Goal: Task Accomplishment & Management: Complete application form

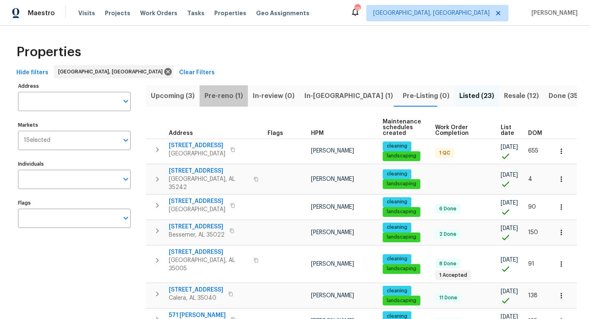
click at [231, 96] on span "Pre-reno (1)" at bounding box center [223, 95] width 38 height 11
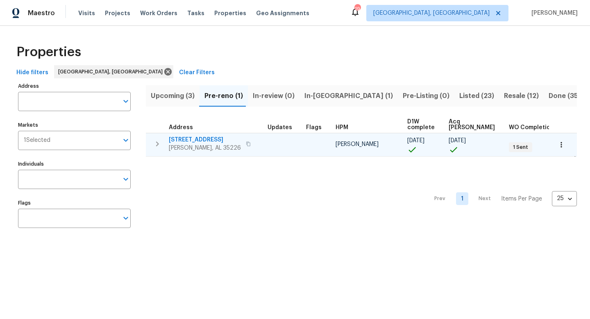
click at [199, 138] on span "2625 Montauk Rd" at bounding box center [205, 140] width 72 height 8
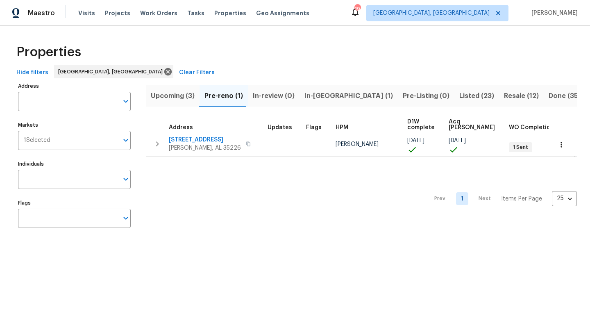
click at [459, 96] on span "Listed (23)" at bounding box center [476, 95] width 35 height 11
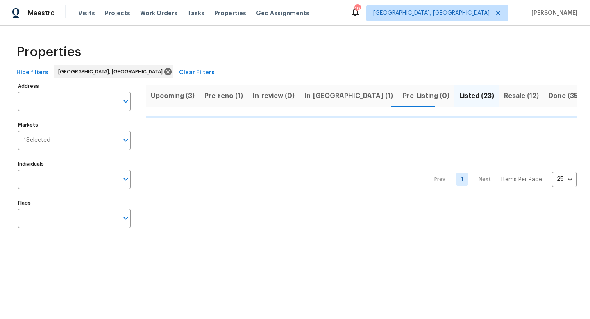
click at [209, 97] on span "Pre-reno (1)" at bounding box center [223, 95] width 38 height 11
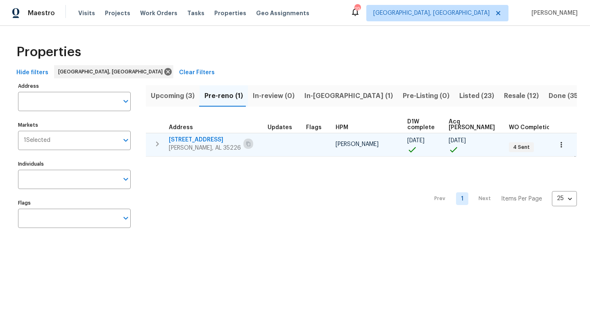
click at [246, 146] on icon "button" at bounding box center [248, 143] width 5 height 5
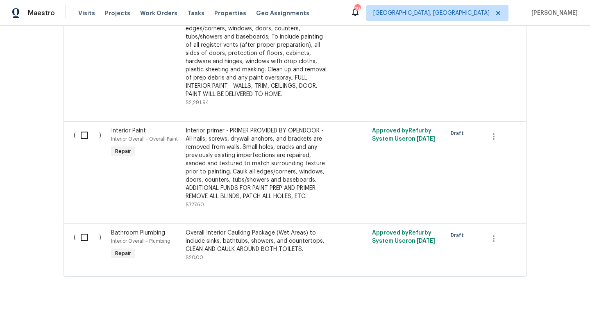
scroll to position [711, 0]
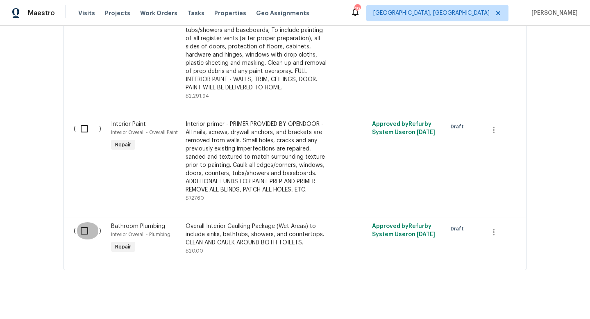
click at [89, 222] on input "checkbox" at bounding box center [87, 230] width 23 height 17
checkbox input "true"
click at [79, 126] on input "checkbox" at bounding box center [87, 128] width 23 height 17
checkbox input "true"
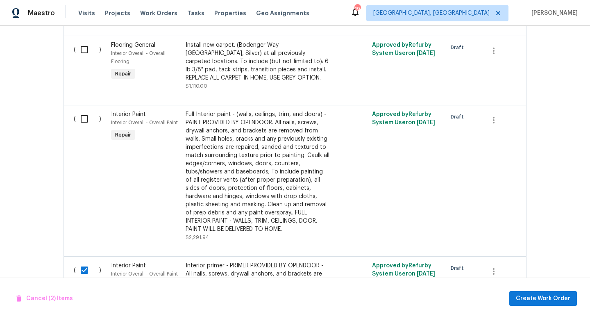
scroll to position [569, 0]
click at [84, 112] on input "checkbox" at bounding box center [87, 119] width 23 height 17
checkbox input "true"
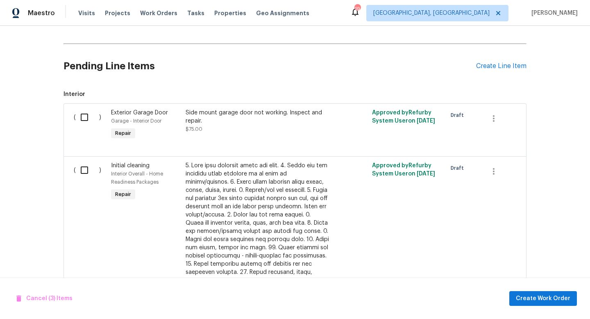
scroll to position [190, 0]
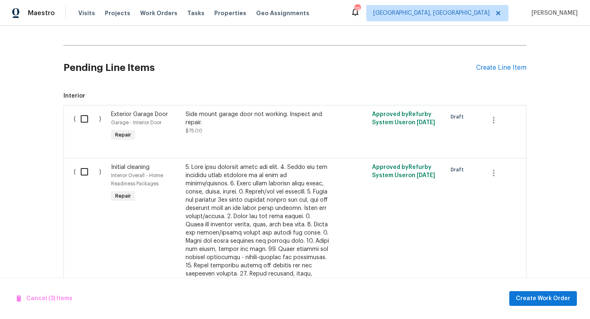
click at [84, 169] on input "checkbox" at bounding box center [87, 171] width 23 height 17
checkbox input "true"
click at [523, 294] on span "Create Work Order" at bounding box center [542, 298] width 54 height 10
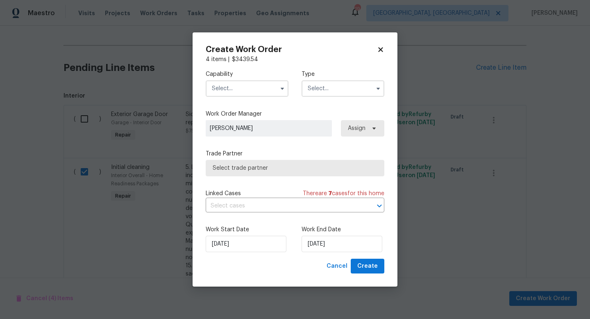
click at [248, 92] on input "text" at bounding box center [247, 88] width 83 height 16
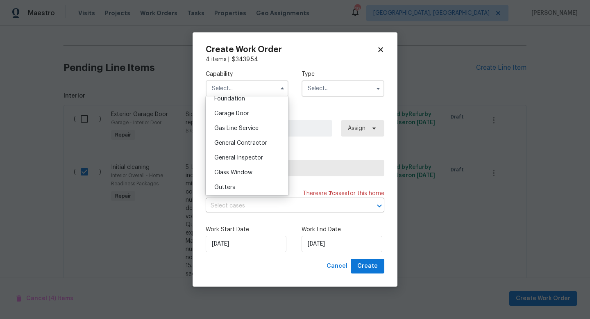
scroll to position [366, 0]
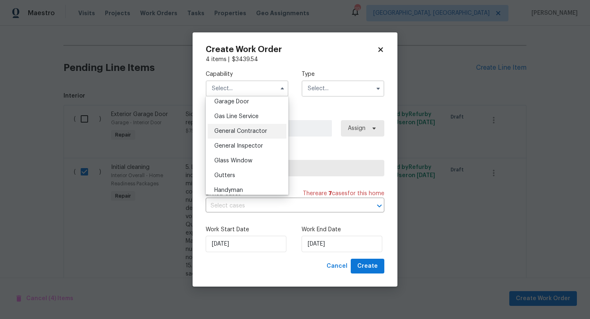
click at [242, 135] on div "General Contractor" at bounding box center [247, 131] width 79 height 15
type input "General Contractor"
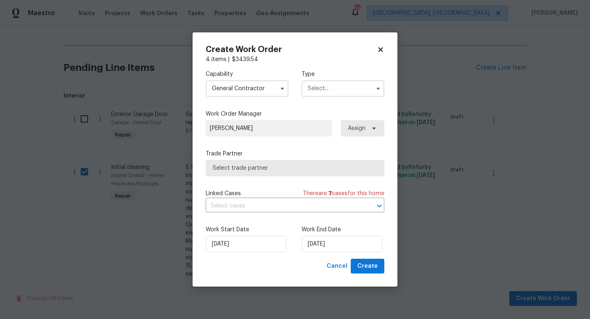
click at [335, 91] on input "text" at bounding box center [342, 88] width 83 height 16
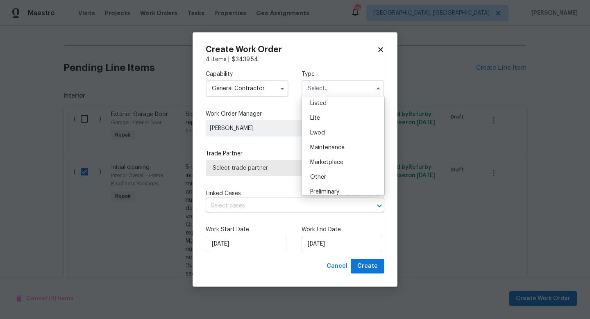
scroll to position [163, 0]
click at [335, 152] on div "Renovation" at bounding box center [342, 149] width 79 height 15
type input "Renovation"
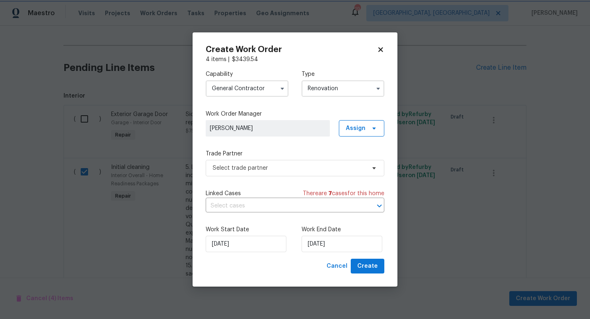
scroll to position [0, 0]
click at [235, 165] on span "Select trade partner" at bounding box center [288, 168] width 153 height 8
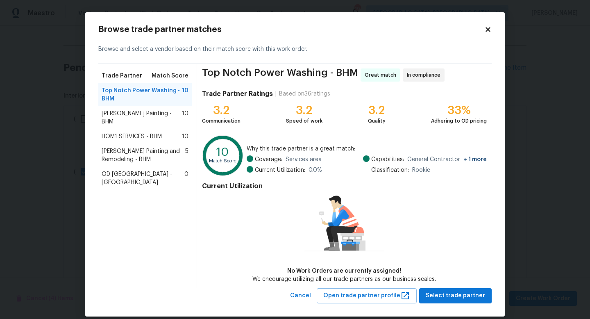
click at [109, 115] on span "Perez Painting - BHM" at bounding box center [142, 117] width 80 height 16
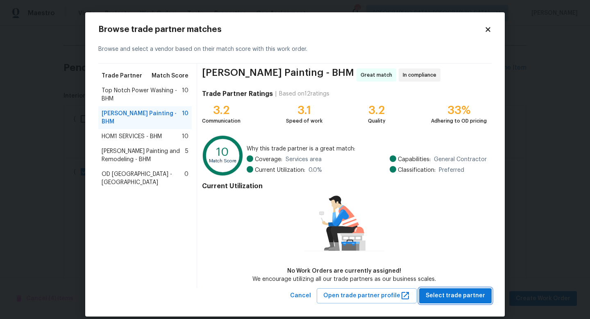
click at [447, 293] on span "Select trade partner" at bounding box center [454, 295] width 59 height 10
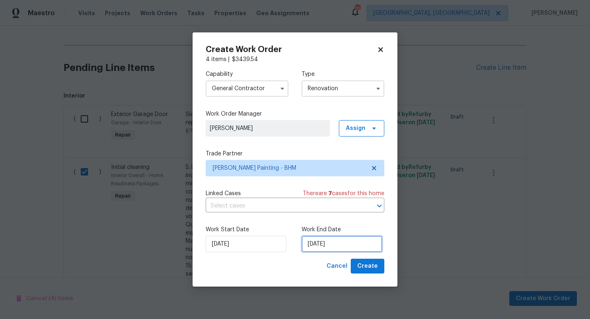
click at [319, 244] on input "[DATE]" at bounding box center [341, 243] width 81 height 16
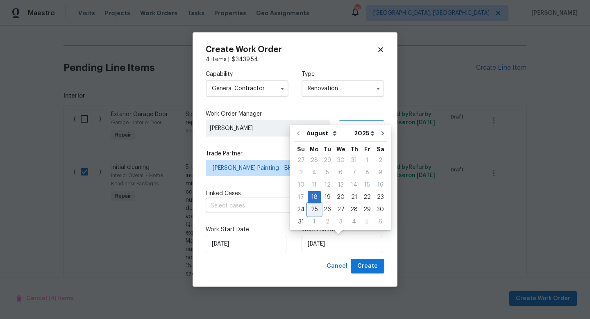
click at [311, 210] on div "25" at bounding box center [313, 208] width 13 height 11
type input "[DATE]"
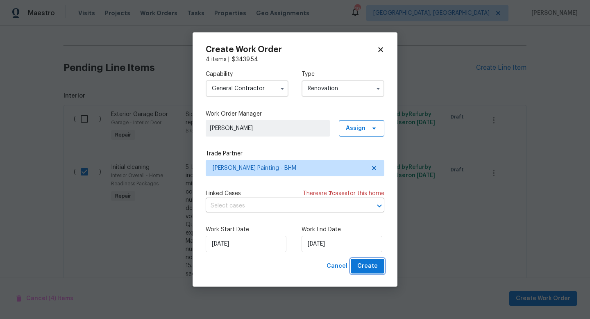
click at [369, 269] on span "Create" at bounding box center [367, 266] width 20 height 10
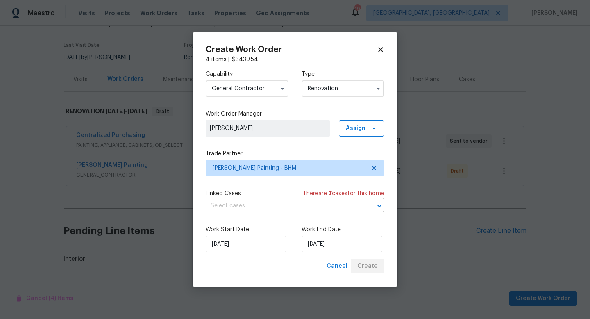
scroll to position [185, 0]
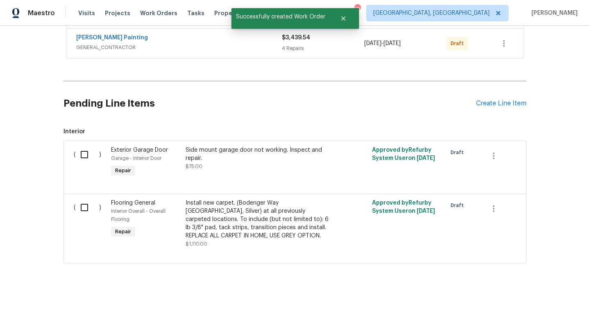
click at [88, 154] on input "checkbox" at bounding box center [87, 154] width 23 height 17
checkbox input "true"
click at [543, 299] on span "Create Work Order" at bounding box center [542, 298] width 54 height 10
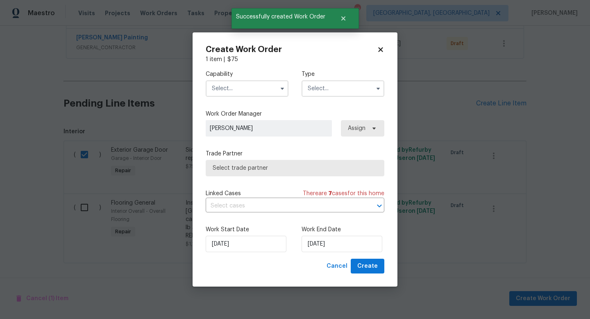
click at [246, 91] on input "text" at bounding box center [247, 88] width 83 height 16
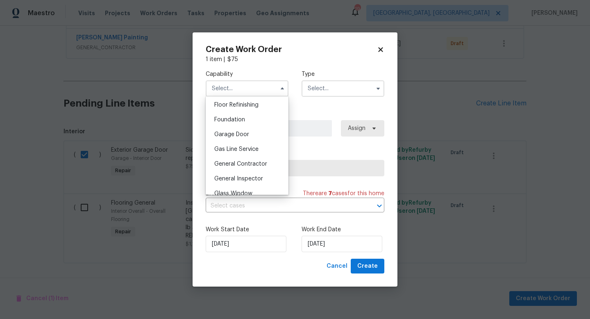
scroll to position [335, 0]
click at [241, 135] on span "Garage Door" at bounding box center [231, 133] width 35 height 6
type input "Garage Door"
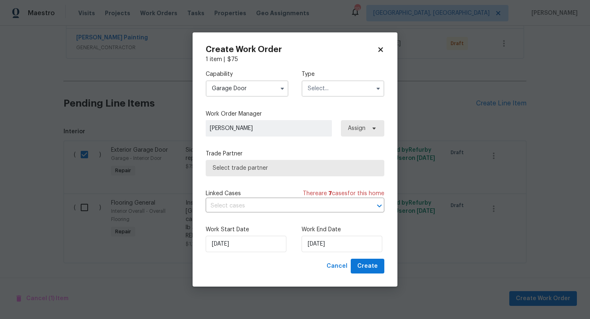
click at [335, 88] on input "text" at bounding box center [342, 88] width 83 height 16
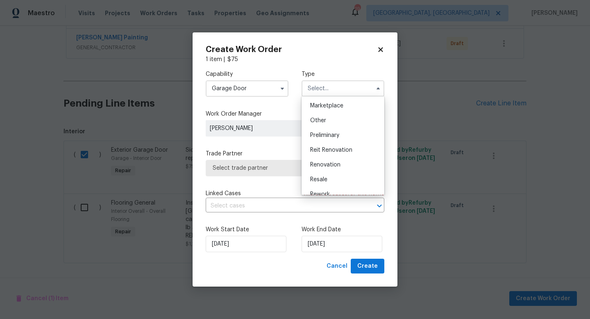
scroll to position [150, 0]
click at [332, 161] on span "Renovation" at bounding box center [325, 162] width 30 height 6
type input "Renovation"
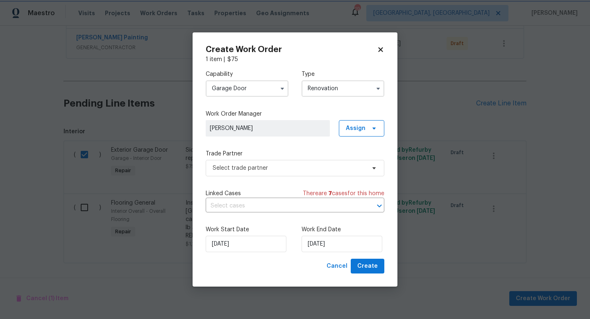
scroll to position [0, 0]
click at [236, 168] on span "Select trade partner" at bounding box center [288, 168] width 153 height 8
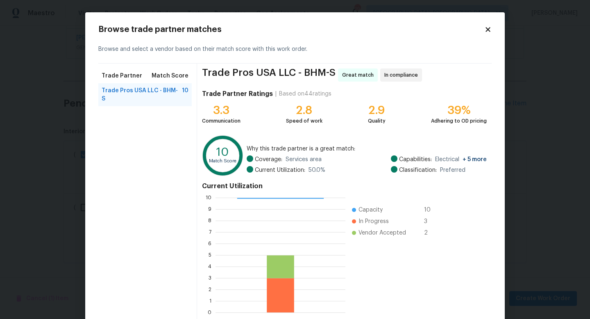
scroll to position [43, 0]
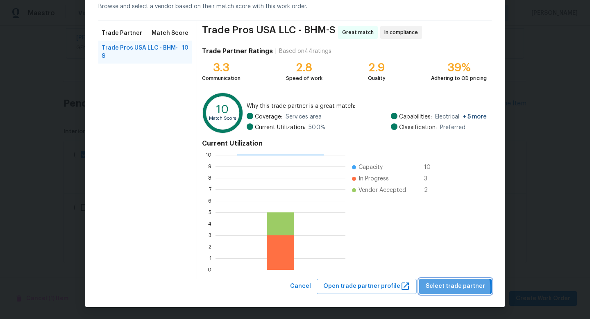
click at [458, 288] on span "Select trade partner" at bounding box center [454, 286] width 59 height 10
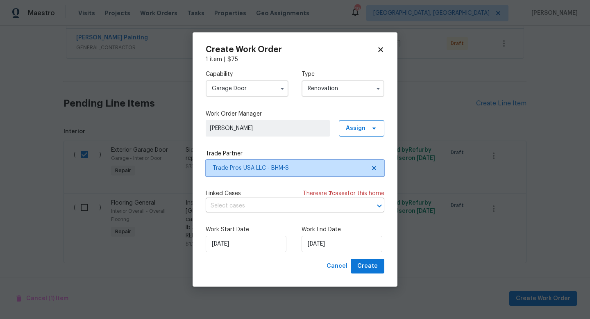
scroll to position [0, 0]
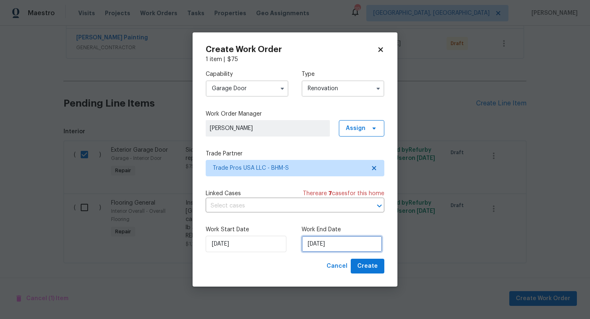
click at [314, 244] on input "[DATE]" at bounding box center [341, 243] width 81 height 16
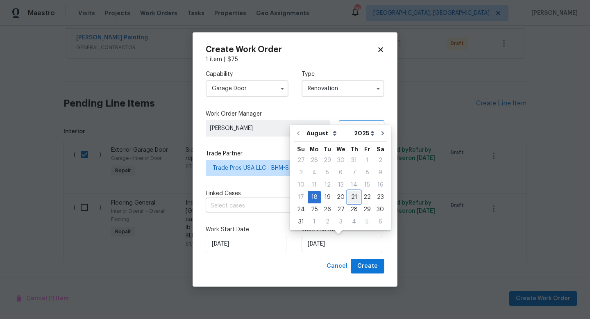
click at [351, 197] on div "21" at bounding box center [353, 196] width 13 height 11
type input "[DATE]"
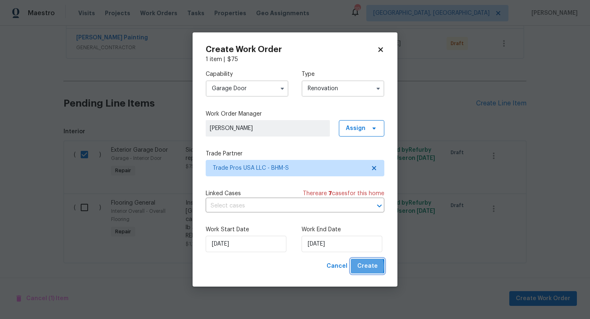
click at [359, 267] on span "Create" at bounding box center [367, 266] width 20 height 10
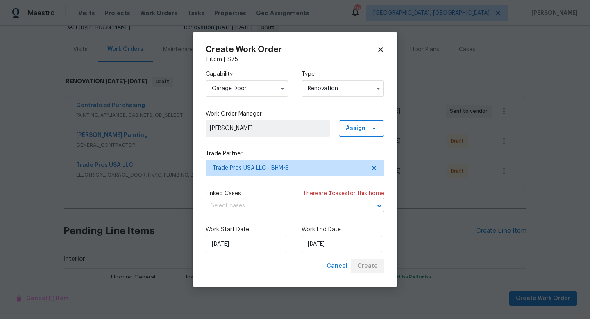
scroll to position [161, 0]
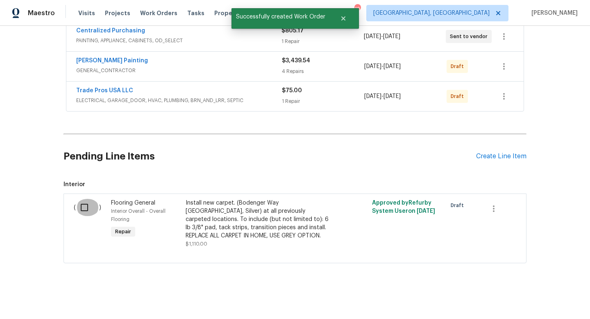
click at [82, 211] on input "checkbox" at bounding box center [87, 207] width 23 height 17
checkbox input "true"
click at [531, 300] on span "Create Work Order" at bounding box center [542, 298] width 54 height 10
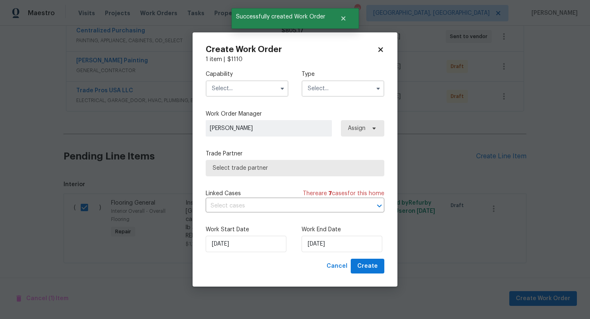
click at [236, 89] on input "text" at bounding box center [247, 88] width 83 height 16
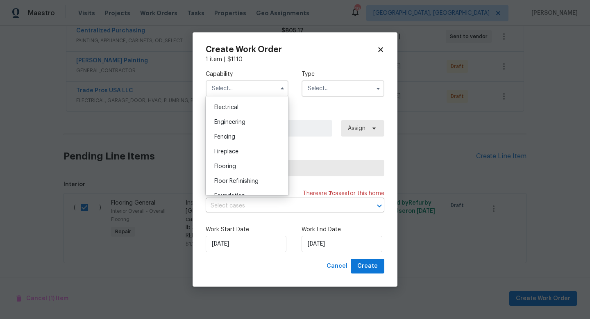
scroll to position [258, 0]
click at [223, 160] on div "Flooring" at bounding box center [247, 165] width 79 height 15
type input "Flooring"
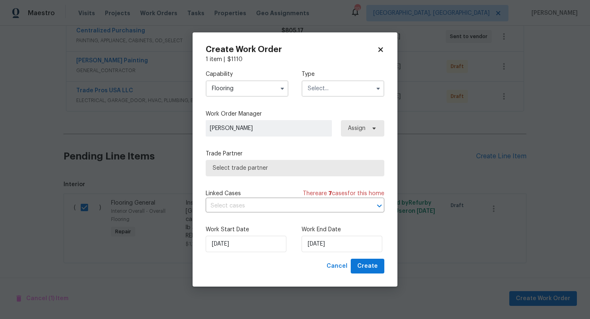
click at [333, 93] on input "text" at bounding box center [342, 88] width 83 height 16
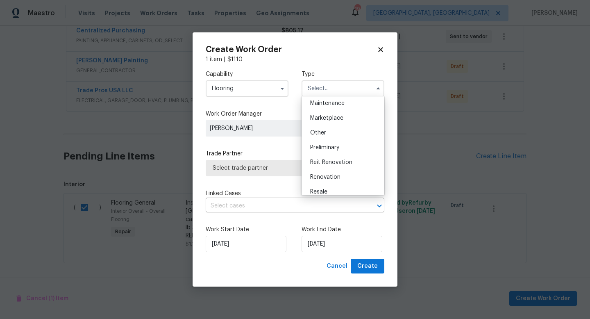
scroll to position [173, 0]
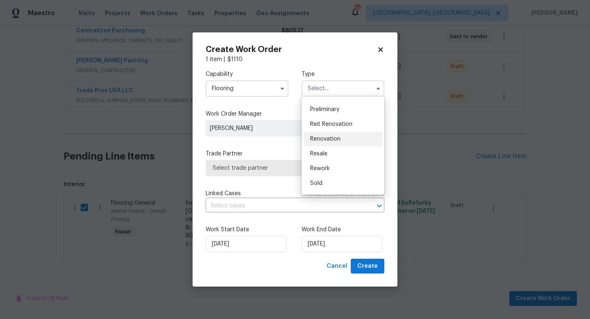
click at [327, 138] on span "Renovation" at bounding box center [325, 139] width 30 height 6
type input "Renovation"
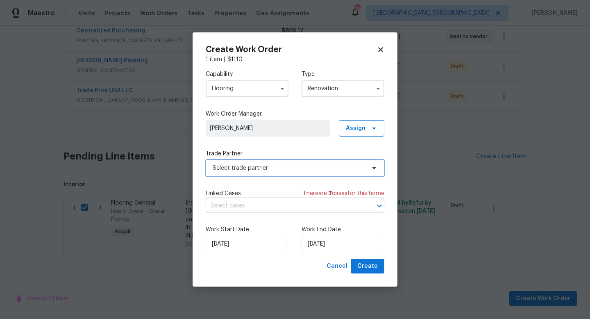
click at [277, 169] on span "Select trade partner" at bounding box center [288, 168] width 153 height 8
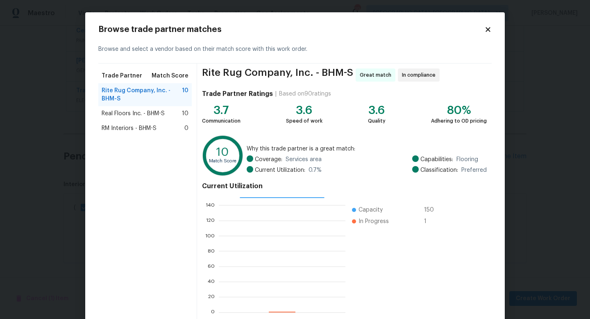
scroll to position [43, 0]
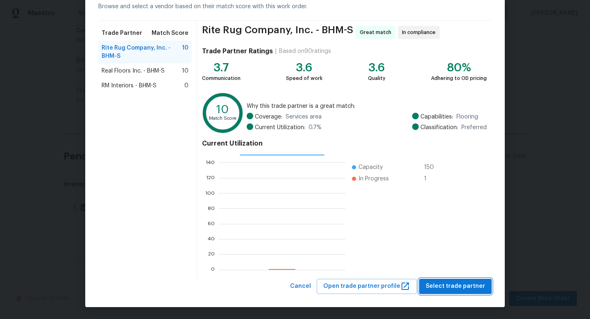
click at [451, 289] on span "Select trade partner" at bounding box center [454, 286] width 59 height 10
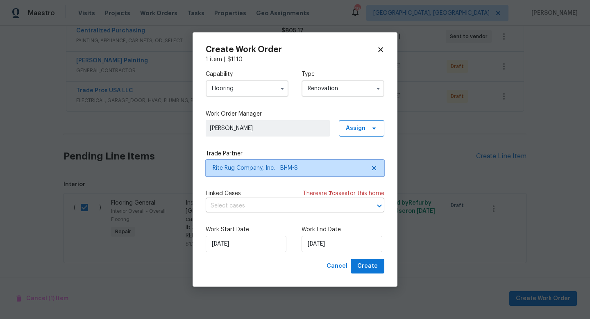
scroll to position [0, 0]
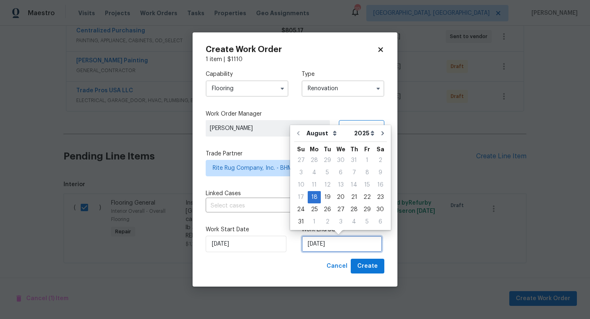
click at [335, 243] on input "[DATE]" at bounding box center [341, 243] width 81 height 16
click at [364, 200] on div "22" at bounding box center [366, 196] width 13 height 11
type input "8/22/2025"
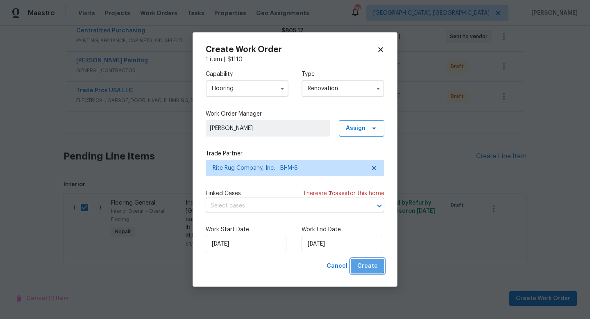
click at [366, 264] on span "Create" at bounding box center [367, 266] width 20 height 10
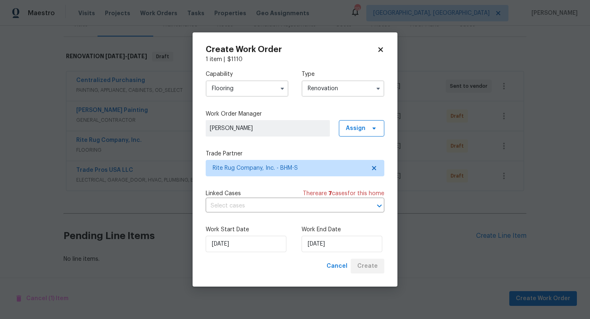
scroll to position [112, 0]
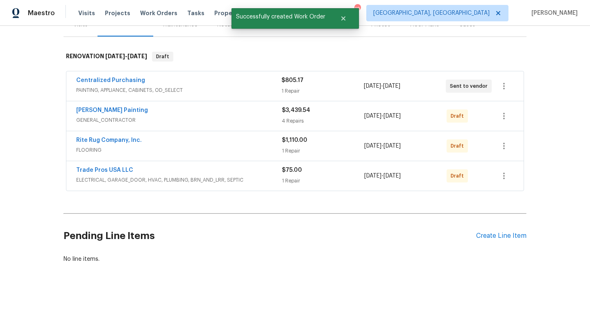
click at [164, 124] on span "GENERAL_CONTRACTOR" at bounding box center [179, 120] width 206 height 8
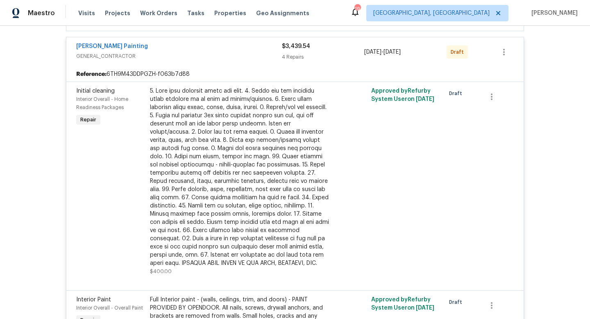
scroll to position [11, 0]
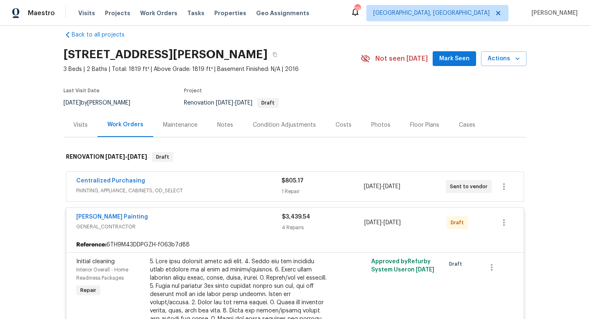
click at [257, 228] on span "GENERAL_CONTRACTOR" at bounding box center [179, 226] width 206 height 8
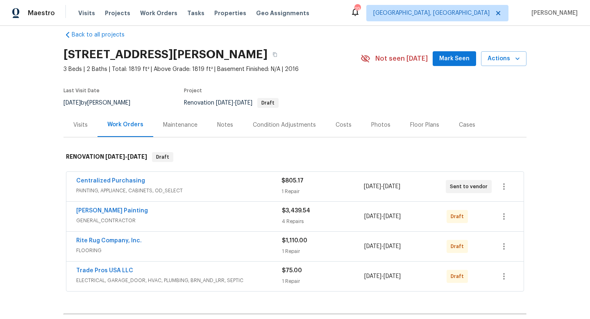
scroll to position [48, 0]
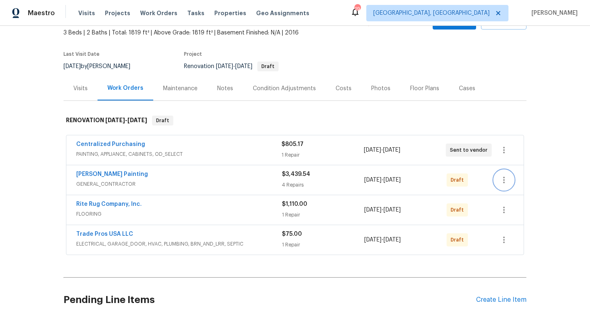
click at [503, 183] on icon "button" at bounding box center [504, 179] width 2 height 7
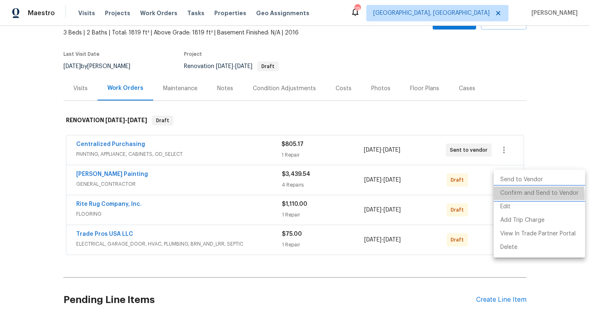
click at [516, 195] on li "Confirm and Send to Vendor" at bounding box center [538, 193] width 91 height 14
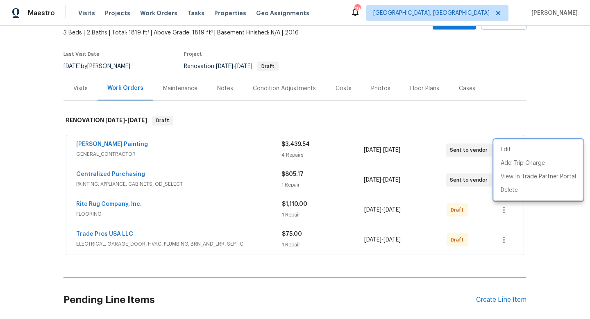
click at [440, 252] on div at bounding box center [295, 159] width 590 height 319
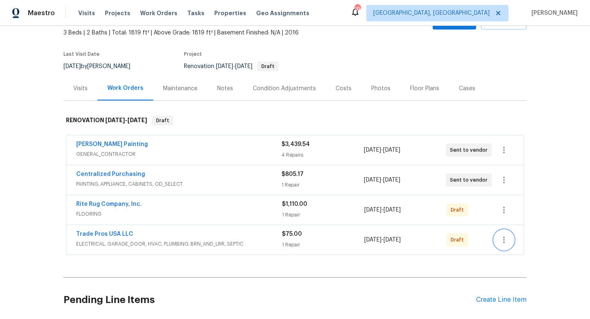
click at [496, 243] on button "button" at bounding box center [504, 240] width 20 height 20
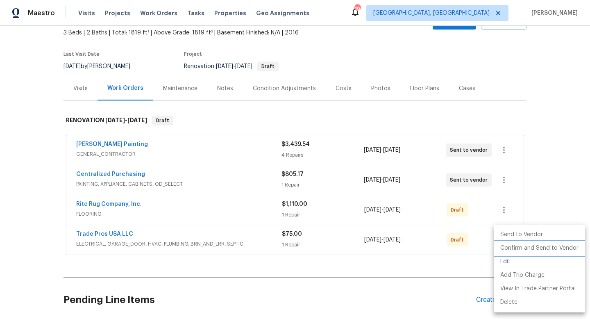
click at [507, 244] on li "Confirm and Send to Vendor" at bounding box center [538, 248] width 91 height 14
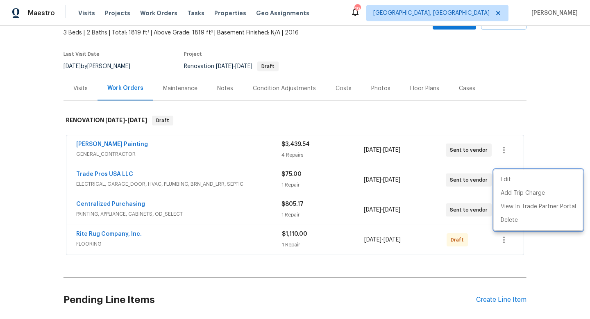
click at [491, 264] on div at bounding box center [295, 159] width 590 height 319
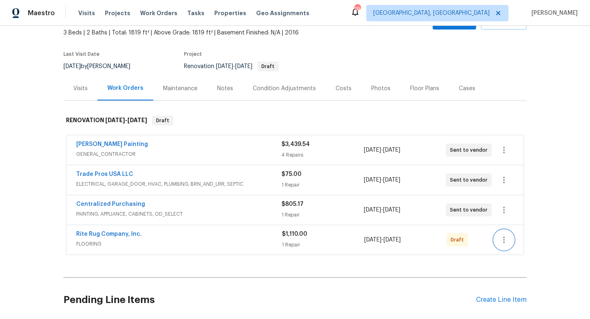
click at [509, 241] on button "button" at bounding box center [504, 240] width 20 height 20
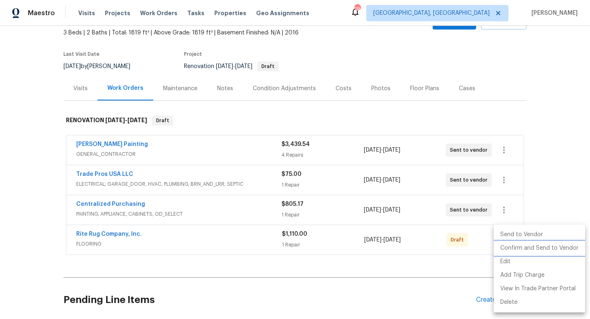
click at [508, 247] on li "Confirm and Send to Vendor" at bounding box center [538, 248] width 91 height 14
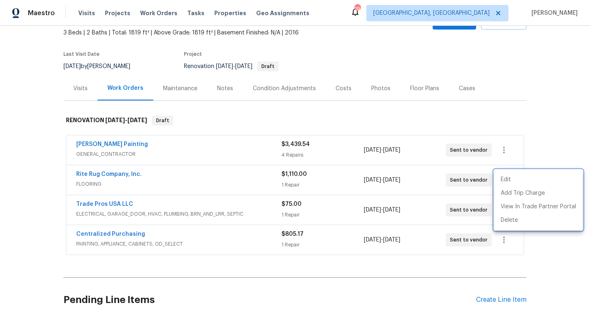
click at [93, 176] on div at bounding box center [295, 159] width 590 height 319
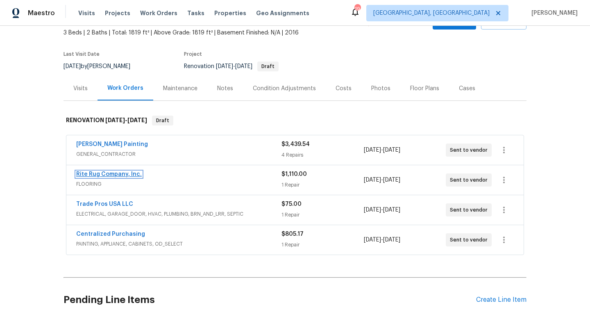
click at [93, 172] on link "Rite Rug Company, Inc." at bounding box center [109, 174] width 66 height 6
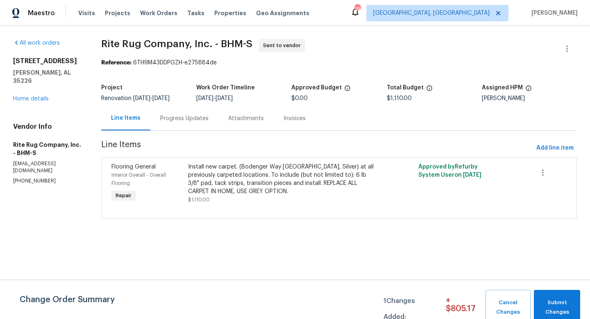
click at [192, 115] on div "Progress Updates" at bounding box center [184, 118] width 48 height 8
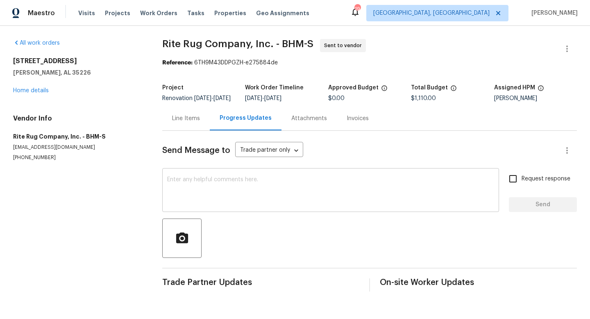
click at [191, 191] on textarea at bounding box center [330, 190] width 327 height 29
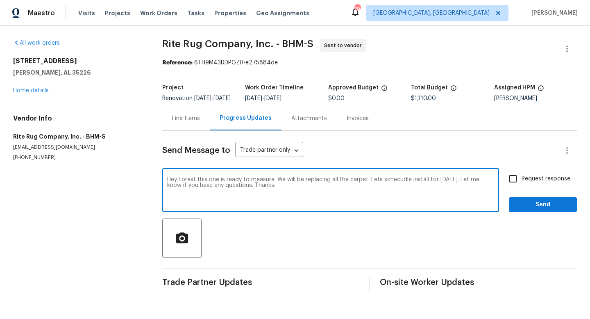
type textarea "Hey Forest this one is ready to measure. We will be replacing all the carpet. L…"
click at [517, 182] on input "Request response" at bounding box center [512, 178] width 17 height 17
checkbox input "true"
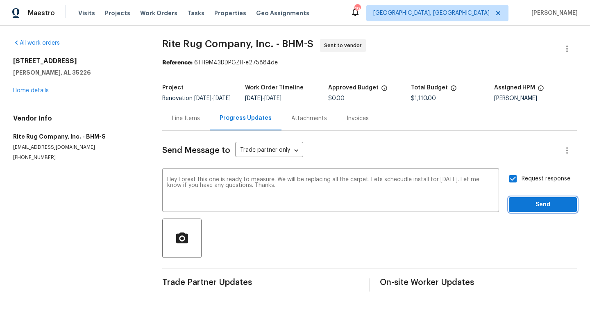
click at [535, 210] on span "Send" at bounding box center [542, 204] width 55 height 10
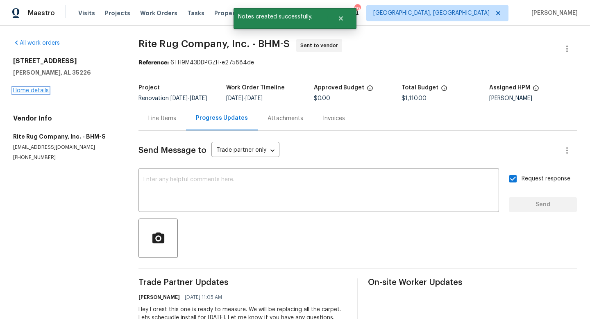
click at [32, 88] on link "Home details" at bounding box center [31, 91] width 36 height 6
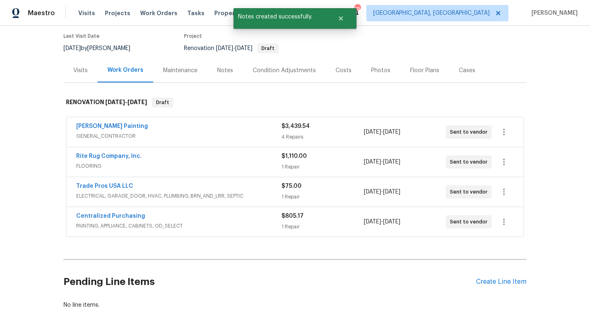
scroll to position [66, 0]
click at [223, 69] on div "Notes" at bounding box center [225, 70] width 16 height 8
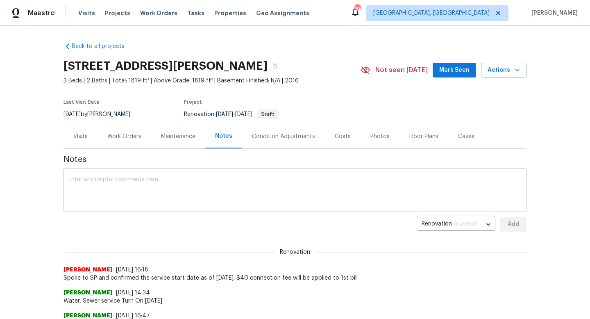
click at [184, 172] on div "x ​" at bounding box center [294, 191] width 463 height 42
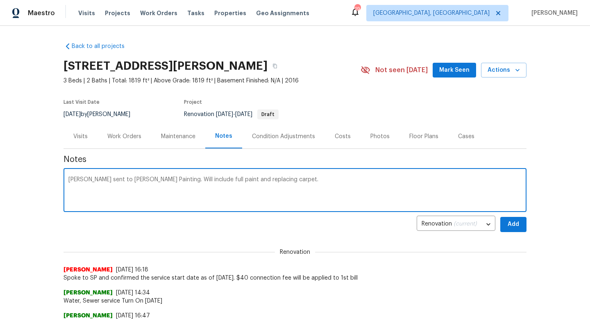
type textarea "Reno sent to Perez Painting. Will include full paint and replacing carpet."
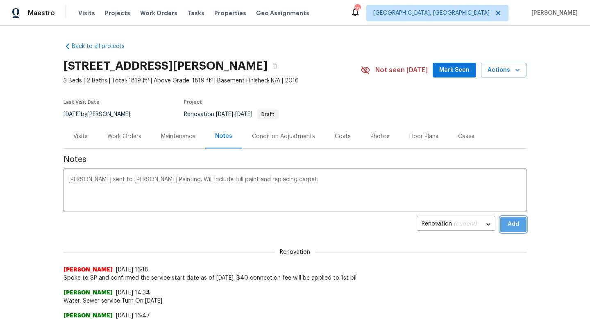
click at [513, 224] on span "Add" at bounding box center [512, 224] width 13 height 10
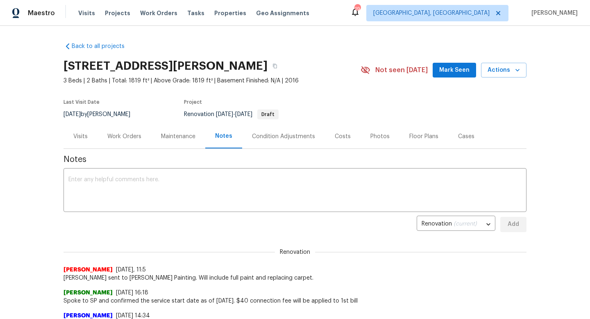
click at [127, 133] on div "Work Orders" at bounding box center [124, 136] width 34 height 8
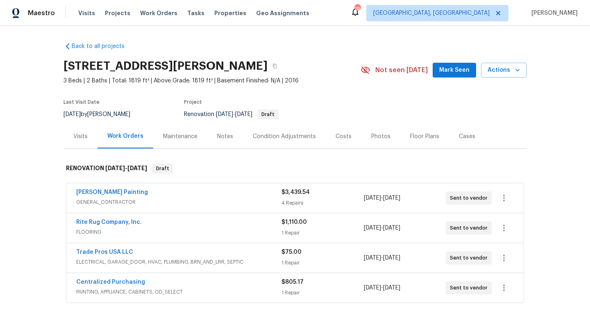
scroll to position [67, 0]
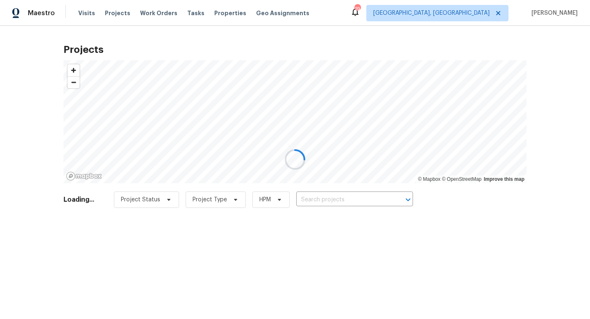
click at [221, 14] on div at bounding box center [295, 159] width 590 height 319
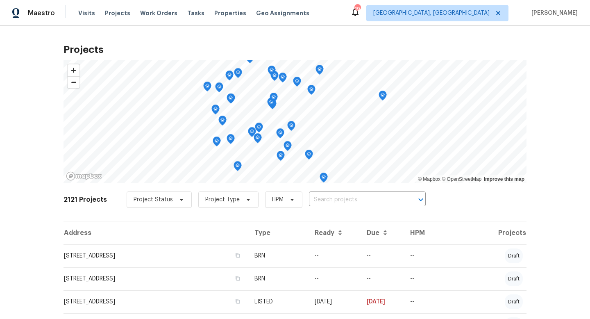
click at [221, 14] on span "Properties" at bounding box center [230, 13] width 32 height 8
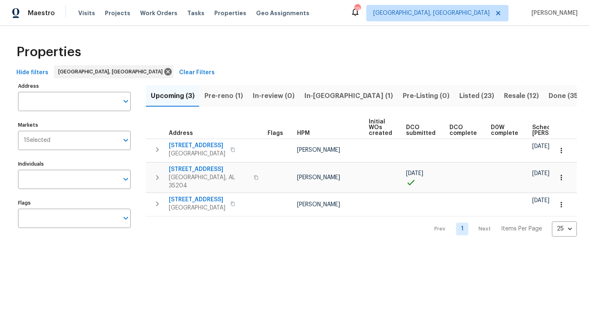
click at [504, 95] on span "Resale (12)" at bounding box center [521, 95] width 35 height 11
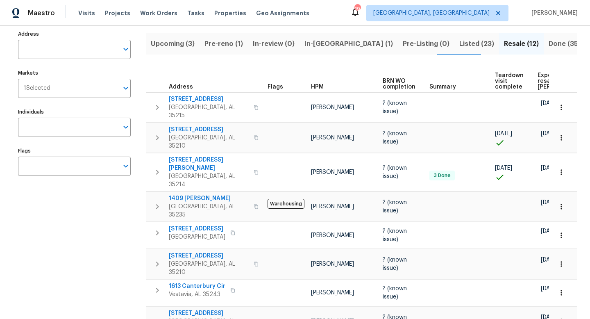
scroll to position [50, 0]
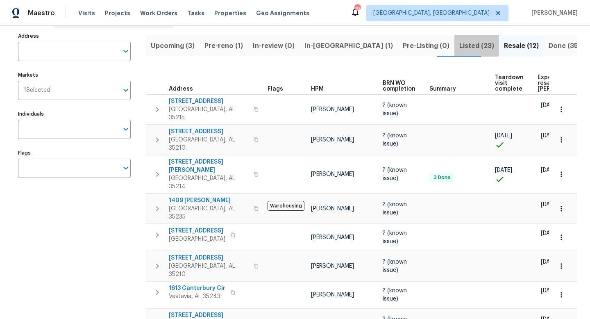
click at [459, 41] on span "Listed (23)" at bounding box center [476, 45] width 35 height 11
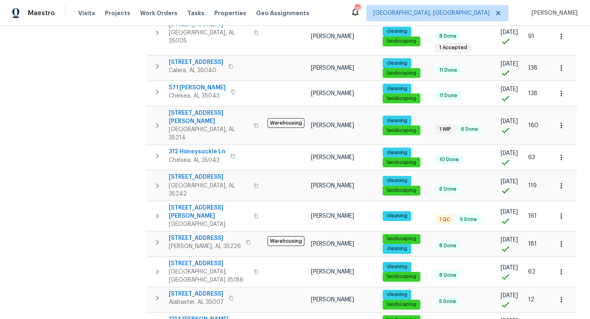
scroll to position [229, 0]
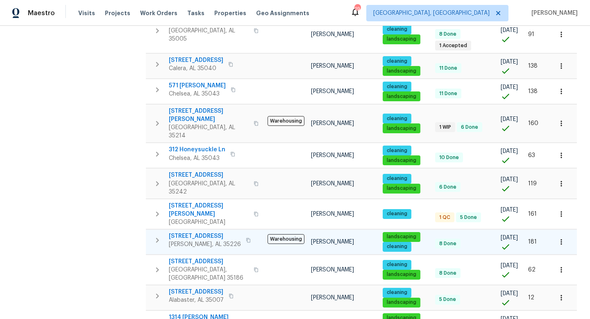
click at [197, 232] on span "1909 Wisterwood Dr" at bounding box center [205, 236] width 72 height 8
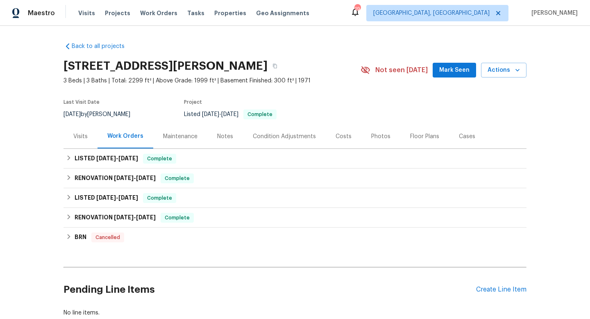
scroll to position [54, 0]
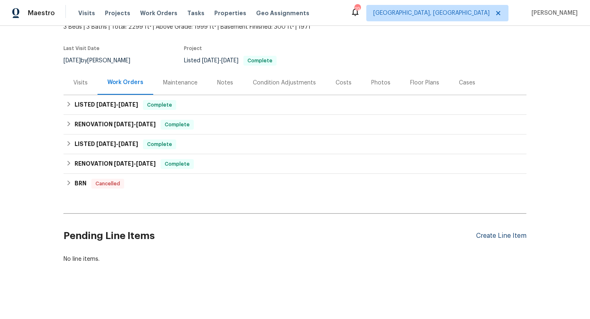
click at [499, 235] on div "Create Line Item" at bounding box center [501, 236] width 50 height 8
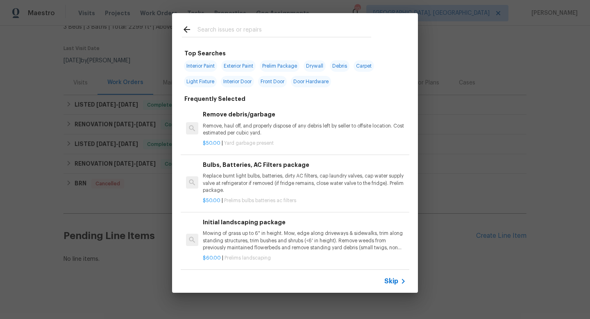
click at [228, 34] on input "text" at bounding box center [284, 31] width 174 height 12
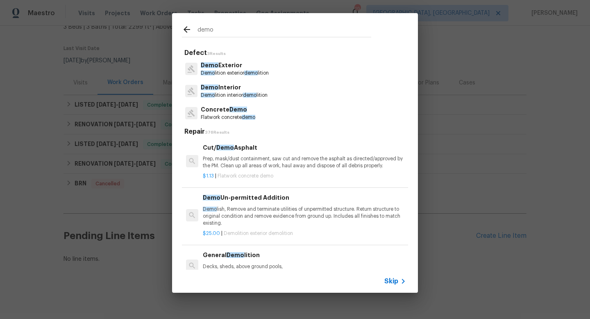
type input "demo"
click at [237, 92] on p "Demo lition interior demo lition" at bounding box center [234, 95] width 67 height 7
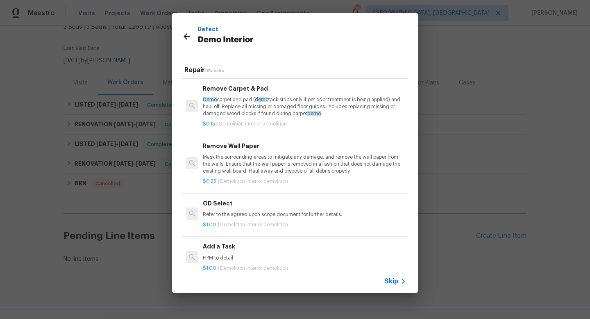
scroll to position [13, 0]
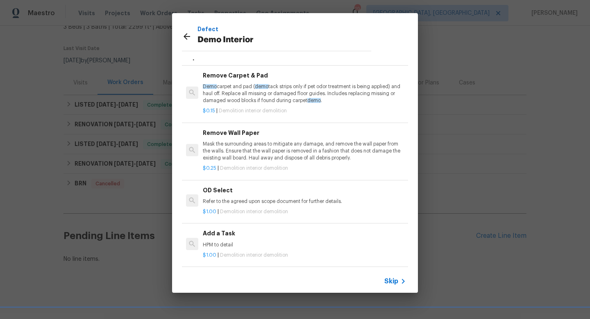
click at [219, 240] on div "Add a Task HPM to detail" at bounding box center [304, 238] width 203 height 20
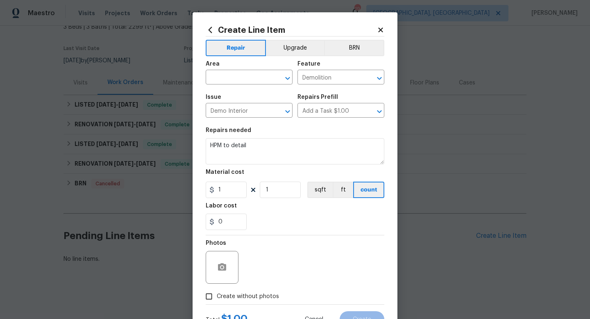
click at [222, 70] on div "Area" at bounding box center [249, 66] width 87 height 11
click at [223, 81] on input "text" at bounding box center [238, 78] width 64 height 13
click at [226, 106] on li "Interior Overall" at bounding box center [249, 110] width 87 height 14
type input "Interior Overall"
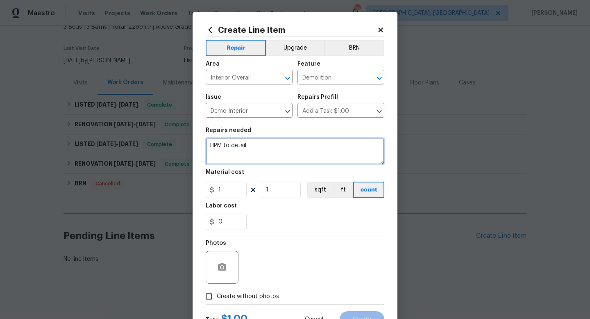
drag, startPoint x: 269, startPoint y: 156, endPoint x: 97, endPoint y: 109, distance: 178.2
click at [97, 109] on div "Create Line Item Repair Upgrade BRN Area Interior Overall ​ Feature Demolition …" at bounding box center [295, 159] width 590 height 319
type textarea "Demo both upstairs bathrooms. Save vanities, mirrors, lights, accessory kits, a…"
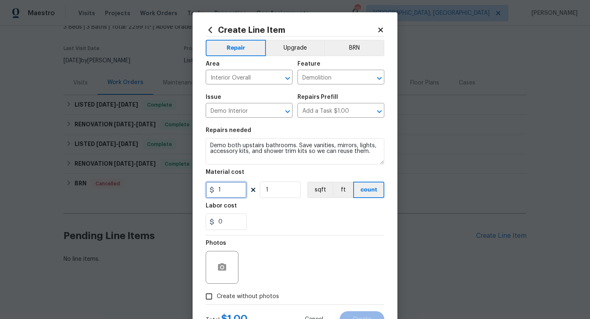
click at [226, 193] on input "1" at bounding box center [226, 189] width 41 height 16
type input "500"
click at [283, 191] on input "1" at bounding box center [280, 189] width 41 height 16
type input "0"
click at [269, 191] on input "0" at bounding box center [280, 189] width 41 height 16
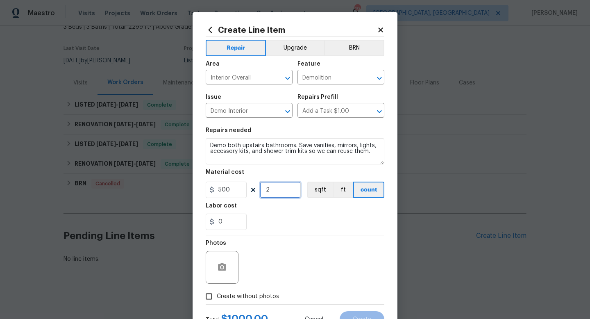
type input "2"
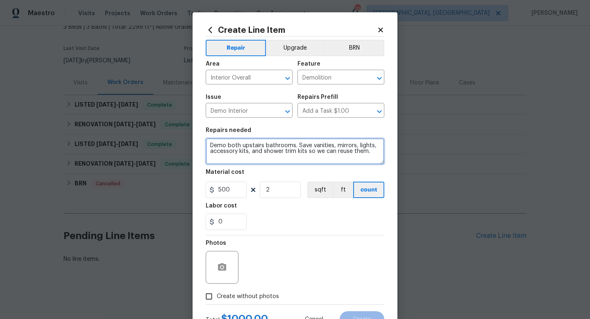
click at [373, 155] on textarea "Demo both upstairs bathrooms. Save vanities, mirrors, lights, accessory kits, a…" at bounding box center [295, 151] width 179 height 26
type textarea "Demo both upstairs bathrooms. Save vanities, mirrors, lights, accessory kits, a…"
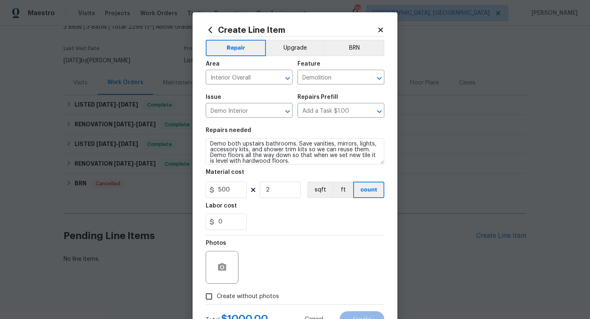
click at [308, 266] on div "Photos" at bounding box center [295, 261] width 179 height 53
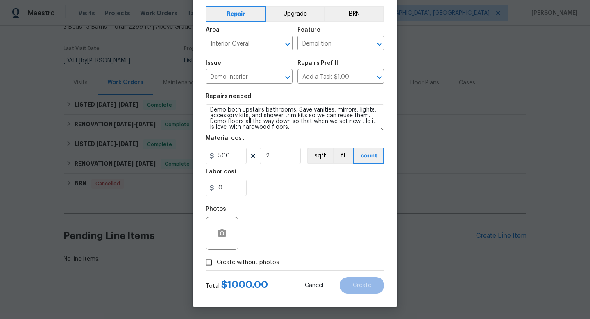
click at [266, 261] on span "Create without photos" at bounding box center [248, 262] width 62 height 9
click at [217, 261] on input "Create without photos" at bounding box center [209, 262] width 16 height 16
checkbox input "true"
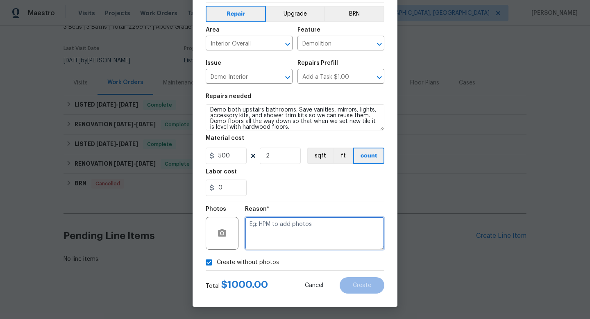
click at [304, 245] on textarea at bounding box center [314, 233] width 139 height 33
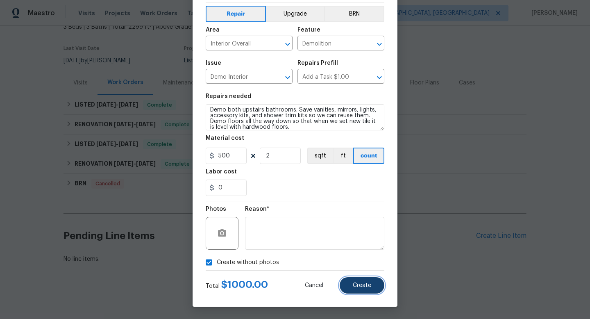
click at [361, 280] on button "Create" at bounding box center [361, 285] width 45 height 16
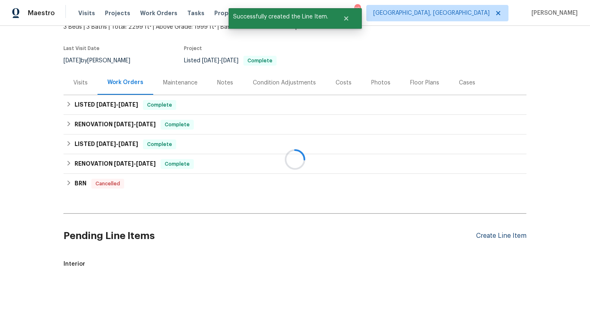
click at [491, 236] on div at bounding box center [295, 159] width 590 height 319
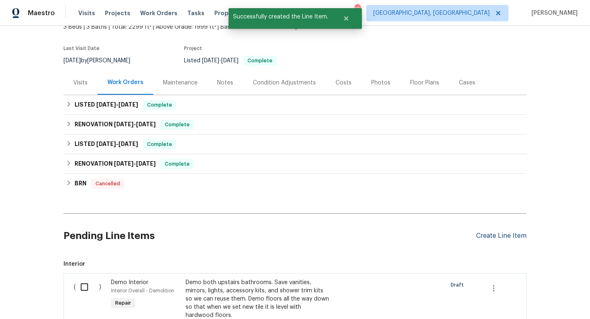
click at [492, 235] on div "Create Line Item" at bounding box center [501, 236] width 50 height 8
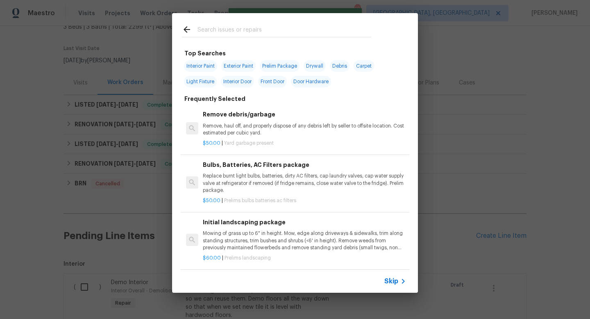
click at [234, 30] on input "text" at bounding box center [284, 31] width 174 height 12
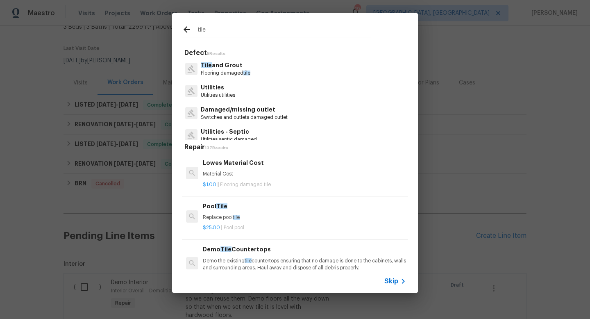
type input "tile"
click at [223, 63] on p "Tile and Grout" at bounding box center [226, 65] width 50 height 9
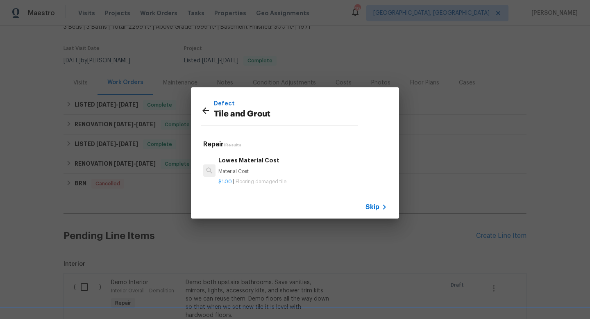
click at [208, 112] on icon at bounding box center [206, 111] width 10 height 10
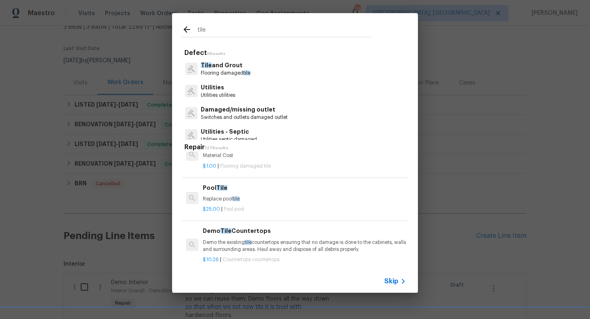
scroll to position [0, 0]
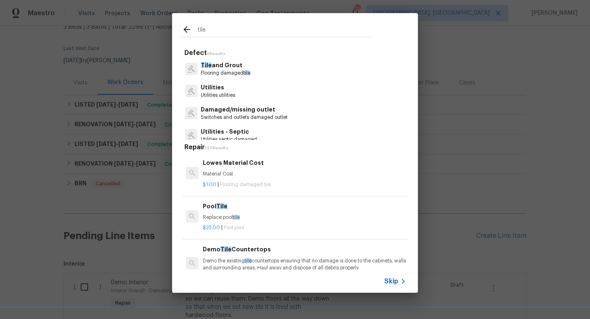
click at [185, 29] on icon at bounding box center [186, 29] width 7 height 7
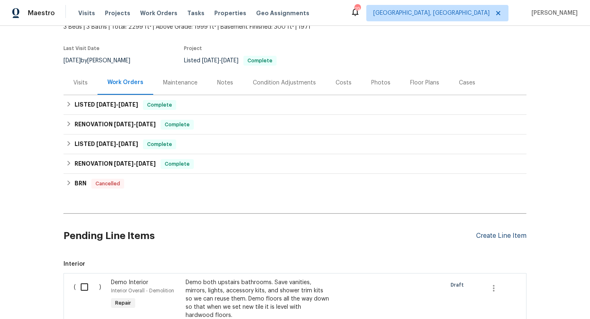
click at [483, 234] on div "Create Line Item" at bounding box center [501, 236] width 50 height 8
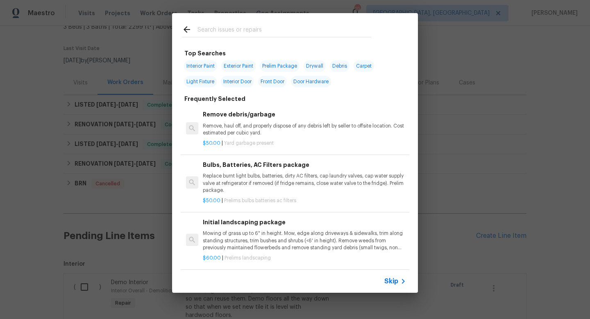
click at [258, 28] on input "text" at bounding box center [284, 31] width 174 height 12
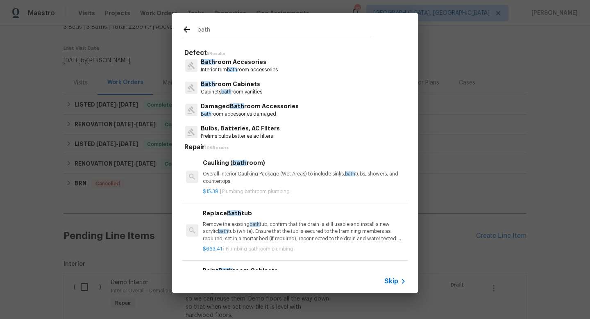
scroll to position [29, 0]
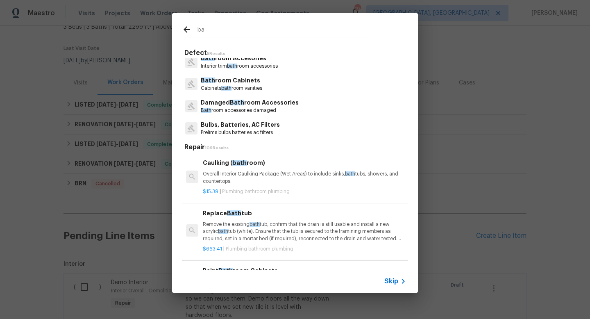
type input "b"
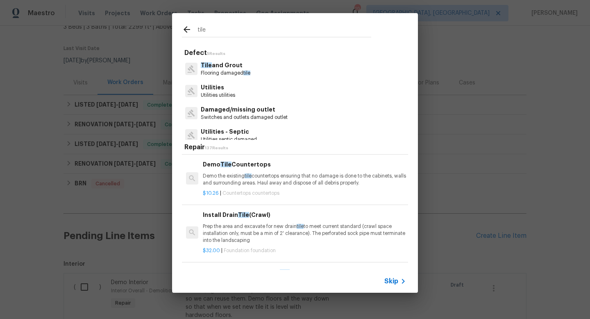
scroll to position [0, 0]
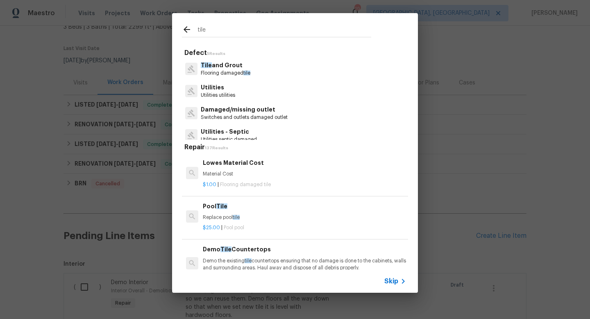
type input "tile"
click at [217, 172] on p "Material Cost" at bounding box center [304, 173] width 203 height 7
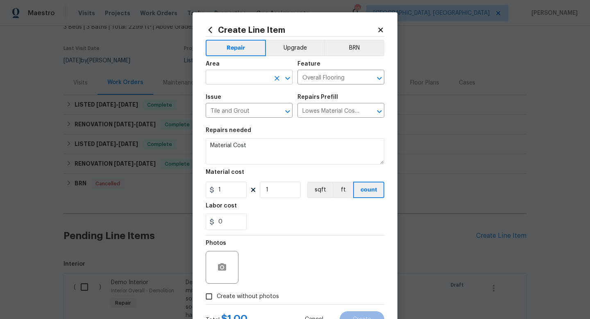
click at [227, 76] on input "text" at bounding box center [238, 78] width 64 height 13
click at [228, 107] on li "Interior Overall" at bounding box center [249, 110] width 87 height 14
type input "Interior Overall"
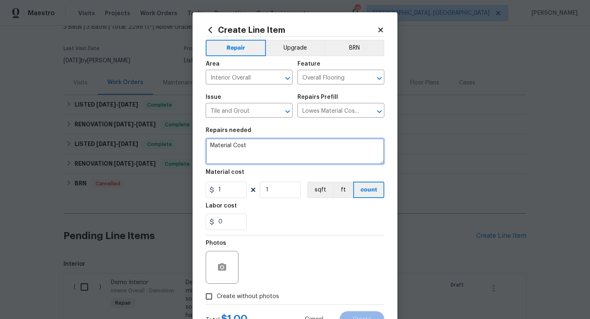
drag, startPoint x: 257, startPoint y: 151, endPoint x: 99, endPoint y: 100, distance: 166.5
click at [99, 100] on div "Create Line Item Repair Upgrade BRN Area Interior Overall ​ Feature Overall Flo…" at bounding box center [295, 159] width 590 height 319
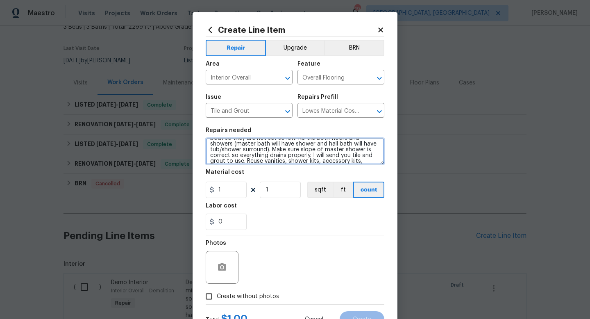
scroll to position [19, 0]
type textarea "Refinish both upstairs bathrooms. Move shower heads up on both so they are not …"
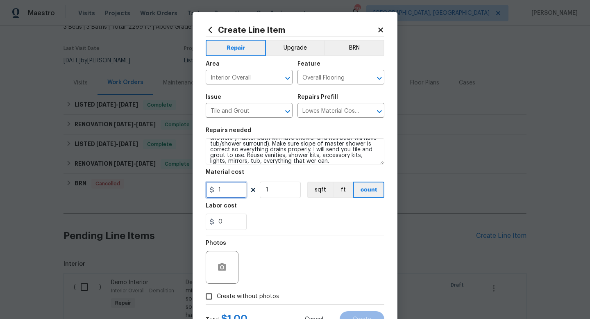
drag, startPoint x: 235, startPoint y: 192, endPoint x: 171, endPoint y: 181, distance: 64.4
click at [171, 181] on div "Create Line Item Repair Upgrade BRN Area Interior Overall ​ Feature Overall Flo…" at bounding box center [295, 159] width 590 height 319
type input "2500"
click at [283, 192] on input "1" at bounding box center [280, 189] width 41 height 16
type input "2"
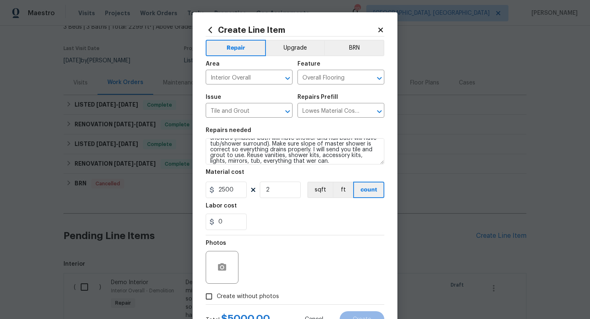
click at [310, 258] on div "Photos" at bounding box center [295, 261] width 179 height 53
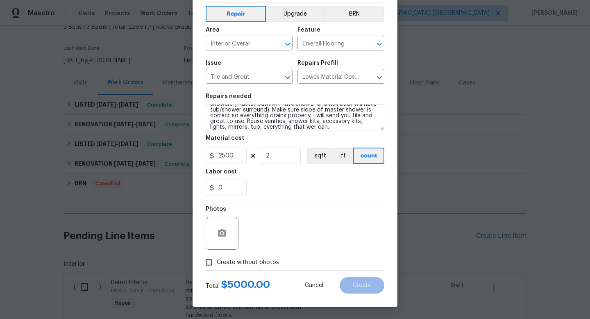
click at [264, 264] on span "Create without photos" at bounding box center [248, 262] width 62 height 9
click at [217, 264] on input "Create without photos" at bounding box center [209, 262] width 16 height 16
checkbox input "true"
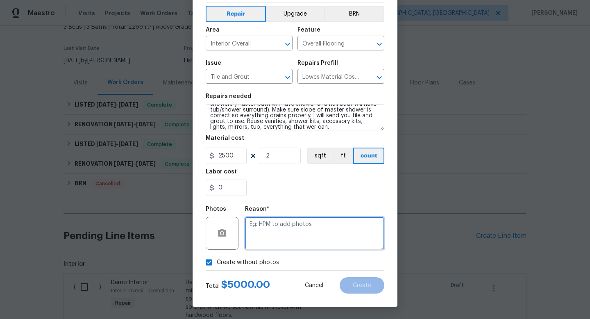
click at [298, 242] on textarea at bounding box center [314, 233] width 139 height 33
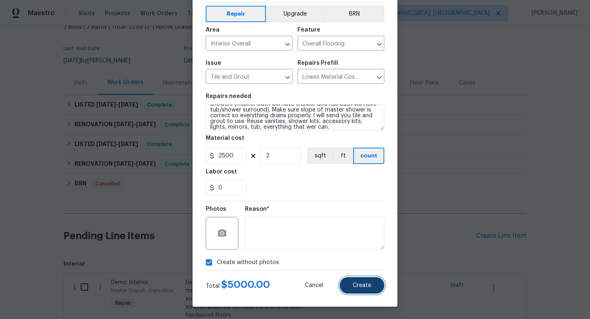
click at [370, 288] on button "Create" at bounding box center [361, 285] width 45 height 16
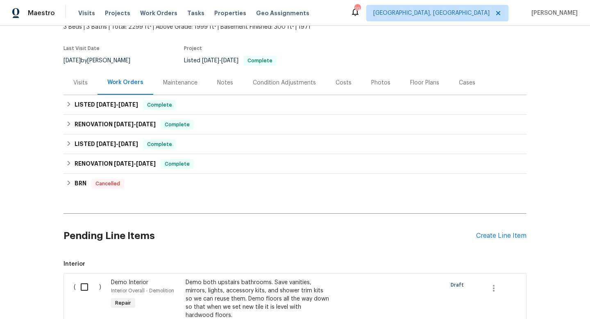
click at [410, 82] on div "Floor Plans" at bounding box center [424, 83] width 29 height 8
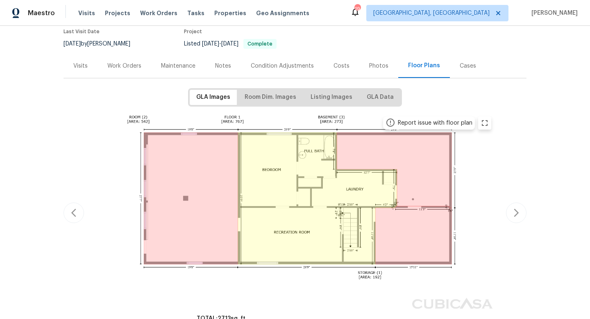
scroll to position [72, 0]
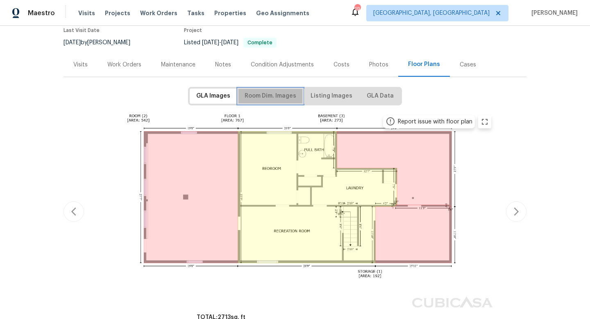
click at [258, 94] on span "Room Dim. Images" at bounding box center [270, 96] width 52 height 10
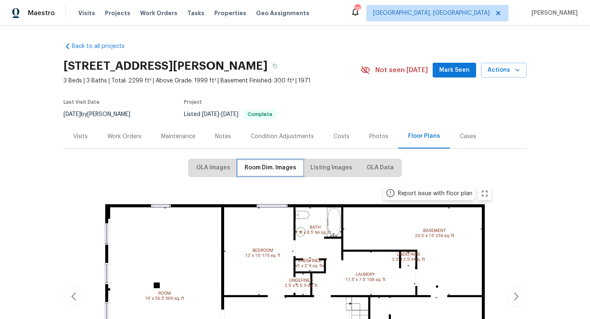
scroll to position [132, 0]
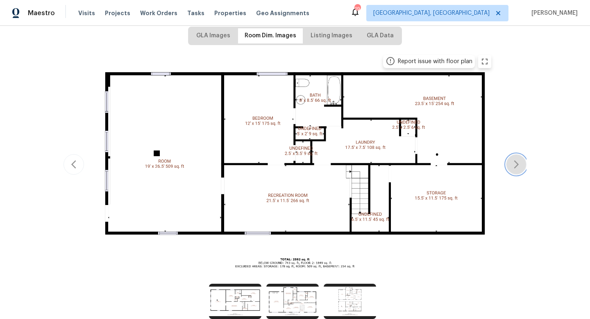
click at [519, 166] on icon "button" at bounding box center [516, 164] width 10 height 10
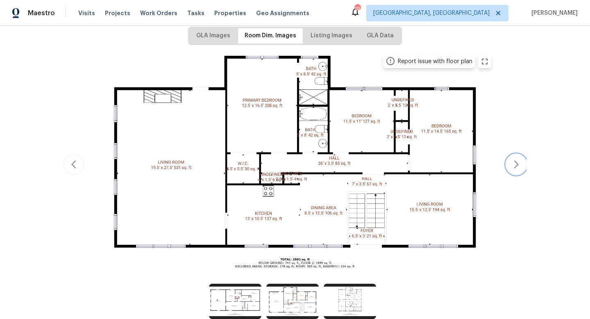
scroll to position [0, 0]
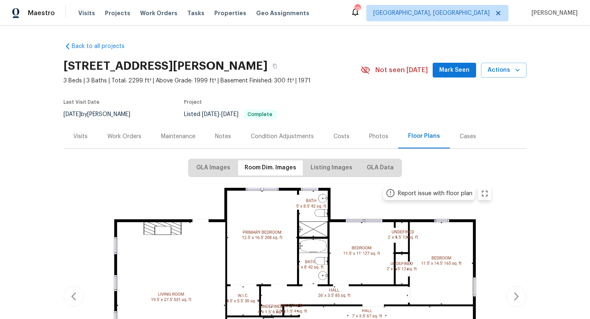
click at [127, 132] on div "Work Orders" at bounding box center [124, 136] width 34 height 8
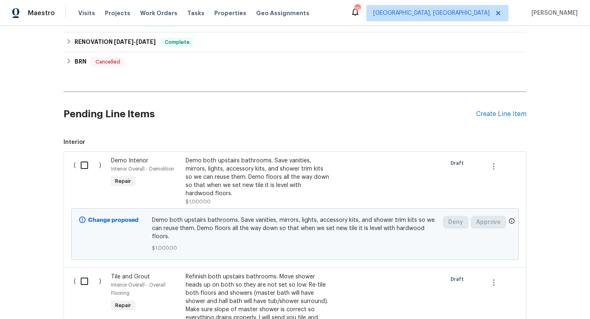
scroll to position [176, 0]
click at [488, 111] on div "Create Line Item" at bounding box center [501, 114] width 50 height 8
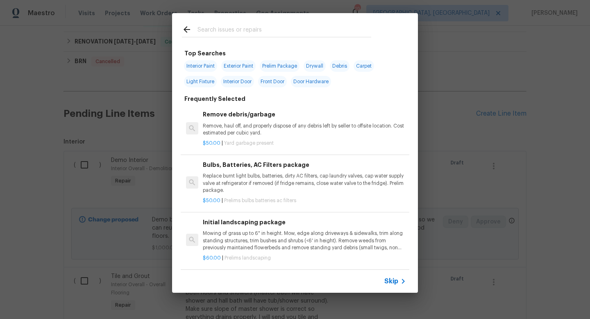
click at [251, 29] on input "text" at bounding box center [284, 31] width 174 height 12
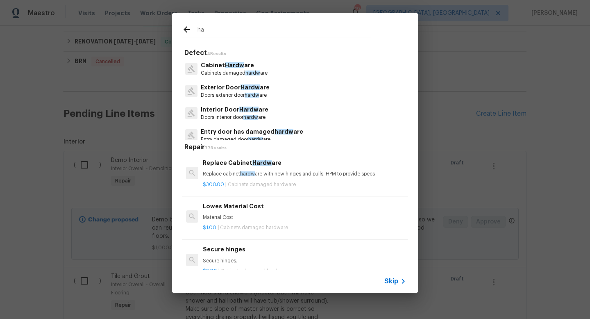
type input "h"
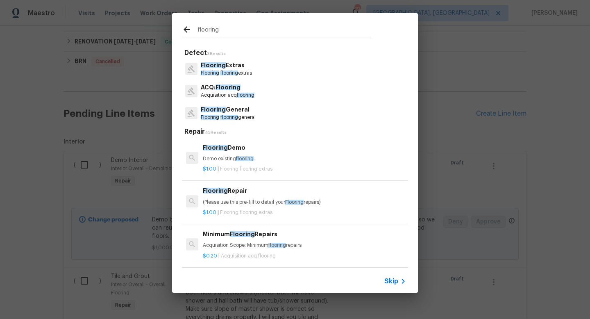
type input "flooring"
click at [222, 114] on p "Flooring flooring general" at bounding box center [228, 117] width 55 height 7
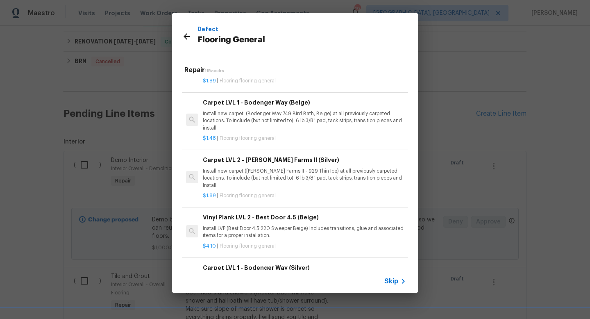
scroll to position [371, 0]
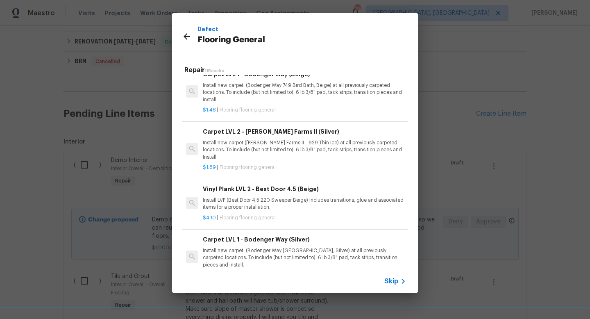
click at [185, 36] on icon at bounding box center [186, 36] width 7 height 7
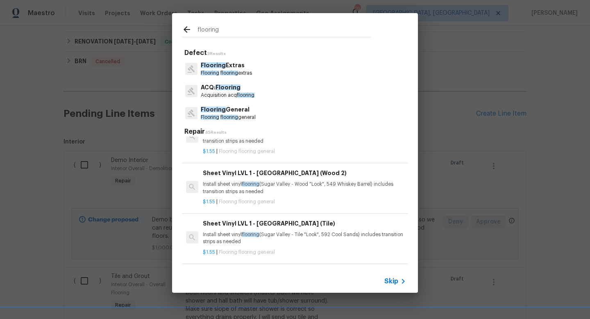
scroll to position [308, 0]
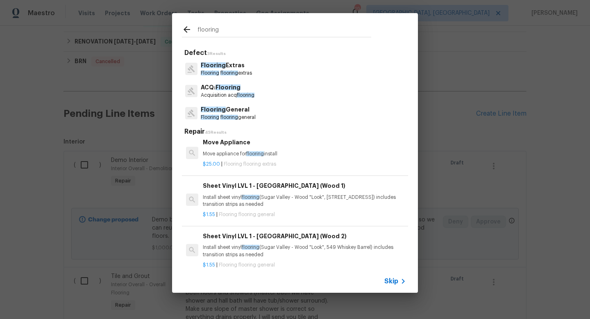
click at [214, 33] on input "flooring" at bounding box center [284, 31] width 174 height 12
click at [221, 66] on span "Flooring" at bounding box center [213, 65] width 25 height 6
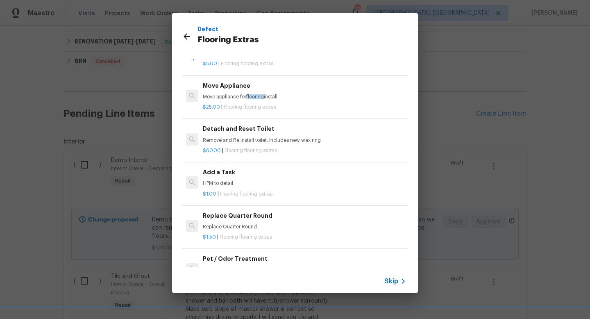
scroll to position [159, 0]
click at [224, 176] on h6 "Add a Task" at bounding box center [304, 173] width 203 height 9
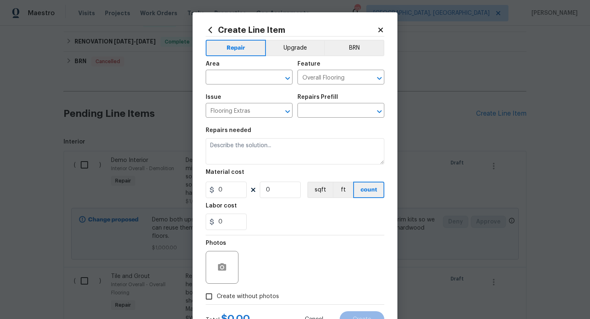
type input "Add a Task $1.00"
type textarea "HPM to detail"
type input "1"
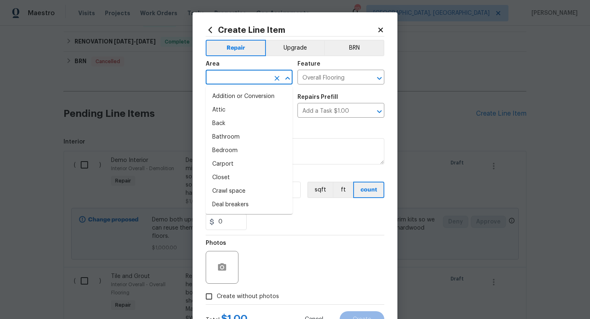
click at [224, 79] on input "text" at bounding box center [238, 78] width 64 height 13
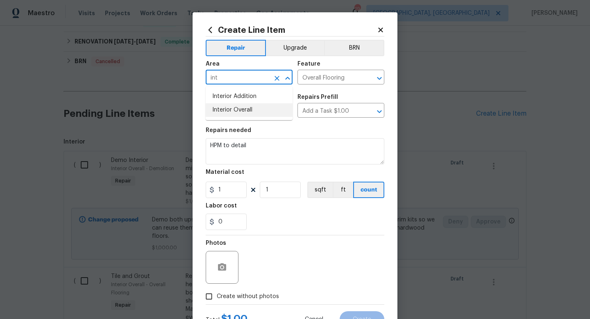
click at [227, 106] on li "Interior Overall" at bounding box center [249, 110] width 87 height 14
type input "Interior Overall"
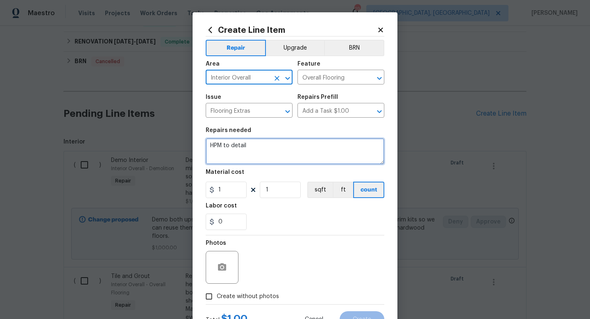
drag, startPoint x: 252, startPoint y: 151, endPoint x: 144, endPoint y: 133, distance: 109.6
click at [144, 133] on div "Create Line Item Repair Upgrade BRN Area Interior Overall ​ Feature Overall Flo…" at bounding box center [295, 159] width 590 height 319
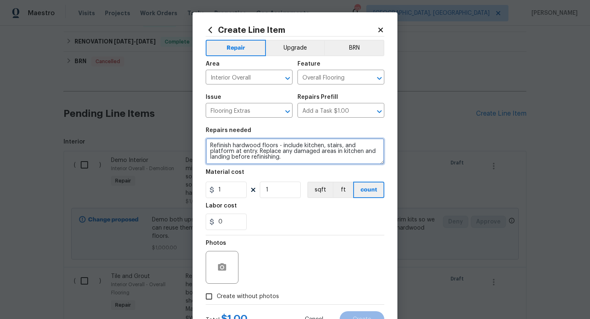
type textarea "Refinish hardwood floors - include kitchen, stairs, and platform at entry. Repl…"
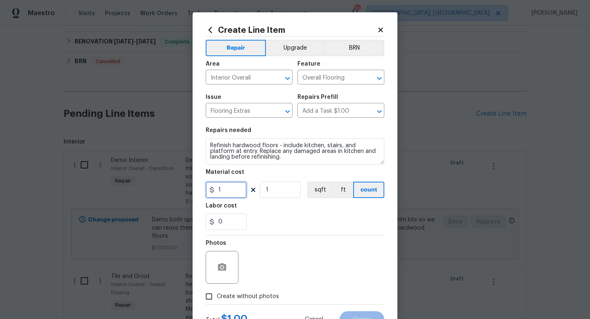
drag, startPoint x: 237, startPoint y: 190, endPoint x: 237, endPoint y: 185, distance: 4.9
click at [237, 190] on input "1" at bounding box center [226, 189] width 41 height 16
type input "3"
click at [273, 190] on input "1" at bounding box center [280, 189] width 41 height 16
type input "1250"
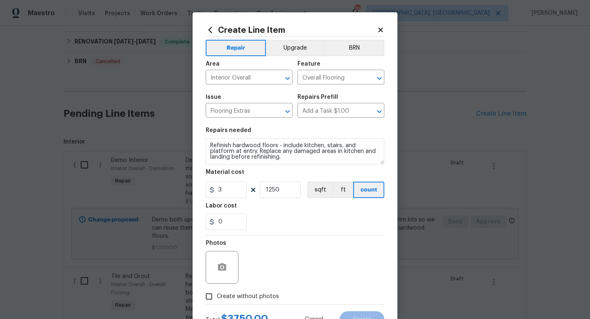
click at [368, 261] on div "Photos" at bounding box center [295, 261] width 179 height 53
click at [302, 247] on div "Photos" at bounding box center [295, 261] width 179 height 53
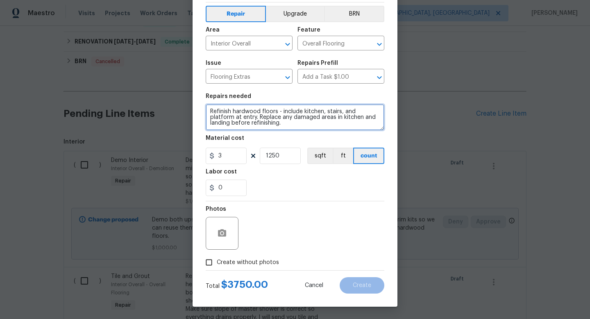
click at [277, 125] on textarea "Refinish hardwood floors - include kitchen, stairs, and platform at entry. Repl…" at bounding box center [295, 117] width 179 height 26
type textarea "Refinish hardwood floors - include kitchen, stairs, and platform at entry. Repl…"
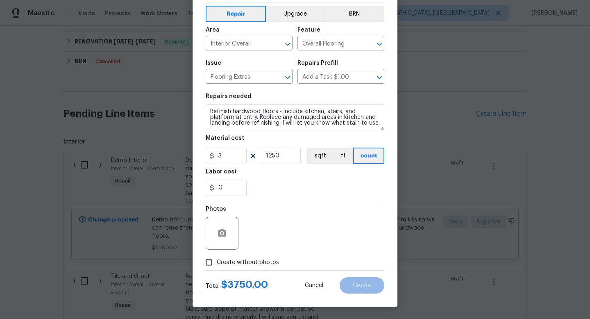
click at [254, 258] on span "Create without photos" at bounding box center [248, 262] width 62 height 9
click at [217, 258] on input "Create without photos" at bounding box center [209, 262] width 16 height 16
checkbox input "true"
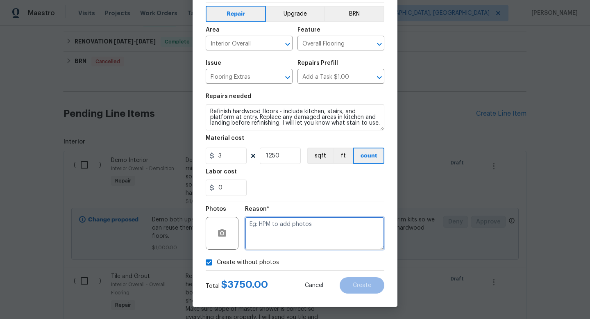
click at [289, 239] on textarea at bounding box center [314, 233] width 139 height 33
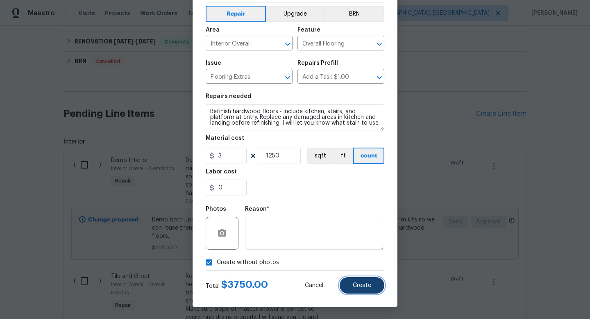
click at [363, 284] on span "Create" at bounding box center [362, 285] width 18 height 6
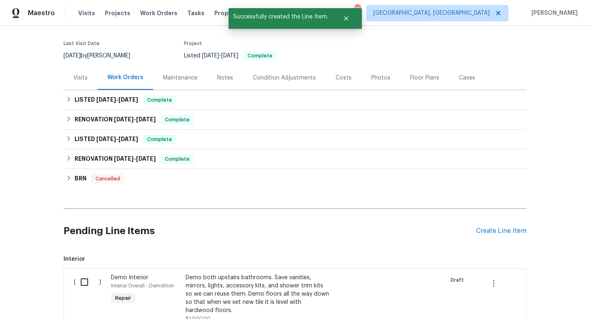
scroll to position [176, 0]
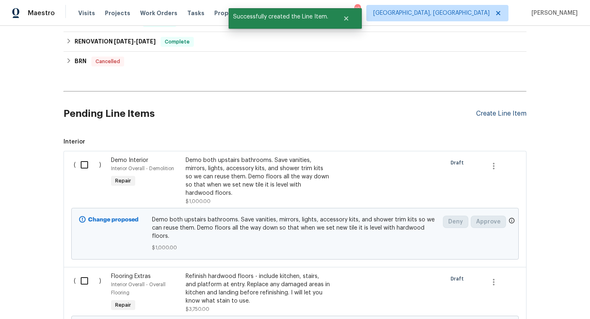
click at [502, 115] on div "Create Line Item" at bounding box center [501, 114] width 50 height 8
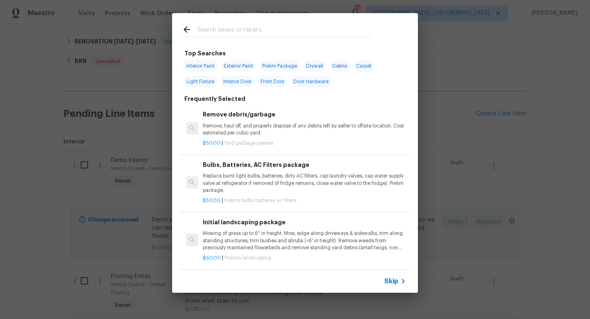
click at [213, 32] on input "text" at bounding box center [284, 31] width 174 height 12
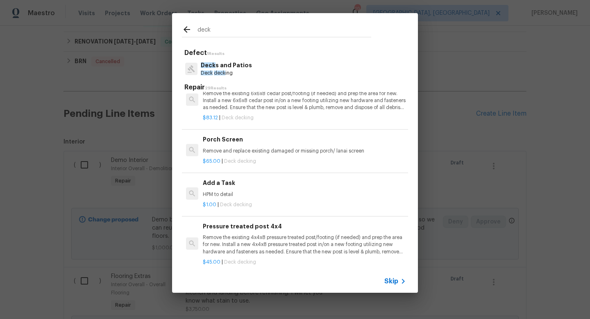
scroll to position [766, 0]
type input "deck"
click at [227, 191] on p "HPM to detail" at bounding box center [304, 193] width 203 height 7
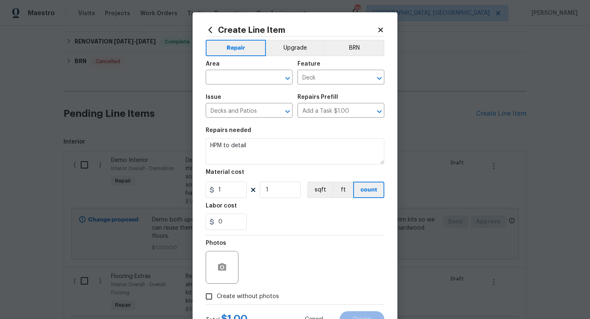
click at [233, 86] on span "Area ​" at bounding box center [249, 72] width 87 height 33
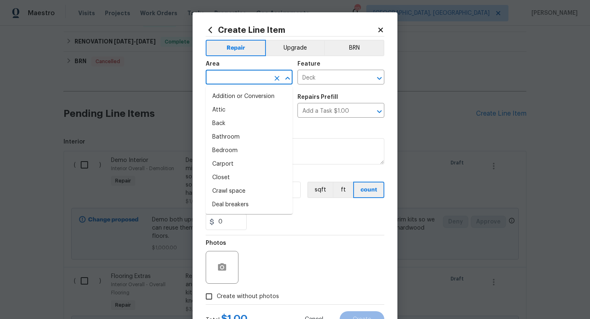
click at [227, 78] on input "text" at bounding box center [238, 78] width 64 height 13
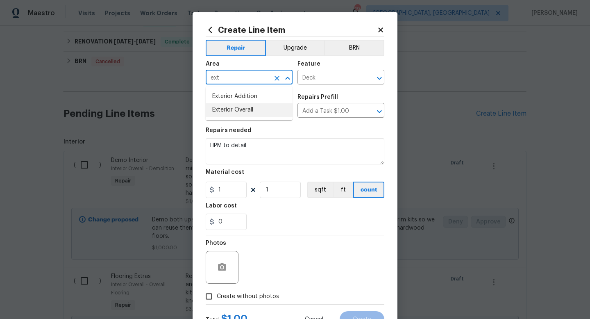
click at [235, 109] on li "Exterior Overall" at bounding box center [249, 110] width 87 height 14
type input "Exterior Overall"
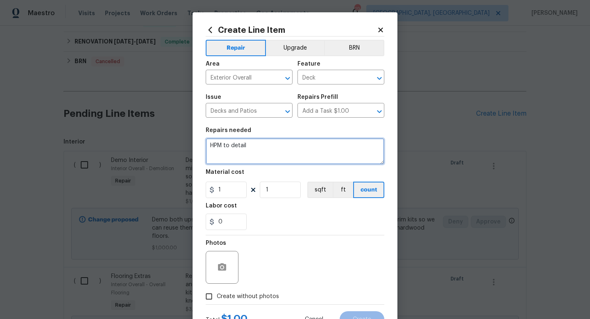
drag, startPoint x: 260, startPoint y: 152, endPoint x: 129, endPoint y: 113, distance: 136.7
click at [137, 114] on div "Create Line Item Repair Upgrade BRN Area Exterior Overall ​ Feature Deck ​ Issu…" at bounding box center [295, 159] width 590 height 319
type textarea "Replace any damaged and rotting wood on back deck. Secure stairs from back door…"
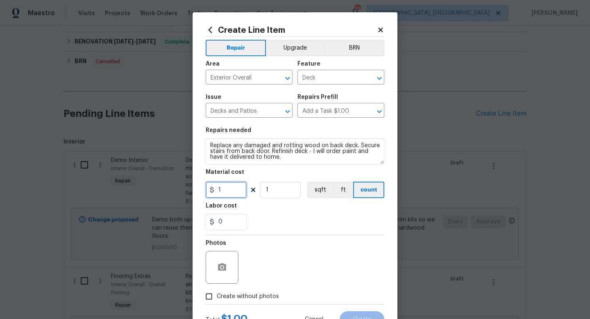
click at [224, 194] on input "1" at bounding box center [226, 189] width 41 height 16
type input "750"
click at [344, 272] on div "Photos" at bounding box center [295, 261] width 179 height 53
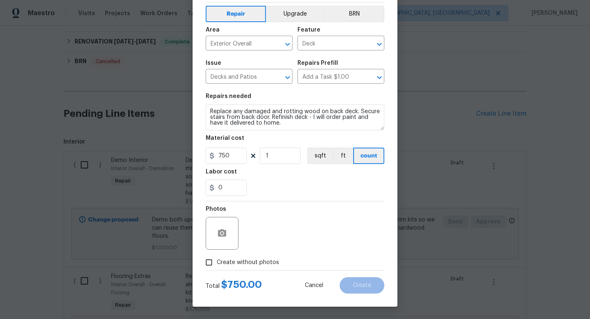
click at [234, 259] on span "Create without photos" at bounding box center [248, 262] width 62 height 9
click at [217, 259] on input "Create without photos" at bounding box center [209, 262] width 16 height 16
checkbox input "true"
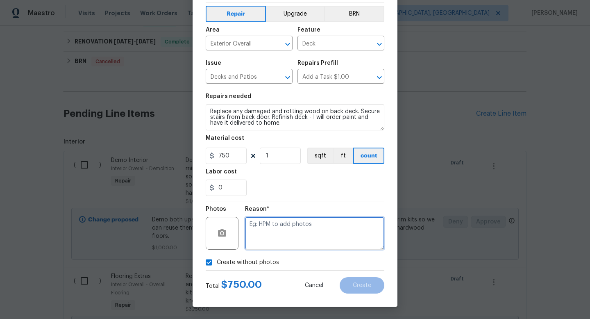
click at [278, 243] on textarea at bounding box center [314, 233] width 139 height 33
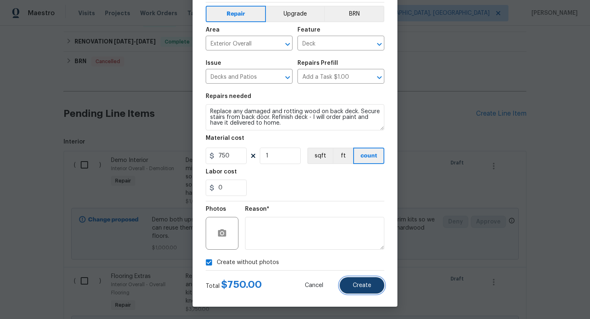
click at [357, 283] on span "Create" at bounding box center [362, 285] width 18 height 6
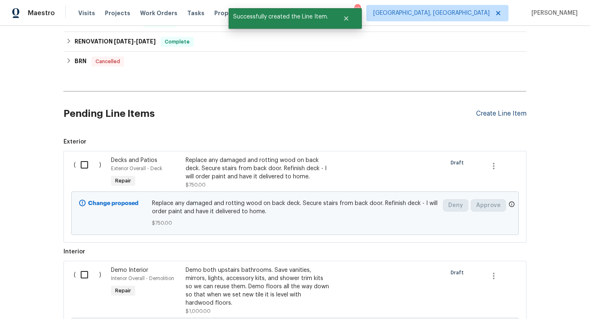
click at [489, 112] on div "Create Line Item" at bounding box center [501, 114] width 50 height 8
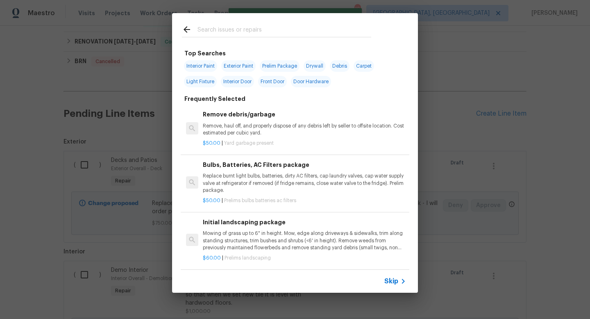
click at [231, 31] on input "text" at bounding box center [284, 31] width 174 height 12
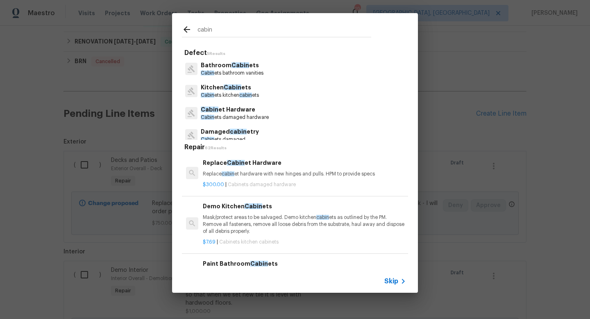
type input "cabin"
click at [221, 84] on p "Kitchen Cabin ets" at bounding box center [230, 87] width 58 height 9
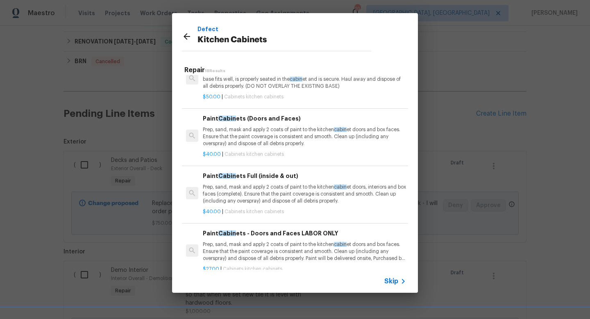
scroll to position [534, 0]
click at [273, 194] on p "Prep, sand, mask and apply 2 coats of paint to the kitchen cabin et doors, inte…" at bounding box center [304, 193] width 203 height 21
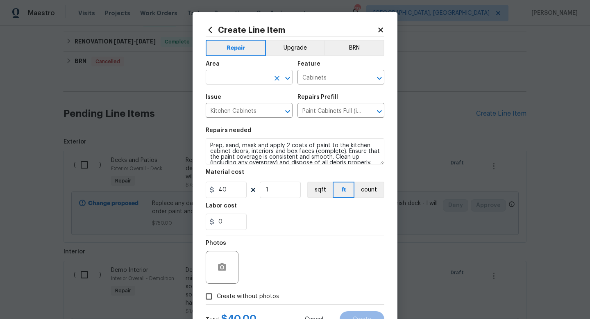
click at [219, 83] on input "text" at bounding box center [238, 78] width 64 height 13
click at [233, 111] on li "Interior Overall" at bounding box center [249, 110] width 87 height 14
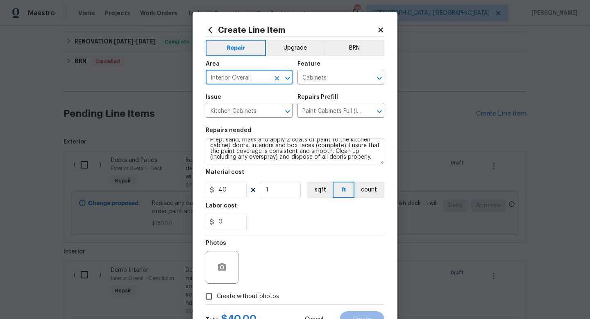
type input "Interior Overall"
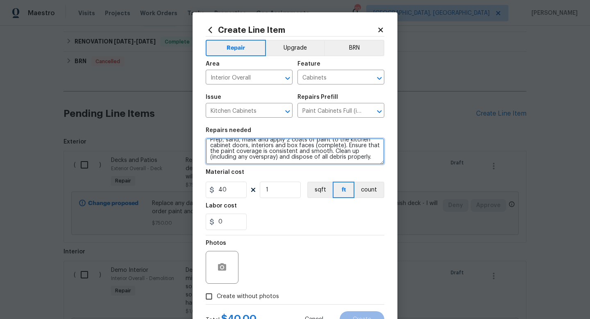
click at [376, 158] on textarea "Prep, sand, mask and apply 2 coats of paint to the kitchen cabinet doors, inter…" at bounding box center [295, 151] width 179 height 26
type textarea "Prep, sand, mask and apply 2 coats of paint to the kitchen cabinet doors, inter…"
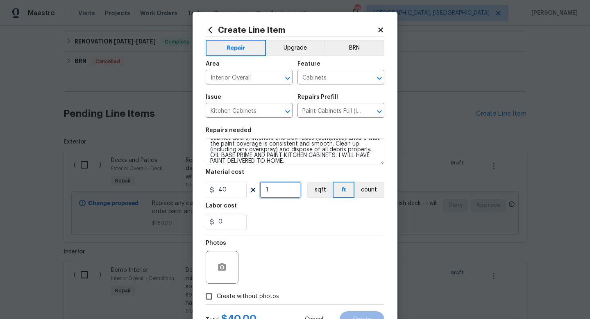
click at [280, 192] on input "1" at bounding box center [280, 189] width 41 height 16
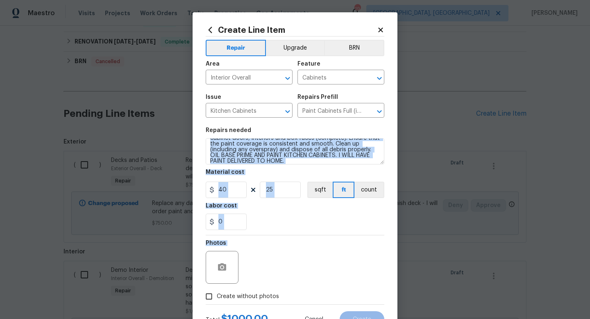
drag, startPoint x: 314, startPoint y: 260, endPoint x: 314, endPoint y: 149, distance: 110.5
click at [314, 149] on div "Repair Upgrade BRN Area Interior Overall ​ Feature Cabinets ​ Issue Kitchen Cab…" at bounding box center [295, 169] width 179 height 267
click at [292, 208] on div "Labor cost" at bounding box center [295, 208] width 179 height 11
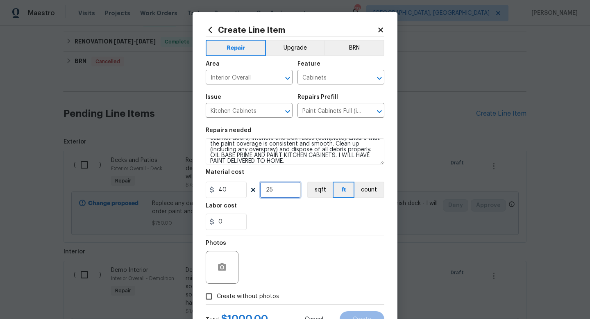
drag, startPoint x: 284, startPoint y: 191, endPoint x: 284, endPoint y: 184, distance: 7.4
click at [284, 190] on input "25" at bounding box center [280, 189] width 41 height 16
type input "30"
click at [314, 260] on div "Photos" at bounding box center [295, 261] width 179 height 53
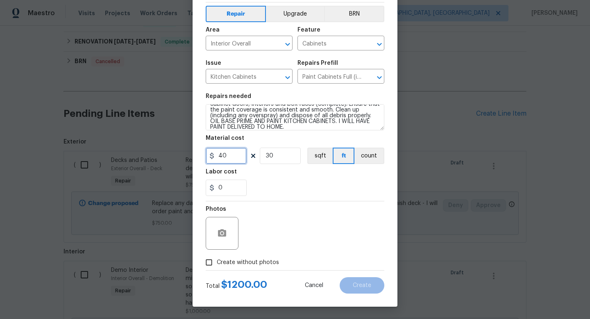
drag, startPoint x: 231, startPoint y: 158, endPoint x: 171, endPoint y: 152, distance: 60.5
click at [174, 153] on div "Create Line Item Repair Upgrade BRN Area Interior Overall ​ Feature Cabinets ​ …" at bounding box center [295, 159] width 590 height 319
type input "1450"
click at [281, 159] on input "30" at bounding box center [280, 155] width 41 height 16
type input "1"
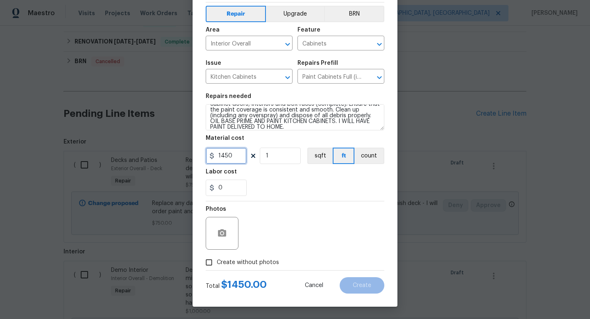
click at [224, 159] on input "1450" at bounding box center [226, 155] width 41 height 16
type input "1250"
click at [310, 233] on div "Photos" at bounding box center [295, 227] width 179 height 53
click at [254, 257] on label "Create without photos" at bounding box center [240, 262] width 78 height 16
click at [217, 257] on input "Create without photos" at bounding box center [209, 262] width 16 height 16
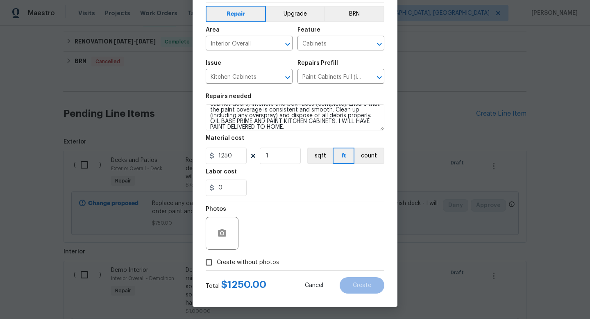
checkbox input "true"
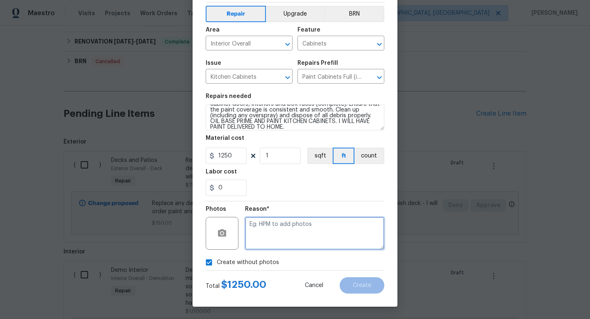
click at [287, 232] on textarea at bounding box center [314, 233] width 139 height 33
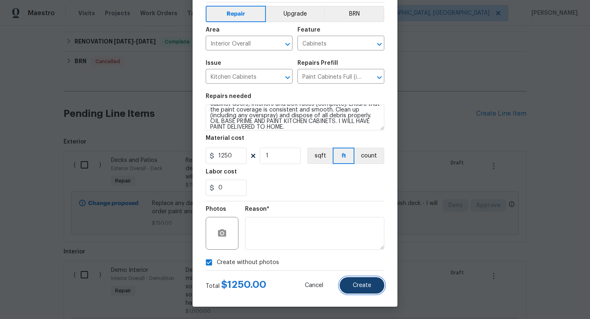
click at [353, 283] on span "Create" at bounding box center [362, 285] width 18 height 6
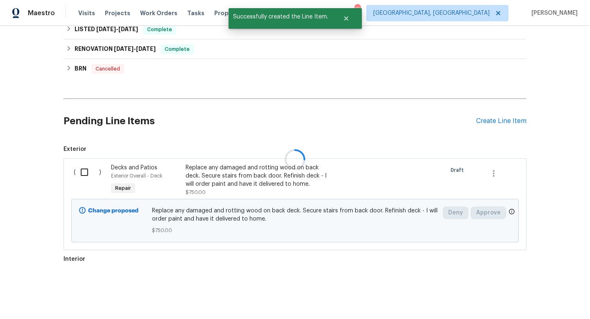
scroll to position [176, 0]
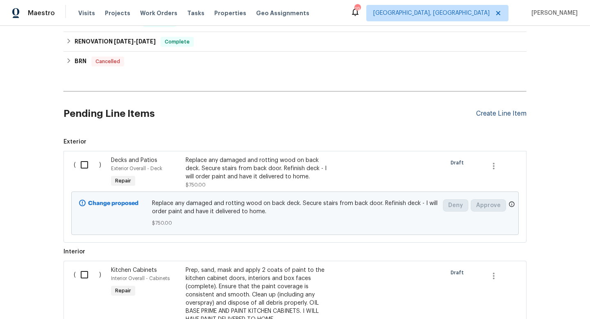
click at [496, 115] on div "Create Line Item" at bounding box center [501, 114] width 50 height 8
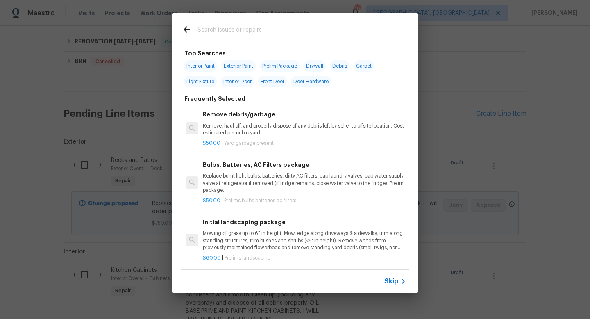
click at [244, 31] on input "text" at bounding box center [284, 31] width 174 height 12
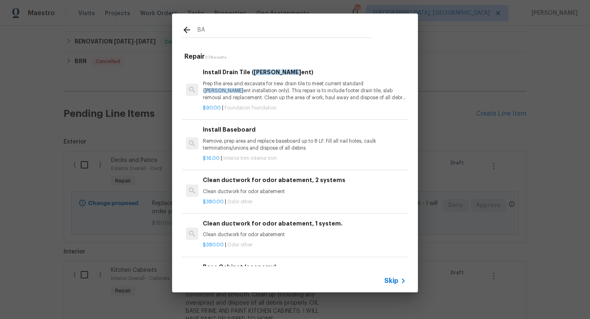
type input "B"
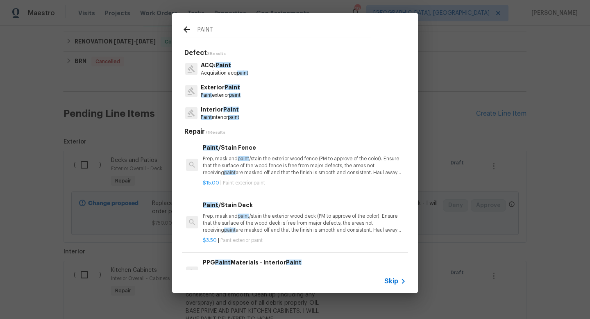
type input "PAINT"
click at [227, 113] on p "Interior Paint" at bounding box center [220, 109] width 38 height 9
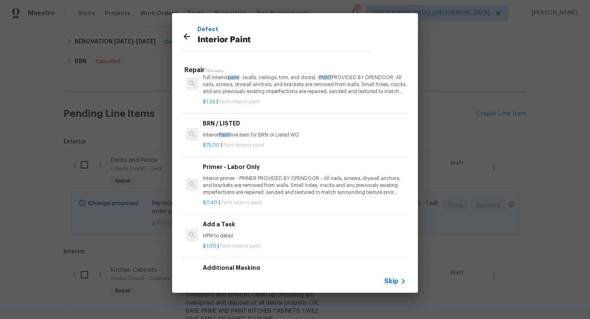
scroll to position [142, 0]
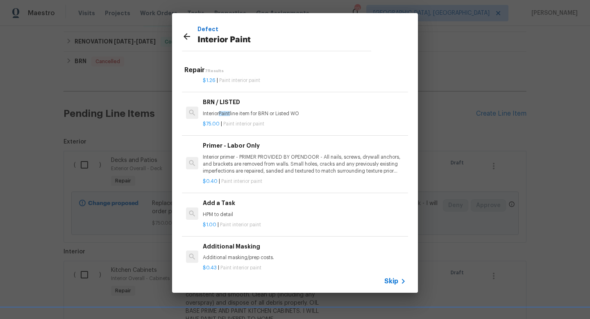
click at [220, 215] on p "HPM to detail" at bounding box center [304, 214] width 203 height 7
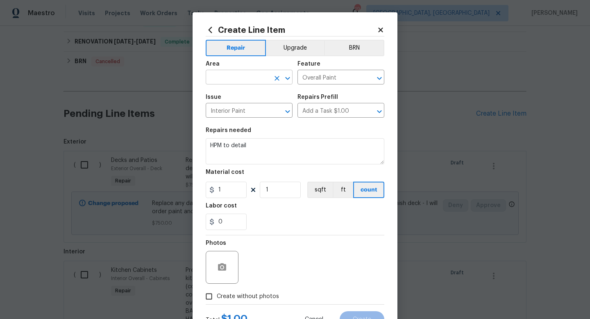
click at [226, 79] on input "text" at bounding box center [238, 78] width 64 height 13
click at [225, 107] on li "Interior Overall" at bounding box center [249, 110] width 87 height 14
type input "Interior Overall"
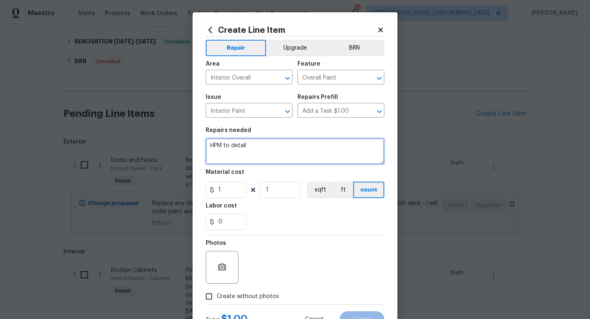
drag, startPoint x: 259, startPoint y: 148, endPoint x: 139, endPoint y: 136, distance: 120.5
click at [139, 136] on div "Create Line Item Repair Upgrade BRN Area Interior Overall ​ Feature Overall Pai…" at bounding box center [295, 159] width 590 height 319
type textarea "Patch areas of missing concrete along exterior walls of unfinished basement to …"
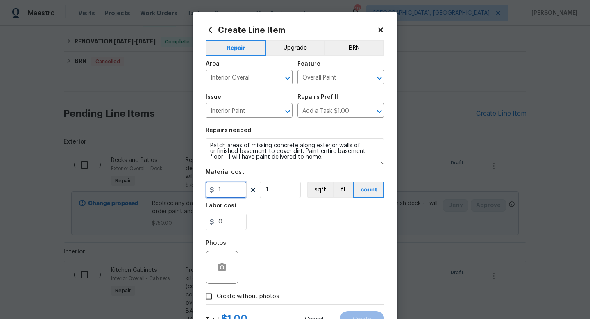
click at [226, 196] on input "1" at bounding box center [226, 189] width 41 height 16
type input "500"
click at [312, 279] on div "Photos" at bounding box center [295, 261] width 179 height 53
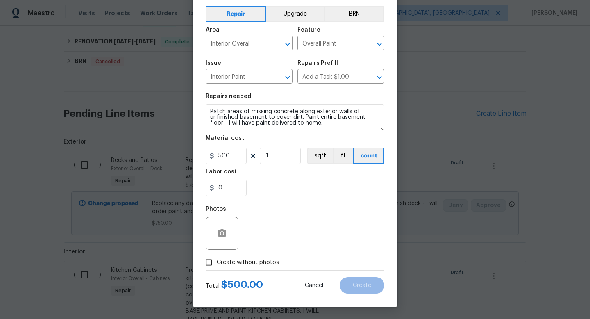
click at [247, 263] on span "Create without photos" at bounding box center [248, 262] width 62 height 9
click at [217, 263] on input "Create without photos" at bounding box center [209, 262] width 16 height 16
checkbox input "true"
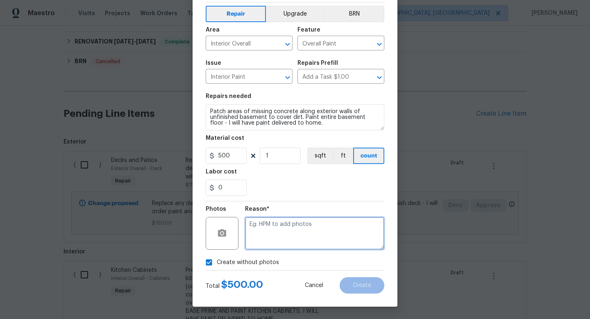
click at [294, 226] on textarea at bounding box center [314, 233] width 139 height 33
type textarea "n"
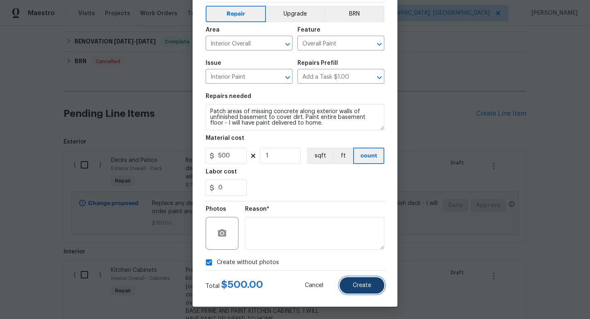
click at [362, 283] on span "Create" at bounding box center [362, 285] width 18 height 6
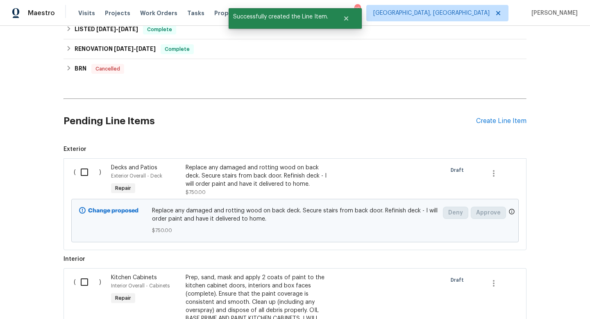
scroll to position [176, 0]
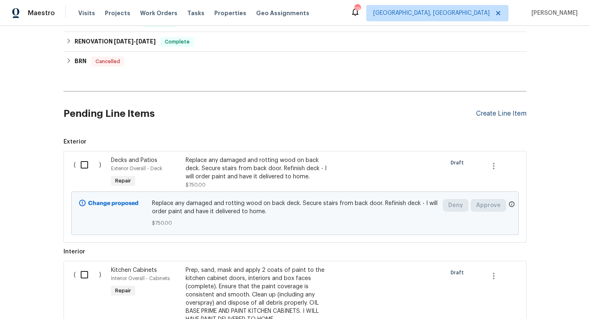
click at [488, 110] on div "Create Line Item" at bounding box center [501, 114] width 50 height 8
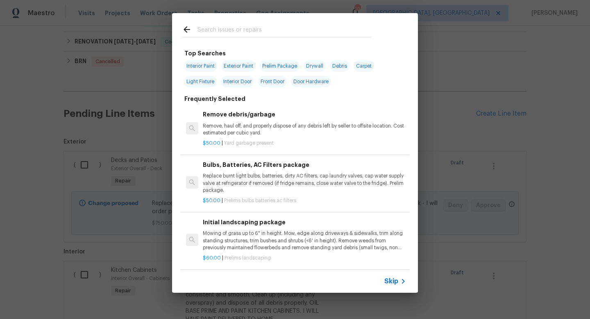
click at [236, 32] on input "text" at bounding box center [284, 31] width 174 height 12
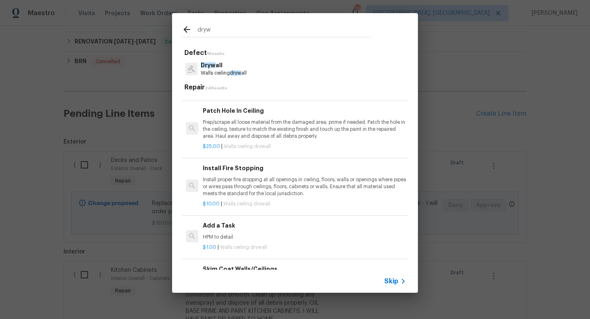
scroll to position [165, 0]
type input "dryw"
click at [225, 225] on h6 "Add a Task" at bounding box center [304, 224] width 203 height 9
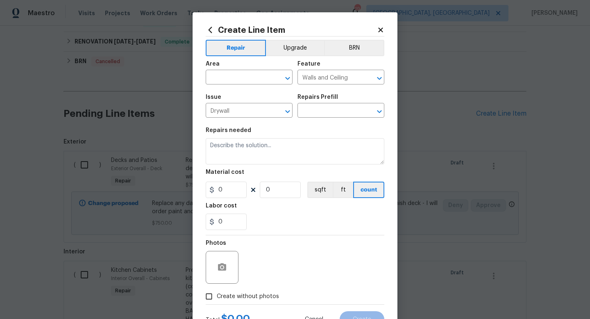
type input "Add a Task $1.00"
type textarea "HPM to detail"
type input "1"
click at [222, 72] on input "text" at bounding box center [238, 78] width 64 height 13
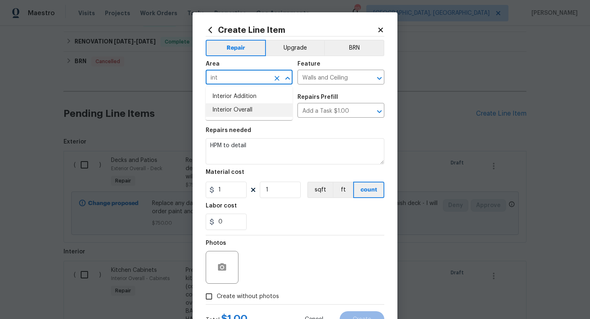
click at [226, 107] on li "Interior Overall" at bounding box center [249, 110] width 87 height 14
type input "Interior Overall"
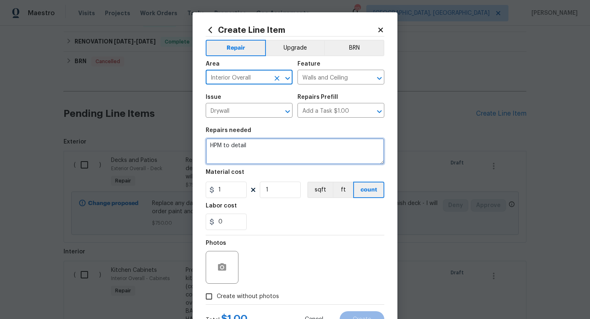
drag, startPoint x: 255, startPoint y: 149, endPoint x: 93, endPoint y: 122, distance: 164.4
click at [93, 122] on div "Create Line Item Repair Upgrade BRN Area Interior Overall ​ Feature Walls and C…" at bounding box center [295, 159] width 590 height 319
type textarea "I"
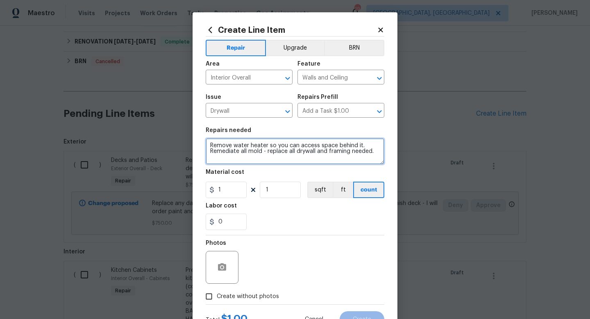
type textarea "Remove water heater so you can access space behind it. Remediate all mold - rep…"
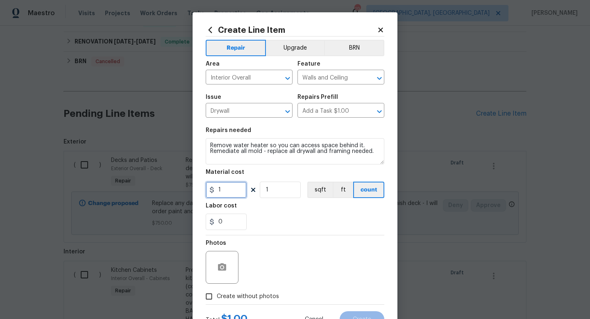
click at [234, 196] on input "1" at bounding box center [226, 189] width 41 height 16
type input "300"
click at [325, 216] on div "0" at bounding box center [295, 221] width 179 height 16
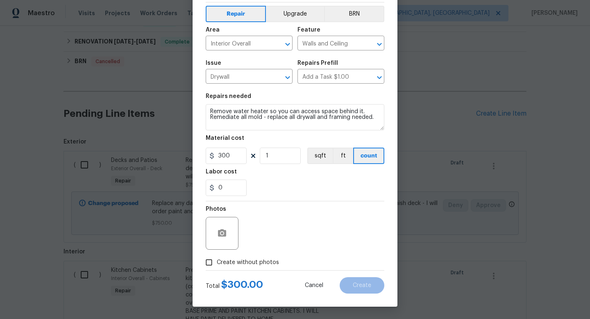
click at [269, 258] on span "Create without photos" at bounding box center [248, 262] width 62 height 9
click at [217, 258] on input "Create without photos" at bounding box center [209, 262] width 16 height 16
checkbox input "true"
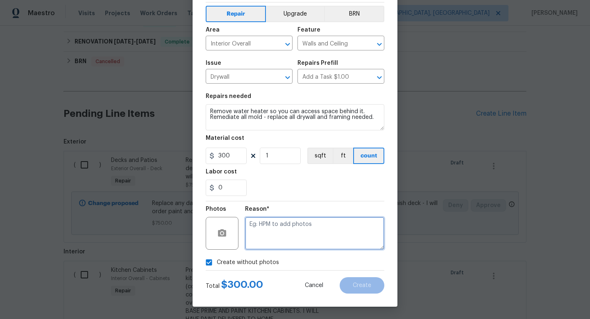
click at [297, 241] on textarea at bounding box center [314, 233] width 139 height 33
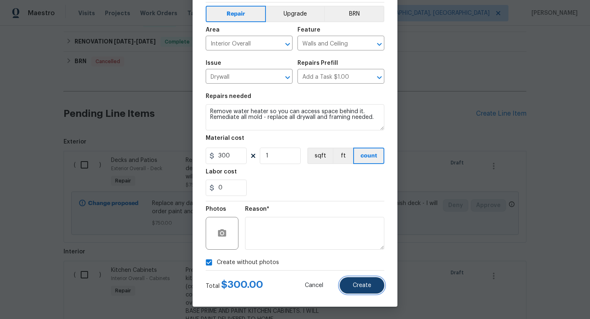
click at [368, 288] on button "Create" at bounding box center [361, 285] width 45 height 16
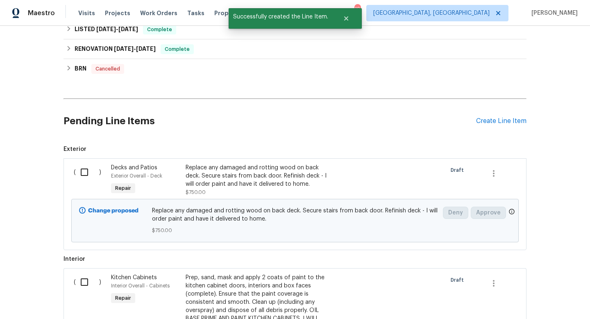
scroll to position [176, 0]
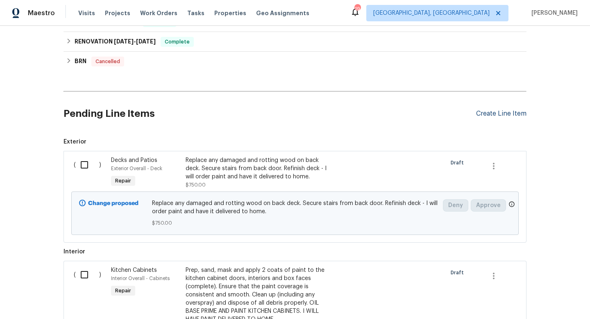
click at [499, 113] on div "Create Line Item" at bounding box center [501, 114] width 50 height 8
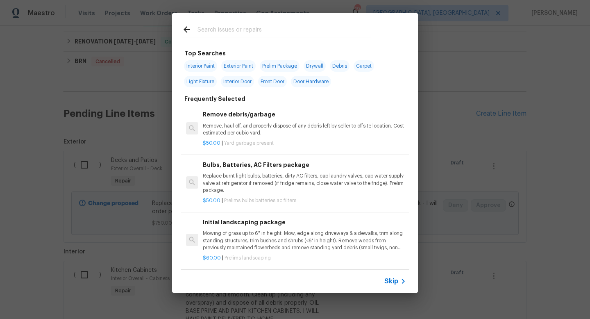
click at [212, 25] on input "text" at bounding box center [284, 31] width 174 height 12
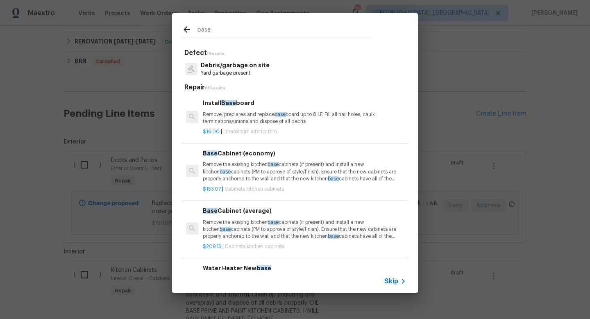
type input "base"
click at [222, 67] on p "Debris/garbage on site" at bounding box center [235, 65] width 69 height 9
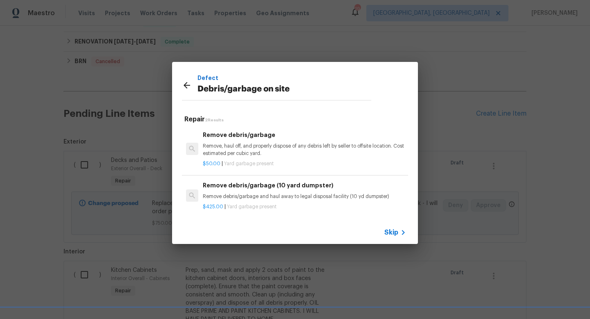
click at [232, 143] on p "Remove, haul off, and properly dispose of any debris left by seller to offsite …" at bounding box center [304, 149] width 203 height 14
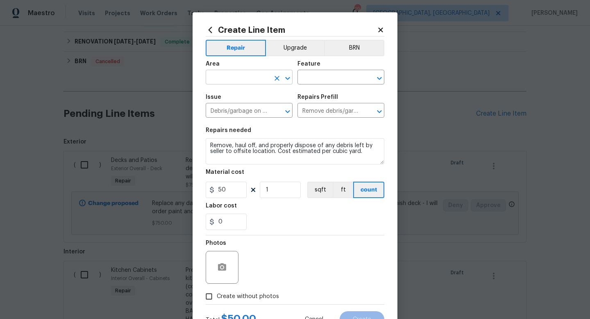
click at [231, 72] on input "text" at bounding box center [238, 78] width 64 height 13
click at [233, 107] on li "Interior Overall" at bounding box center [249, 110] width 87 height 14
type input "Interior Overall"
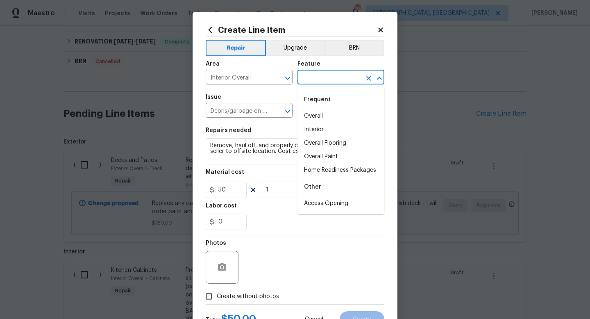
click at [332, 79] on input "text" at bounding box center [329, 78] width 64 height 13
click at [325, 118] on li "Overall" at bounding box center [340, 116] width 87 height 14
type input "Overall"
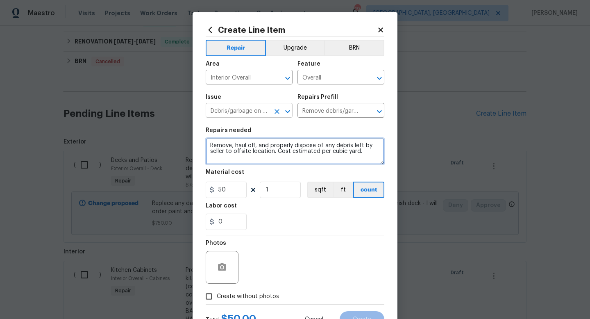
drag, startPoint x: 366, startPoint y: 155, endPoint x: 215, endPoint y: 115, distance: 155.4
click at [217, 116] on div "Repair Upgrade BRN Area Interior Overall ​ Feature Overall ​ Issue Debris/garba…" at bounding box center [295, 169] width 179 height 267
type textarea "Remove all cable cords and wires that are hanging all over ceiling in basement …"
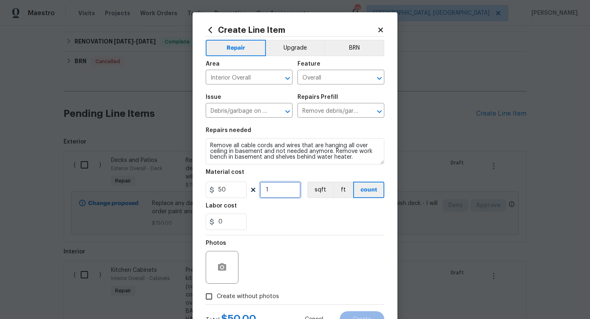
click at [278, 193] on input "1" at bounding box center [280, 189] width 41 height 16
type input "6"
click at [338, 278] on div "Photos" at bounding box center [295, 261] width 179 height 53
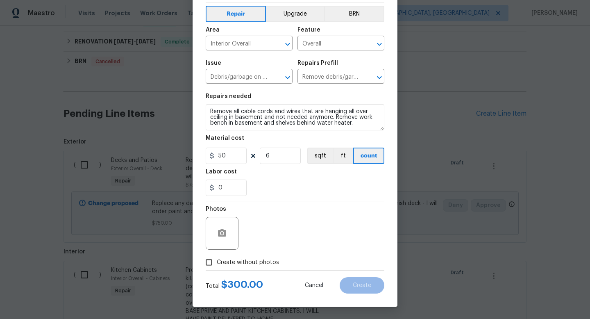
click at [249, 265] on span "Create without photos" at bounding box center [248, 262] width 62 height 9
click at [217, 265] on input "Create without photos" at bounding box center [209, 262] width 16 height 16
checkbox input "true"
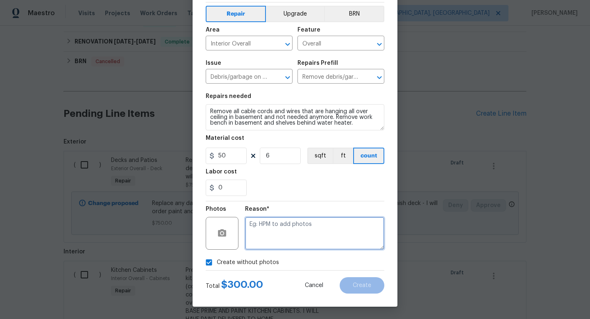
click at [292, 238] on textarea at bounding box center [314, 233] width 139 height 33
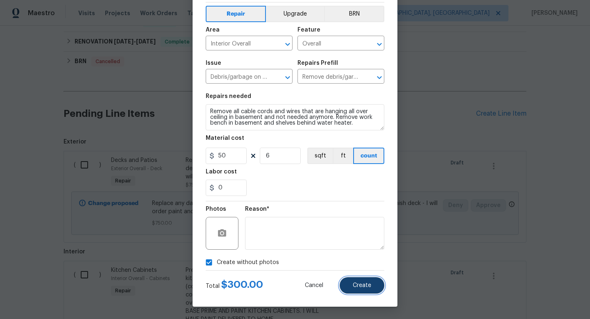
click at [362, 289] on button "Create" at bounding box center [361, 285] width 45 height 16
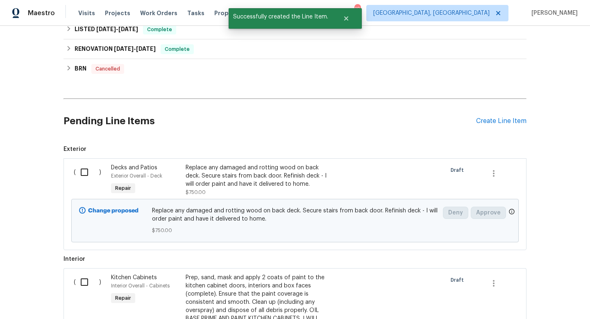
scroll to position [176, 0]
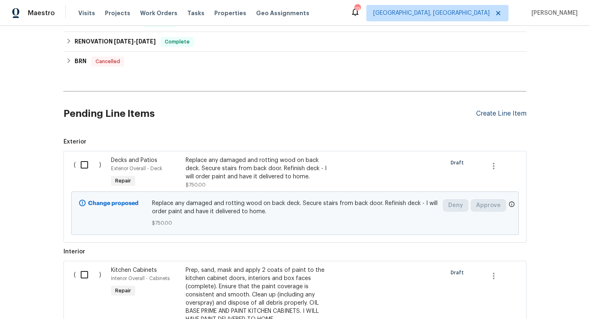
click at [491, 114] on div "Create Line Item" at bounding box center [501, 114] width 50 height 8
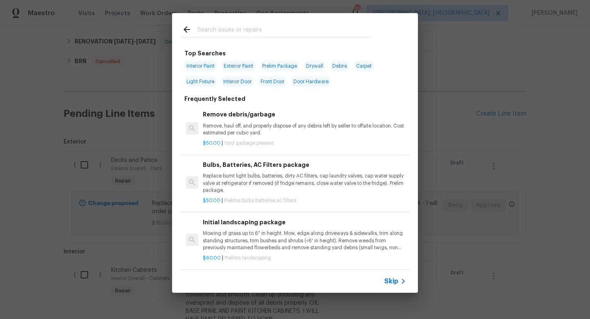
click at [222, 29] on input "text" at bounding box center [284, 31] width 174 height 12
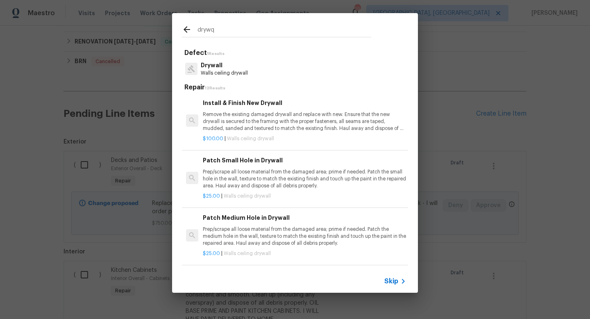
click at [221, 33] on input "drywq" at bounding box center [284, 31] width 174 height 12
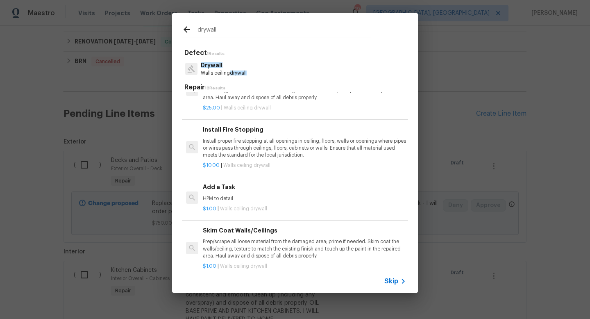
scroll to position [206, 0]
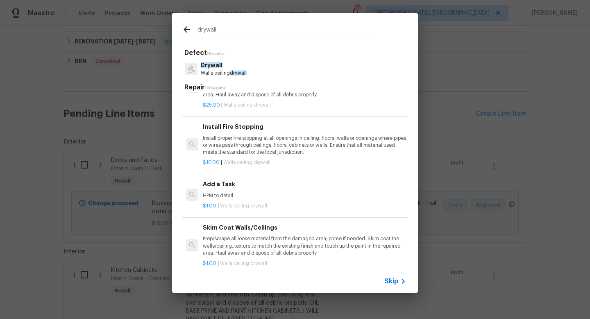
type input "drywall"
click at [232, 183] on h6 "Add a Task" at bounding box center [304, 183] width 203 height 9
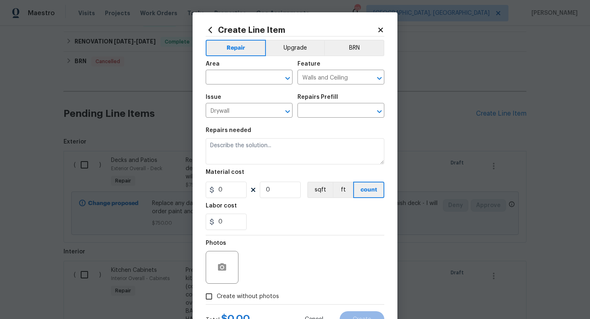
type input "Add a Task $1.00"
type textarea "HPM to detail"
type input "1"
click at [235, 77] on input "text" at bounding box center [238, 78] width 64 height 13
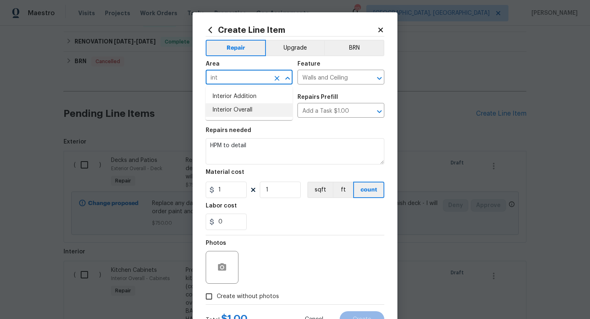
click at [235, 115] on li "Interior Overall" at bounding box center [249, 110] width 87 height 14
type input "Interior Overall"
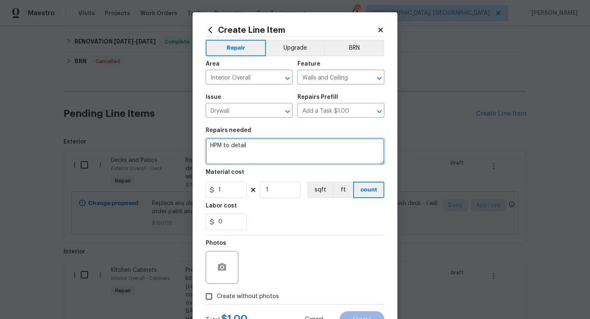
drag, startPoint x: 261, startPoint y: 151, endPoint x: 153, endPoint y: 134, distance: 109.8
click at [153, 134] on div "Create Line Item Repair Upgrade BRN Area Interior Overall ​ Feature Walls and C…" at bounding box center [295, 159] width 590 height 319
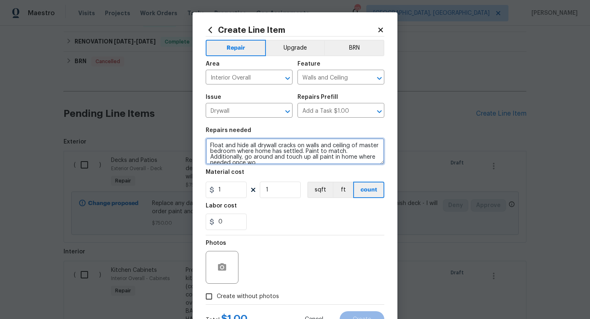
scroll to position [2, 0]
type textarea "Float and hide all drywall cracks on walls and ceiling of master bedroom where …"
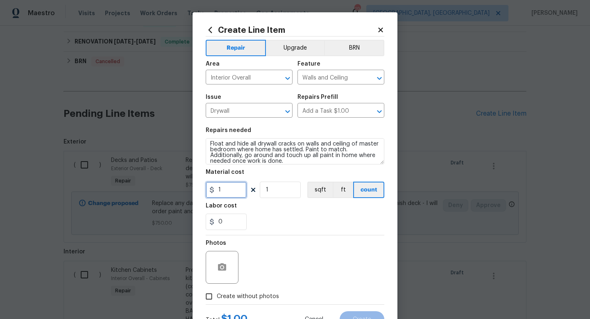
click at [227, 192] on input "1" at bounding box center [226, 189] width 41 height 16
type input "250"
click at [304, 249] on div "Photos" at bounding box center [295, 261] width 179 height 53
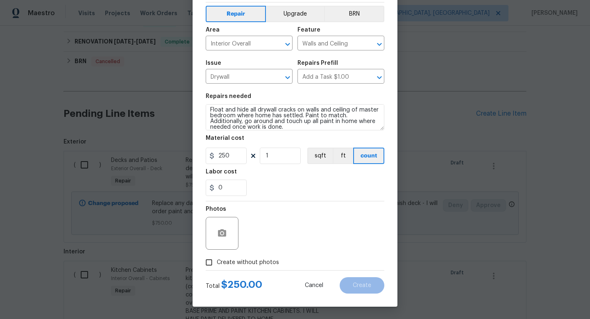
click at [263, 262] on span "Create without photos" at bounding box center [248, 262] width 62 height 9
click at [217, 262] on input "Create without photos" at bounding box center [209, 262] width 16 height 16
checkbox input "true"
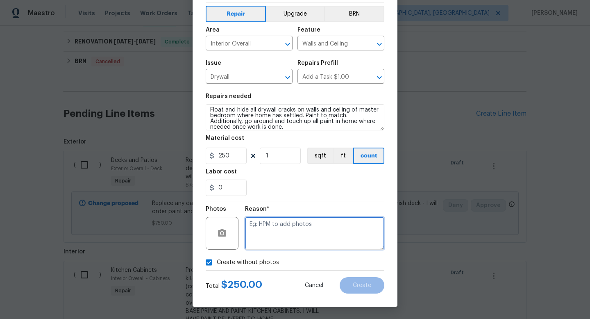
click at [293, 243] on textarea at bounding box center [314, 233] width 139 height 33
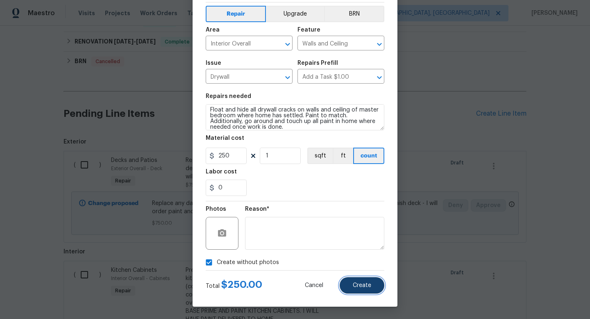
click at [368, 280] on button "Create" at bounding box center [361, 285] width 45 height 16
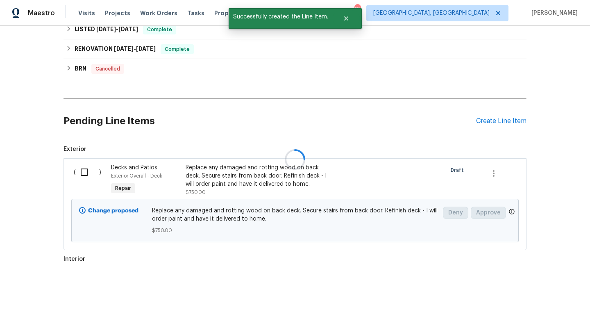
scroll to position [176, 0]
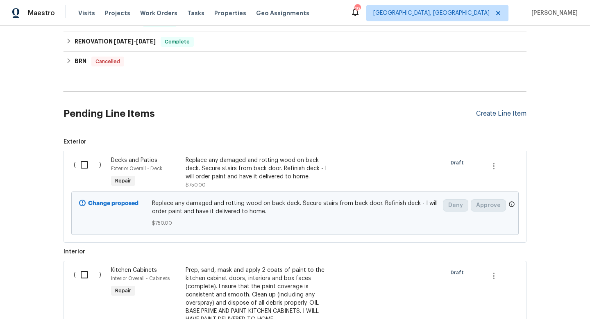
click at [502, 111] on div "Create Line Item" at bounding box center [501, 114] width 50 height 8
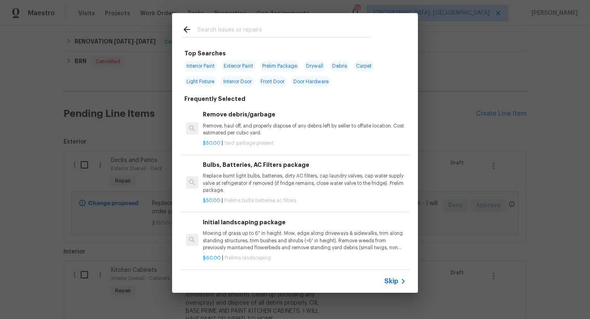
click at [224, 25] on input "text" at bounding box center [284, 31] width 174 height 12
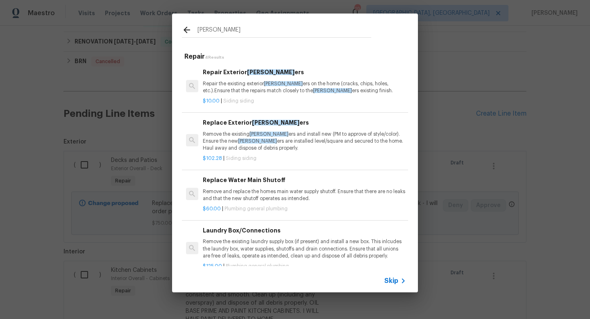
type input "shutt"
click at [288, 133] on p "Remove the existing shutt ers and install new (PM to approve of style/color). E…" at bounding box center [304, 141] width 203 height 21
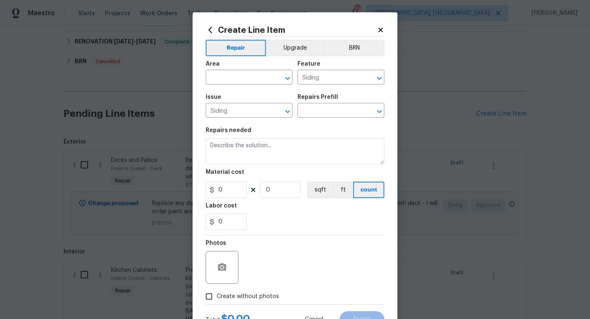
type input "Replace Exterior Shutters $102.28"
type textarea "Remove the existing shutters and install new (PM to approve of style/color). En…"
type input "102.28"
type input "1"
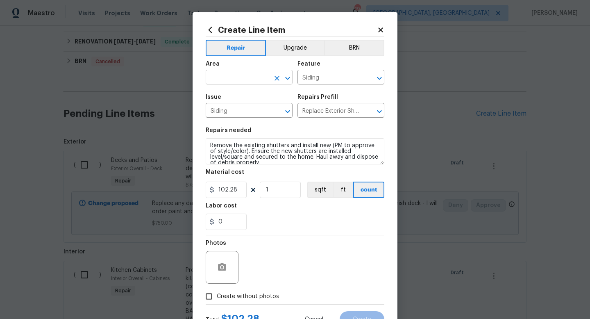
click at [229, 78] on input "text" at bounding box center [238, 78] width 64 height 13
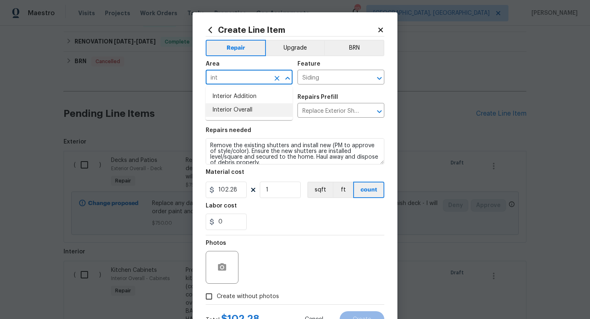
click at [234, 106] on li "Interior Overall" at bounding box center [249, 110] width 87 height 14
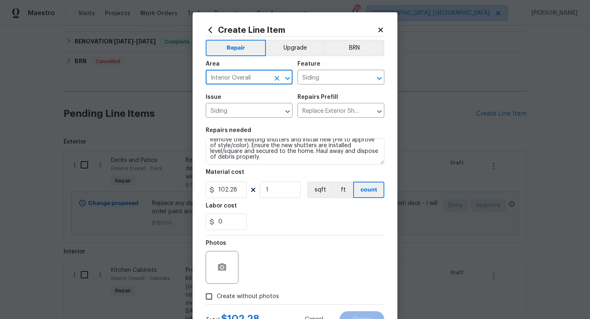
type input "Interior Overall"
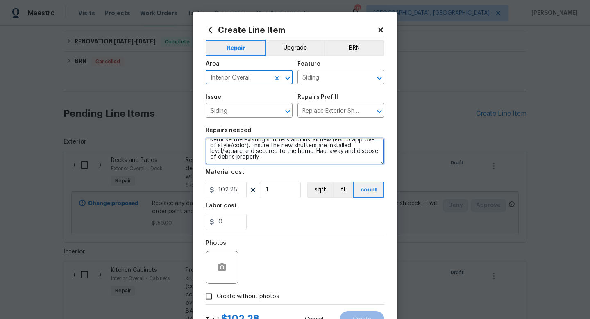
click at [330, 163] on textarea "Remove the existing shutters and install new (PM to approve of style/color). En…" at bounding box center [295, 151] width 179 height 26
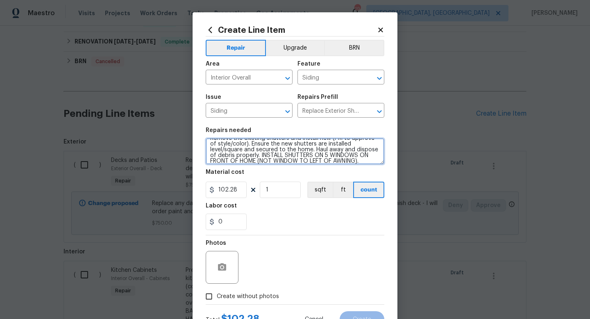
type textarea "Remove the existing shutters and install new (PM to approve of style/color). En…"
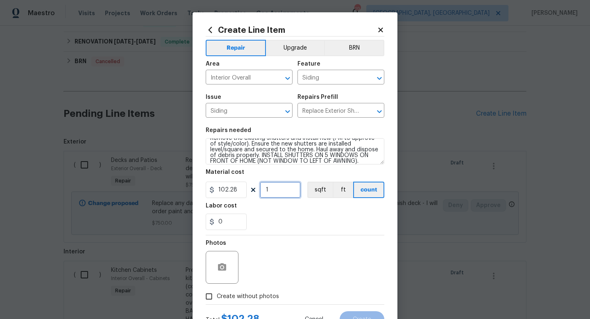
click at [282, 194] on input "1" at bounding box center [280, 189] width 41 height 16
type input "5"
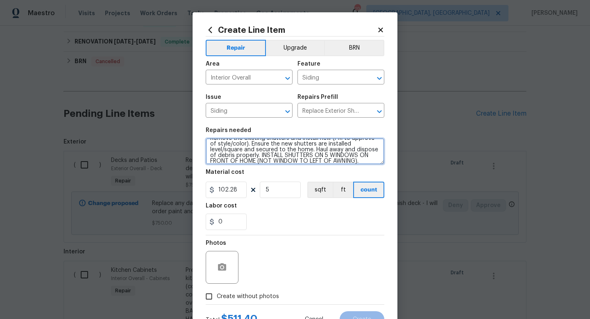
click at [342, 161] on textarea "Remove the existing shutters and install new (PM to approve of style/color). En…" at bounding box center [295, 151] width 179 height 26
type textarea "Remove the existing shutters and install new (PM to approve of style/color). En…"
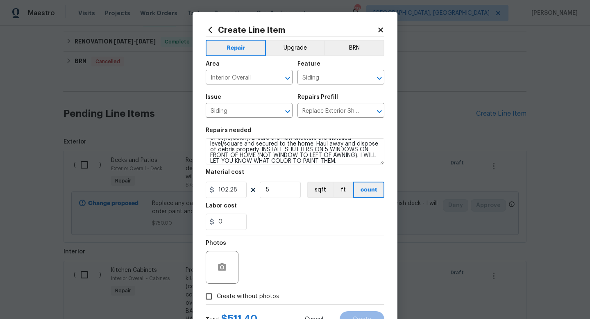
click at [369, 272] on div "Photos" at bounding box center [295, 261] width 179 height 53
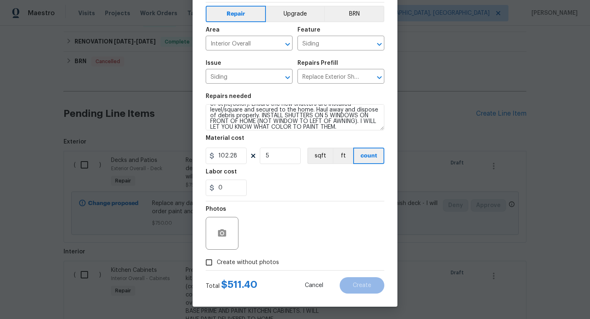
click at [269, 258] on span "Create without photos" at bounding box center [248, 262] width 62 height 9
click at [217, 258] on input "Create without photos" at bounding box center [209, 262] width 16 height 16
checkbox input "true"
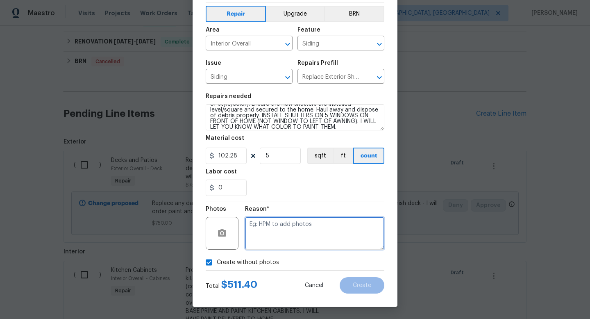
click at [295, 240] on textarea at bounding box center [314, 233] width 139 height 33
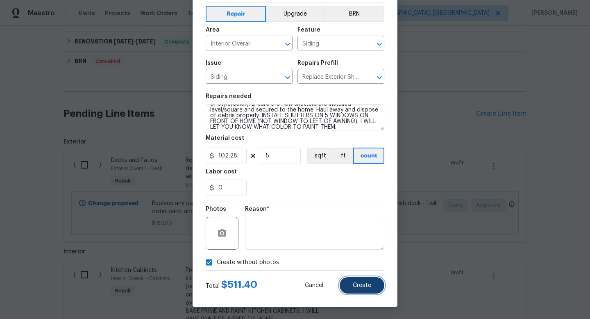
click at [365, 281] on button "Create" at bounding box center [361, 285] width 45 height 16
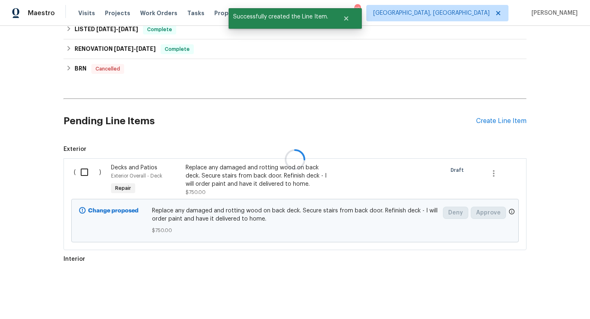
scroll to position [176, 0]
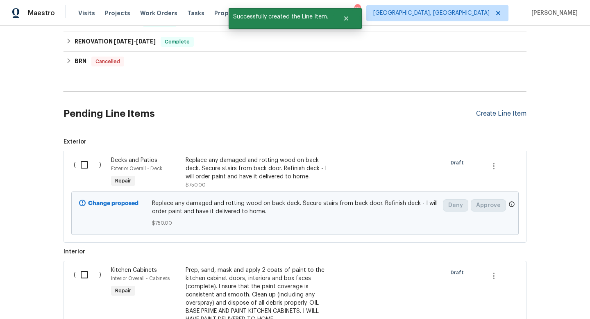
click at [493, 113] on div "Create Line Item" at bounding box center [501, 114] width 50 height 8
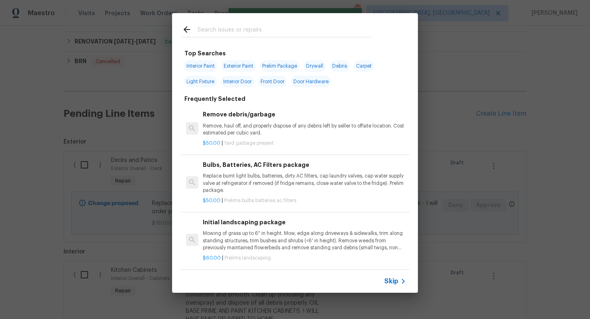
click at [234, 24] on div at bounding box center [276, 29] width 209 height 32
click at [227, 36] on input "text" at bounding box center [284, 31] width 174 height 12
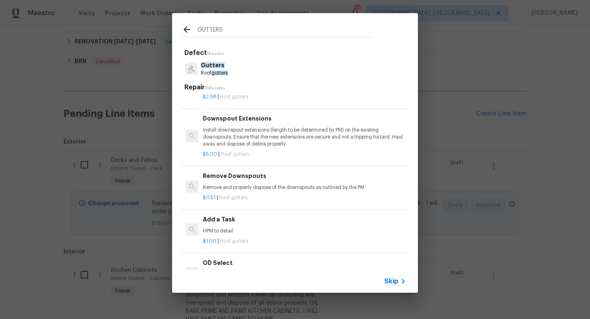
scroll to position [345, 0]
type input "GUTTERS"
click at [223, 232] on div "Add a Task HPM to detail" at bounding box center [304, 223] width 203 height 20
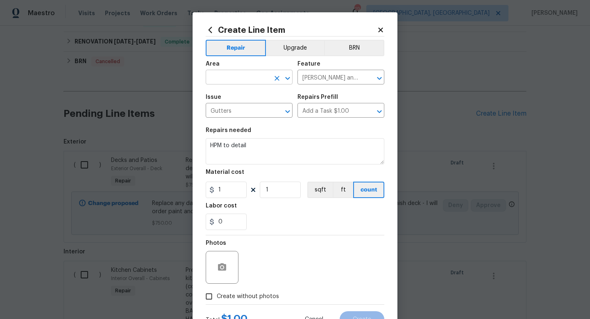
click at [225, 76] on input "text" at bounding box center [238, 78] width 64 height 13
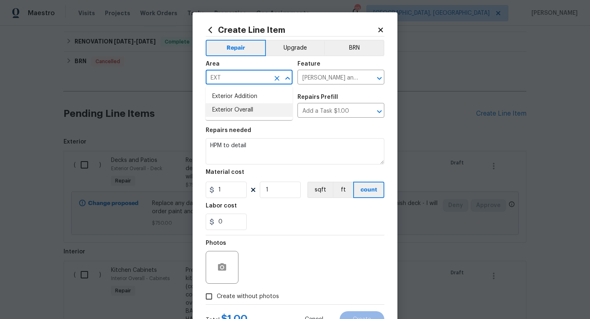
click at [229, 112] on li "Exterior Overall" at bounding box center [249, 110] width 87 height 14
type input "Exterior Overall"
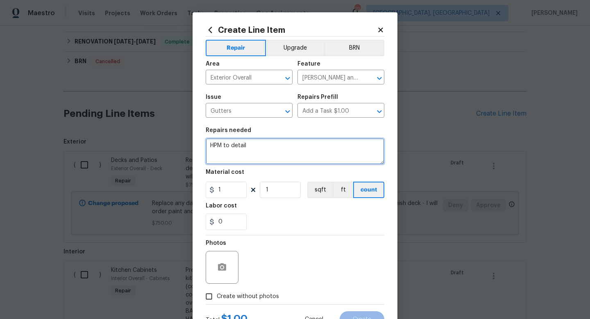
drag, startPoint x: 260, startPoint y: 149, endPoint x: 78, endPoint y: 127, distance: 183.1
click at [78, 127] on div "Create Line Item Repair Upgrade BRN Area Exterior Overall ​ Feature Eaves and T…" at bounding box center [295, 159] width 590 height 319
click at [227, 153] on textarea "Replace all gutters and downspouts on front of home - use 6in alluminium" at bounding box center [295, 151] width 179 height 26
click at [266, 150] on textarea "Replace all gutters and downspouts on front of home - use 6in aluminum" at bounding box center [295, 151] width 179 height 26
type textarea "Replace all gutters and downspouts on front of home - use 6in aluminum white gu…"
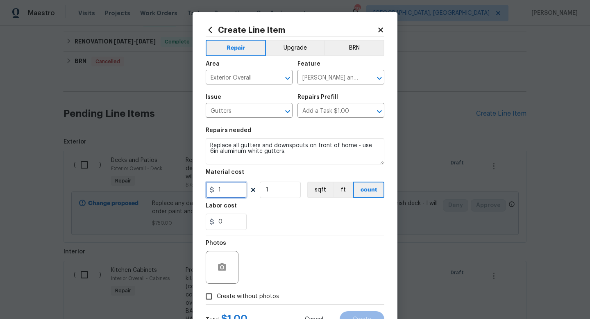
click at [230, 193] on input "1" at bounding box center [226, 189] width 41 height 16
type input "1250"
click at [266, 294] on span "Create without photos" at bounding box center [248, 296] width 62 height 9
click at [217, 294] on input "Create without photos" at bounding box center [209, 296] width 16 height 16
checkbox input "true"
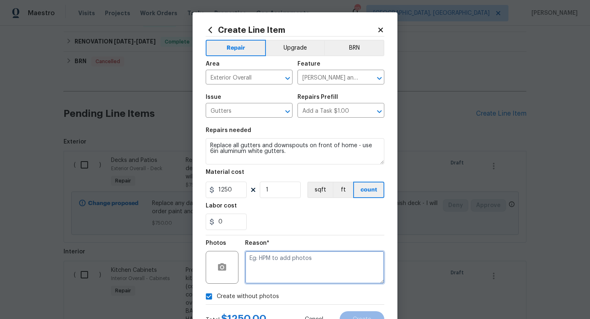
click at [301, 267] on textarea at bounding box center [314, 267] width 139 height 33
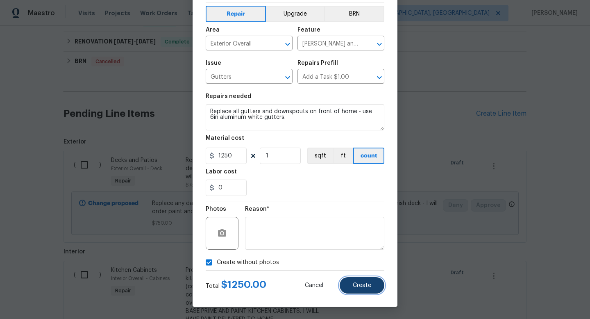
click at [355, 280] on button "Create" at bounding box center [361, 285] width 45 height 16
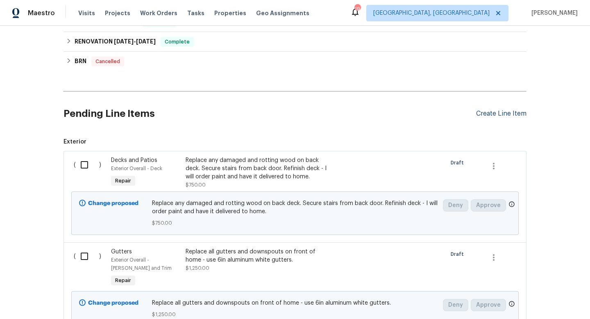
click at [484, 112] on div "Create Line Item" at bounding box center [501, 114] width 50 height 8
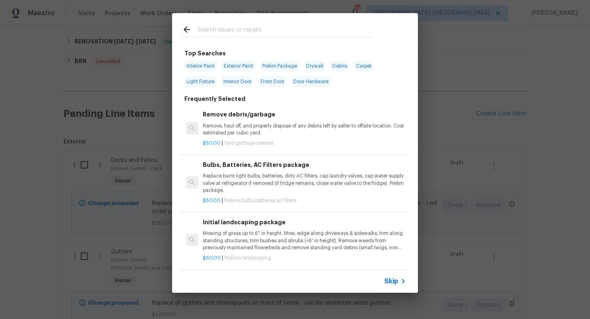
click at [243, 32] on input "text" at bounding box center [284, 31] width 174 height 12
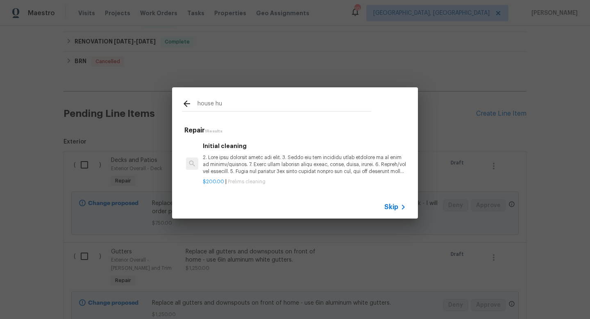
type input "house hu"
click at [215, 156] on p at bounding box center [304, 164] width 203 height 21
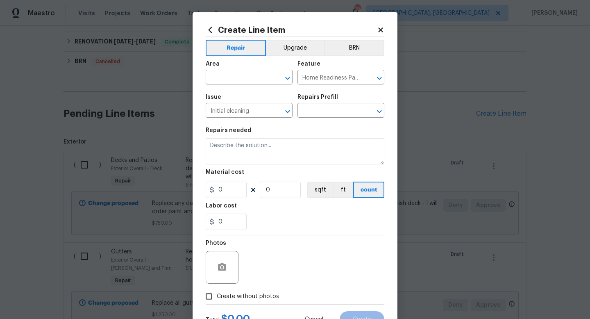
type input "Initial cleaning $200.00"
type textarea "1. Wipe down exterior doors and trim. 2. Clean out all exterior light fixtures …"
type input "200"
type input "1"
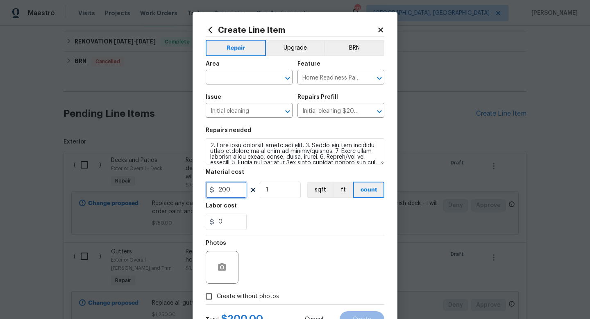
drag, startPoint x: 235, startPoint y: 190, endPoint x: 172, endPoint y: 166, distance: 67.3
click at [172, 166] on div "Create Line Item Repair Upgrade BRN Area ​ Feature Home Readiness Packages ​ Is…" at bounding box center [295, 159] width 590 height 319
type input "350"
click at [237, 75] on input "text" at bounding box center [238, 78] width 64 height 13
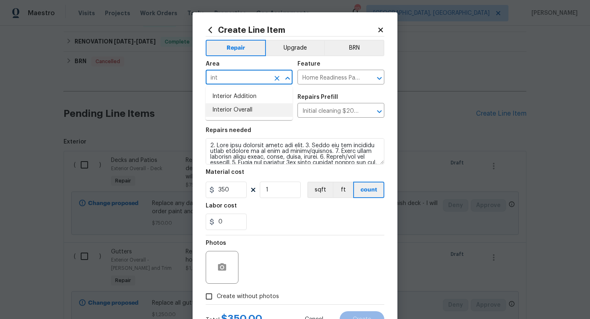
click at [235, 113] on li "Interior Overall" at bounding box center [249, 110] width 87 height 14
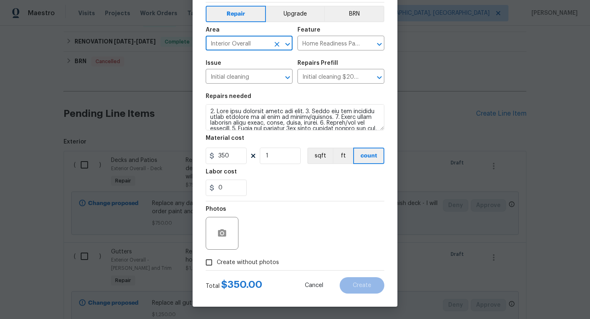
type input "Interior Overall"
click at [260, 260] on span "Create without photos" at bounding box center [248, 262] width 62 height 9
click at [217, 260] on input "Create without photos" at bounding box center [209, 262] width 16 height 16
checkbox input "true"
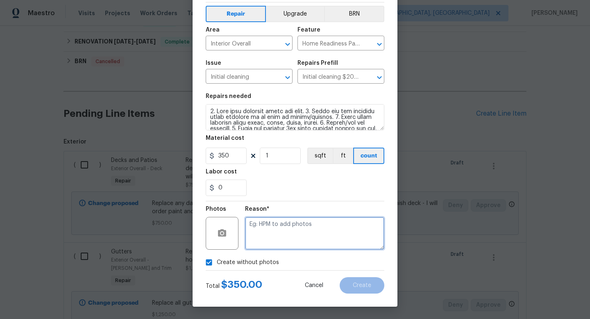
click at [316, 229] on textarea at bounding box center [314, 233] width 139 height 33
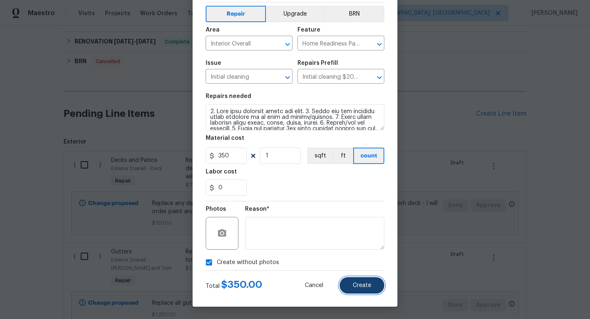
click at [359, 283] on span "Create" at bounding box center [362, 285] width 18 height 6
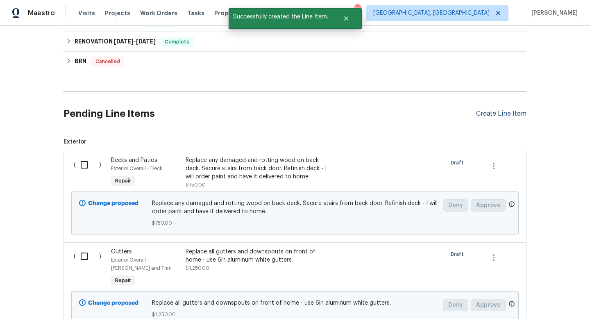
click at [494, 111] on div "Create Line Item" at bounding box center [501, 114] width 50 height 8
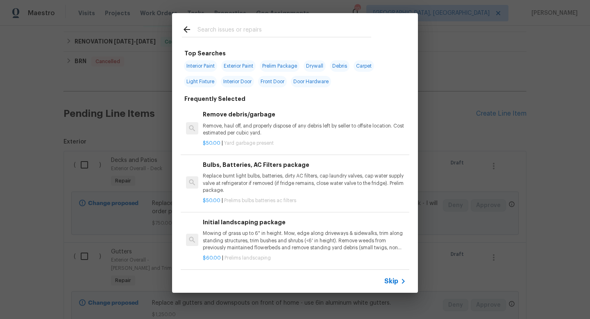
click at [231, 29] on input "text" at bounding box center [284, 31] width 174 height 12
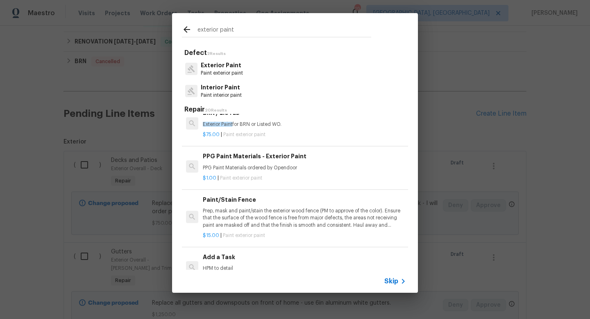
scroll to position [79, 0]
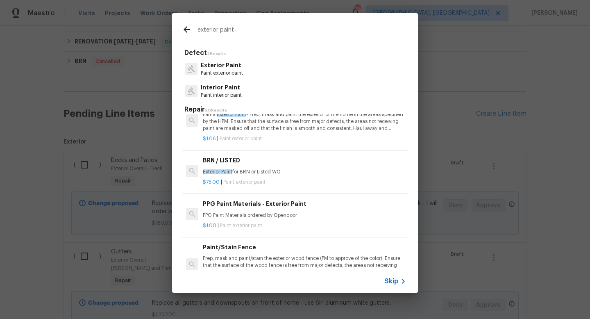
type input "exterior paint"
click at [217, 85] on p "Interior Paint" at bounding box center [221, 87] width 41 height 9
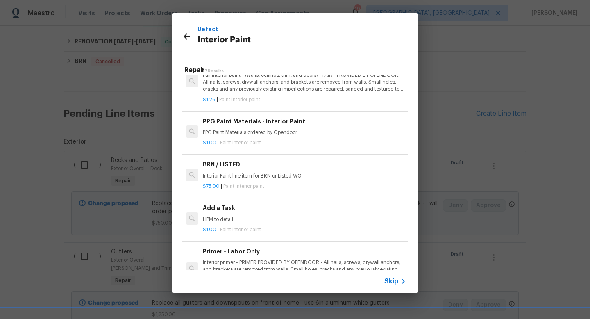
click at [183, 38] on icon at bounding box center [187, 37] width 10 height 10
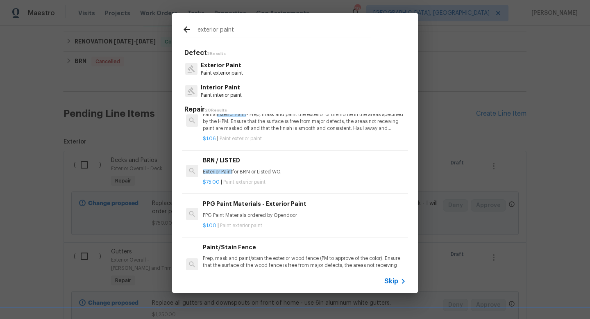
click at [228, 64] on p "Exterior Paint" at bounding box center [222, 65] width 42 height 9
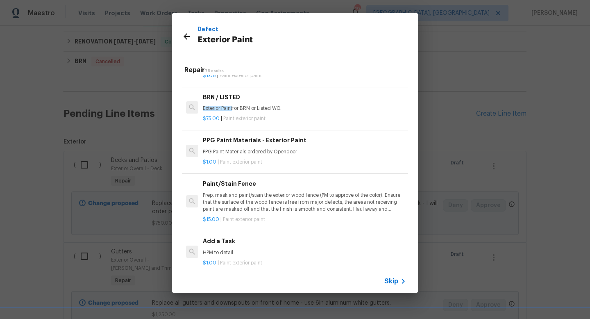
scroll to position [116, 0]
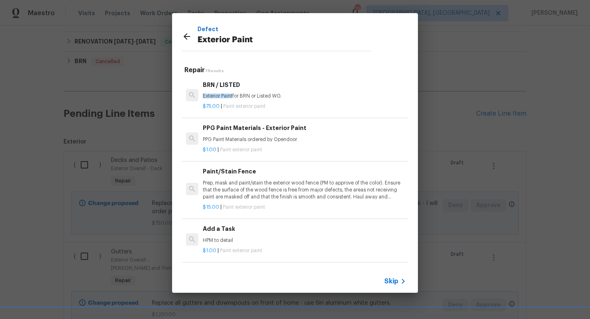
click at [224, 230] on h6 "Add a Task" at bounding box center [304, 228] width 203 height 9
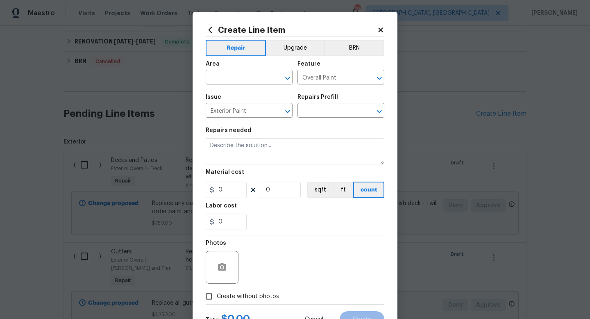
type input "Add a Task $1.00"
type textarea "HPM to detail"
type input "1"
click at [226, 80] on input "text" at bounding box center [238, 78] width 64 height 13
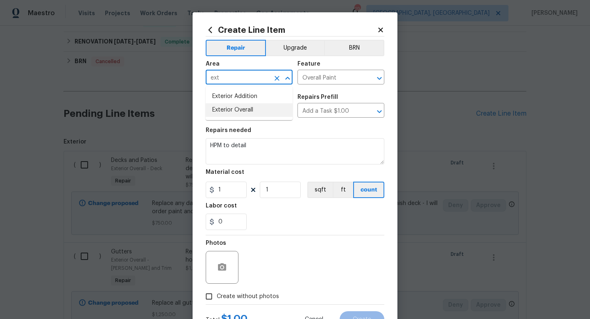
click at [229, 111] on li "Exterior Overall" at bounding box center [249, 110] width 87 height 14
type input "Exterior Overall"
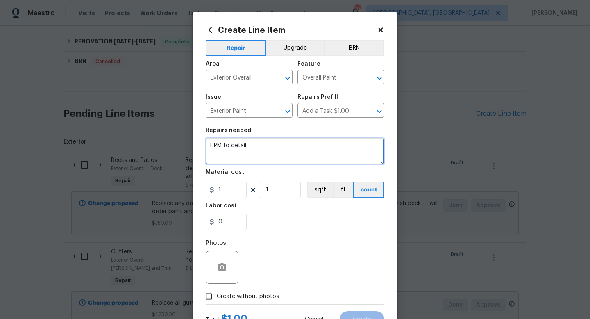
drag, startPoint x: 253, startPoint y: 151, endPoint x: 105, endPoint y: 114, distance: 153.1
click at [105, 114] on div "Create Line Item Repair Upgrade BRN Area Exterior Overall ​ Feature Overall Pai…" at bounding box center [295, 159] width 590 height 319
type textarea "Paint rusted metal awning above front door- i will have paint delivered to home."
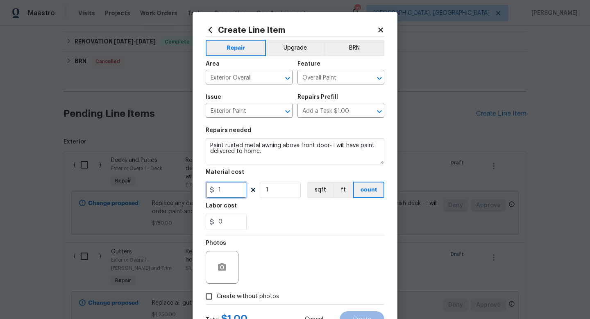
click at [231, 193] on input "1" at bounding box center [226, 189] width 41 height 16
click at [308, 240] on div "Photos" at bounding box center [295, 261] width 179 height 53
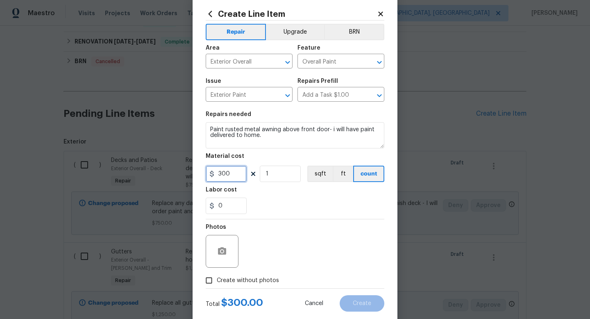
drag, startPoint x: 233, startPoint y: 174, endPoint x: 176, endPoint y: 169, distance: 57.1
click at [176, 169] on div "Create Line Item Repair Upgrade BRN Area Exterior Overall ​ Feature Overall Pai…" at bounding box center [295, 159] width 590 height 319
type input "250"
click at [326, 215] on section "Repairs needed Paint rusted metal awning above front door- i will have paint de…" at bounding box center [295, 162] width 179 height 112
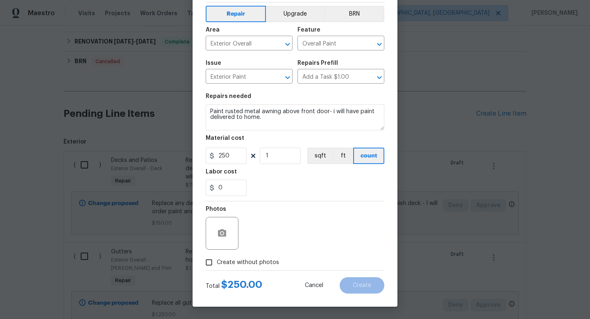
click at [261, 257] on label "Create without photos" at bounding box center [240, 262] width 78 height 16
click at [217, 257] on input "Create without photos" at bounding box center [209, 262] width 16 height 16
checkbox input "true"
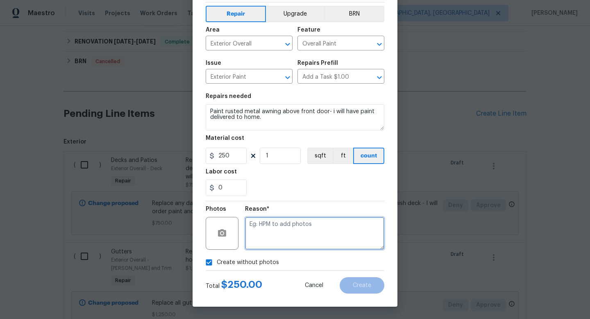
click at [289, 233] on textarea at bounding box center [314, 233] width 139 height 33
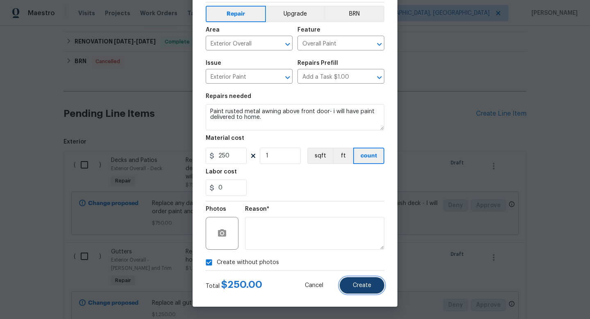
click at [364, 285] on span "Create" at bounding box center [362, 285] width 18 height 6
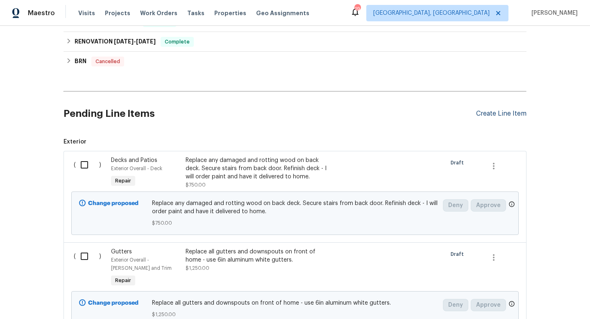
click at [506, 113] on div "Create Line Item" at bounding box center [501, 114] width 50 height 8
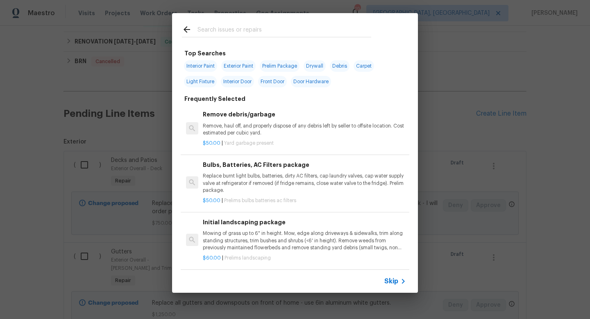
click at [219, 35] on input "text" at bounding box center [284, 31] width 174 height 12
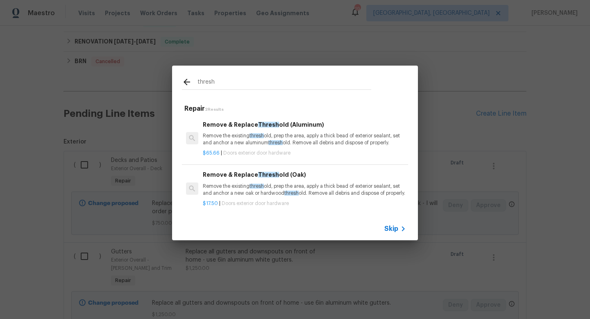
type input "thresh"
click at [257, 178] on div "Remove & Replace Thresh old (Oak) Remove the existing thresh old, prep the area…" at bounding box center [304, 183] width 203 height 27
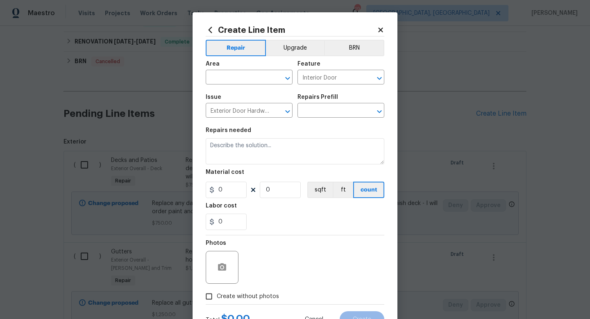
type input "Remove & Replace Threshold (Oak) $17.50"
type textarea "Remove the existing threshold, prep the area, apply a thick bead of exterior se…"
type input "17.5"
type input "1"
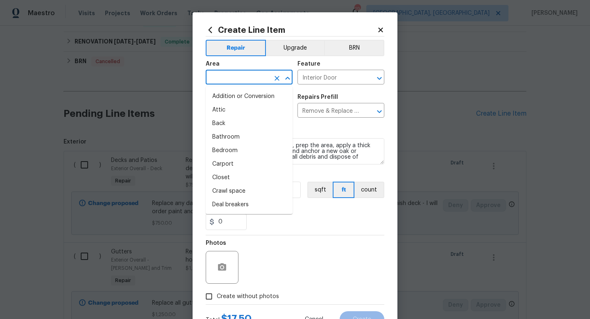
click at [225, 77] on input "text" at bounding box center [238, 78] width 64 height 13
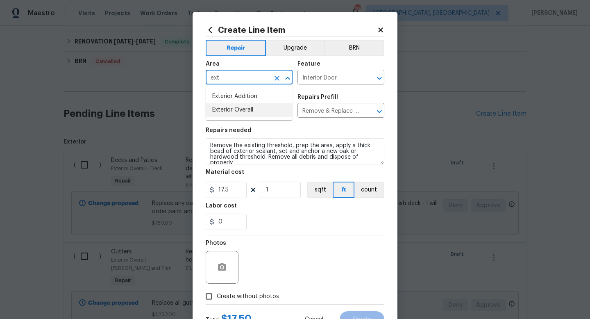
click at [239, 110] on li "Exterior Overall" at bounding box center [249, 110] width 87 height 14
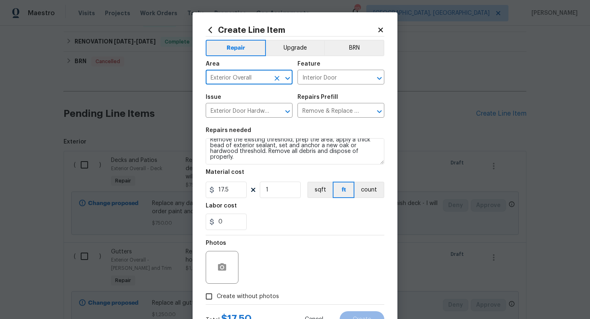
type input "Exterior Overall"
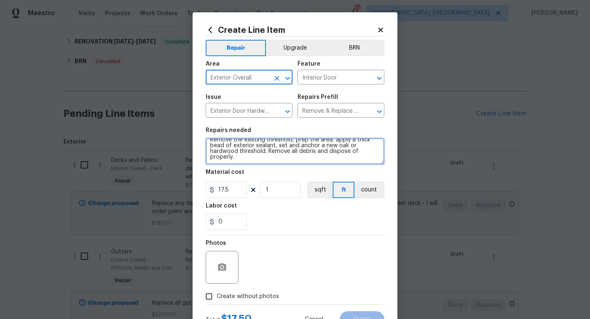
click at [273, 160] on textarea "Remove the existing threshold, prep the area, apply a thick bead of exterior se…" at bounding box center [295, 151] width 179 height 26
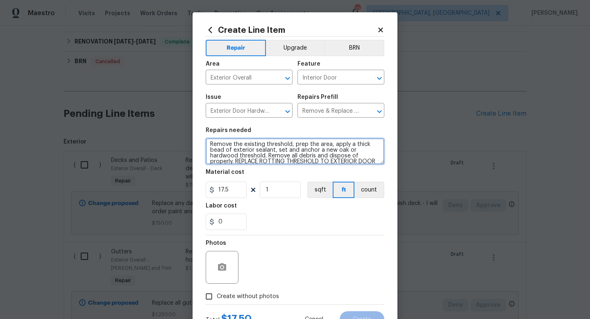
scroll to position [11, 0]
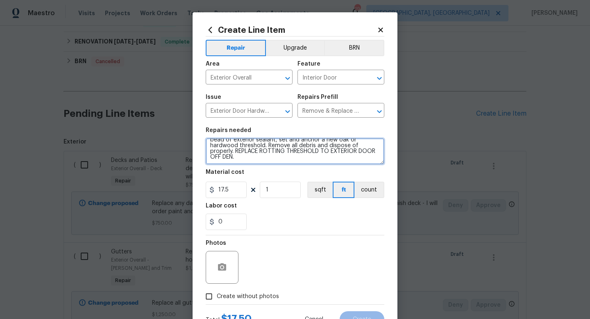
type textarea "Remove the existing threshold, prep the area, apply a thick bead of exterior se…"
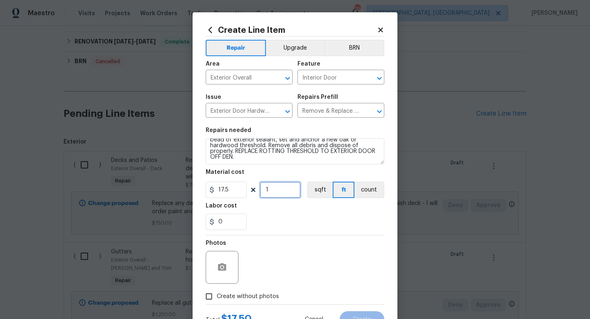
click at [287, 188] on input "1" at bounding box center [280, 189] width 41 height 16
type input "2"
click at [324, 262] on div "Photos" at bounding box center [295, 261] width 179 height 53
drag, startPoint x: 324, startPoint y: 262, endPoint x: 324, endPoint y: 220, distance: 42.6
click at [324, 220] on div "Repair Upgrade BRN Area Exterior Overall ​ Feature Interior Door ​ Issue Exteri…" at bounding box center [295, 169] width 179 height 267
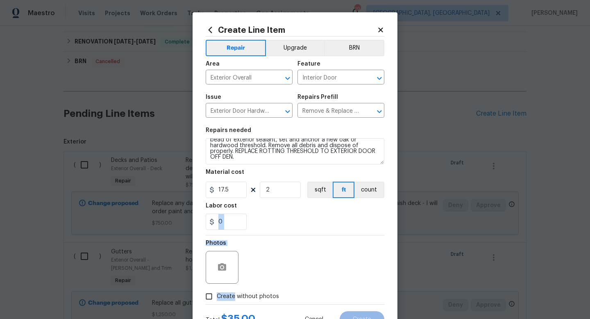
click at [288, 244] on div "Photos" at bounding box center [295, 261] width 179 height 53
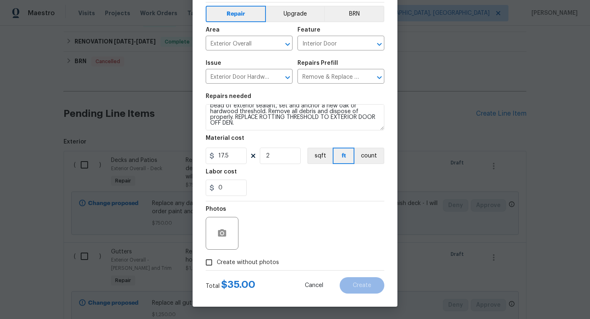
click at [254, 263] on span "Create without photos" at bounding box center [248, 262] width 62 height 9
click at [217, 263] on input "Create without photos" at bounding box center [209, 262] width 16 height 16
checkbox input "true"
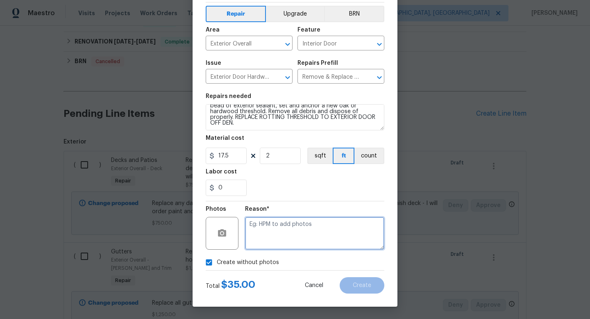
click at [311, 220] on textarea at bounding box center [314, 233] width 139 height 33
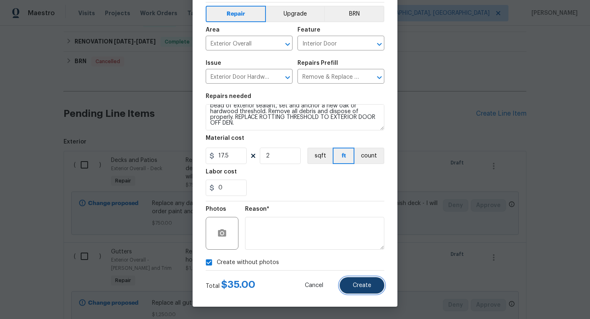
click at [359, 279] on button "Create" at bounding box center [361, 285] width 45 height 16
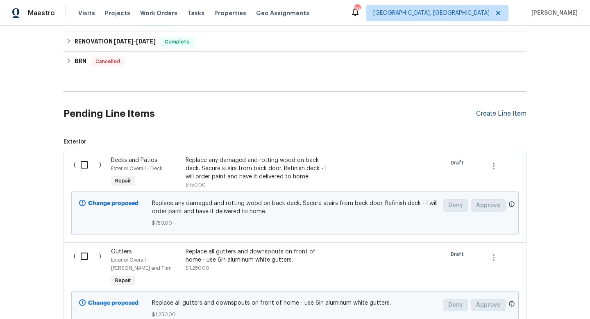
click at [489, 113] on div "Create Line Item" at bounding box center [501, 114] width 50 height 8
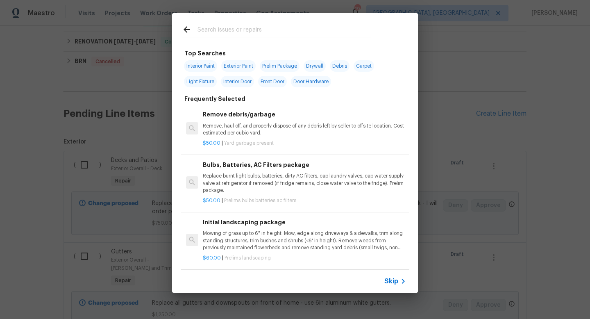
click at [235, 28] on input "text" at bounding box center [284, 31] width 174 height 12
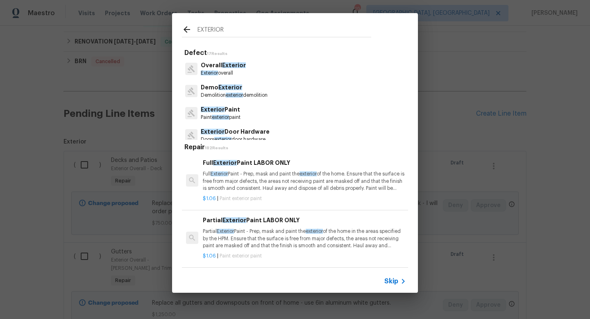
type input "EXTERIOR"
click at [231, 66] on span "Exterior" at bounding box center [234, 65] width 24 height 6
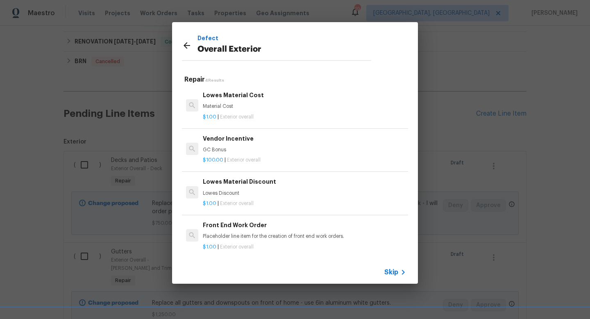
scroll to position [1, 0]
click at [227, 191] on p "Lowes Discount" at bounding box center [304, 191] width 203 height 7
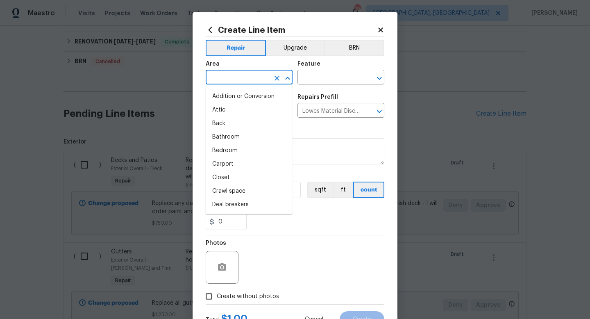
click at [231, 77] on input "text" at bounding box center [238, 78] width 64 height 13
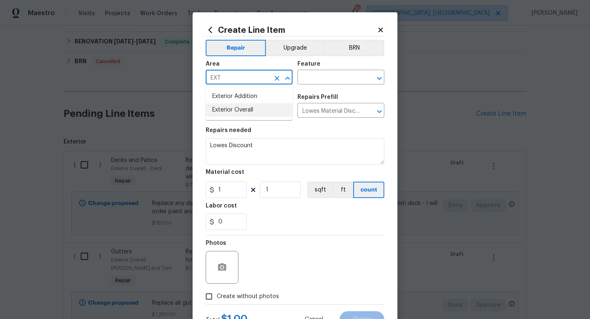
click at [235, 108] on li "Exterior Overall" at bounding box center [249, 110] width 87 height 14
type input "Exterior Overall"
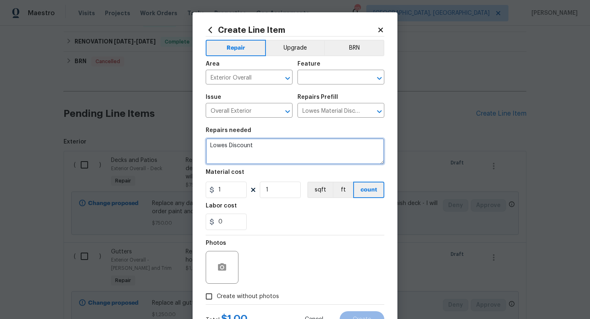
drag, startPoint x: 271, startPoint y: 149, endPoint x: 143, endPoint y: 115, distance: 131.8
click at [143, 115] on div "Create Line Item Repair Upgrade BRN Area Exterior Overall ​ Feature ​ Issue Ove…" at bounding box center [295, 159] width 590 height 319
type textarea "Put big house numbers up on column by front door. 1909 is house number."
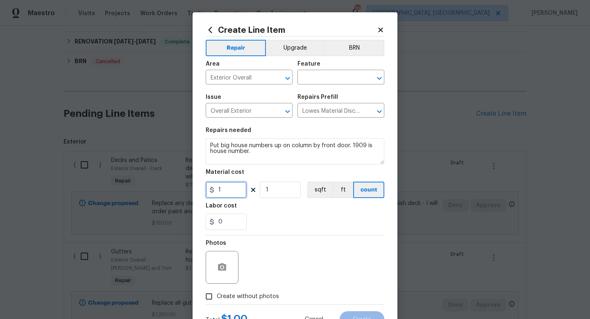
click at [235, 189] on input "1" at bounding box center [226, 189] width 41 height 16
type input "50"
click at [336, 268] on div "Photos" at bounding box center [295, 261] width 179 height 53
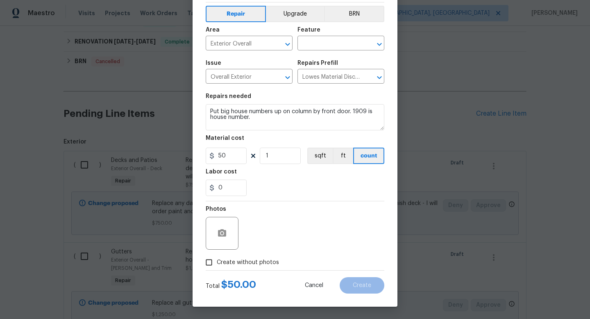
click at [250, 264] on span "Create without photos" at bounding box center [248, 262] width 62 height 9
click at [217, 264] on input "Create without photos" at bounding box center [209, 262] width 16 height 16
checkbox input "true"
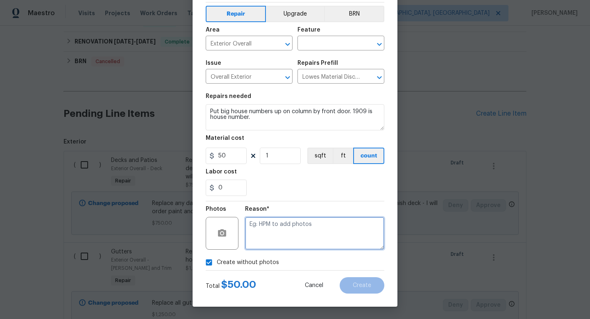
drag, startPoint x: 294, startPoint y: 238, endPoint x: 294, endPoint y: 233, distance: 4.5
click at [294, 236] on textarea at bounding box center [314, 233] width 139 height 33
click at [344, 49] on input "text" at bounding box center [329, 44] width 64 height 13
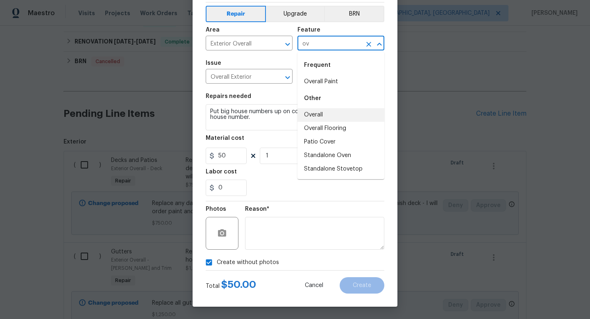
click at [306, 111] on li "Overall" at bounding box center [340, 115] width 87 height 14
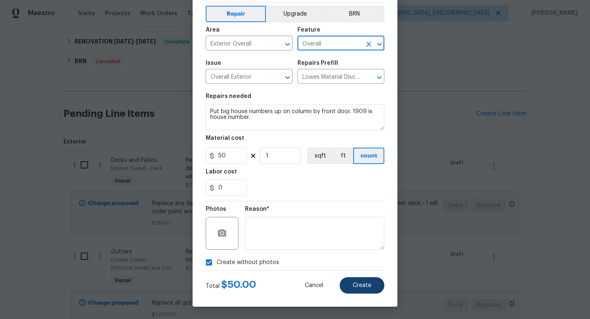
type input "Overall"
click at [371, 278] on button "Create" at bounding box center [361, 285] width 45 height 16
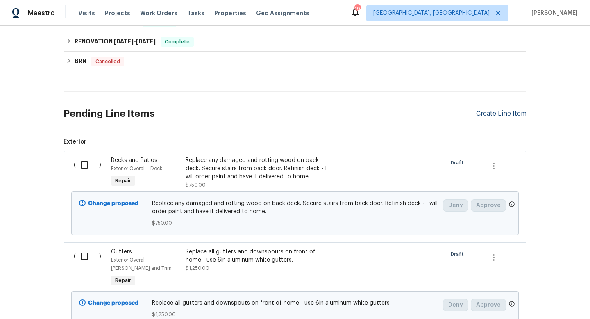
click at [510, 113] on div "Create Line Item" at bounding box center [501, 114] width 50 height 8
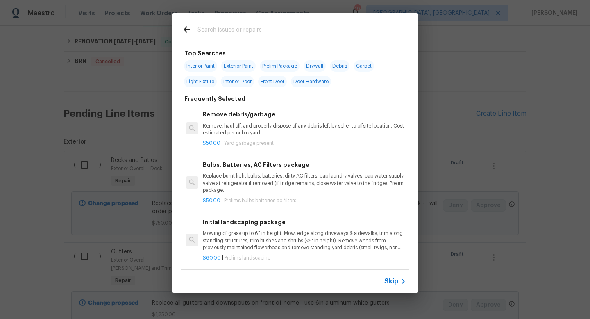
click at [296, 27] on input "text" at bounding box center [284, 31] width 174 height 12
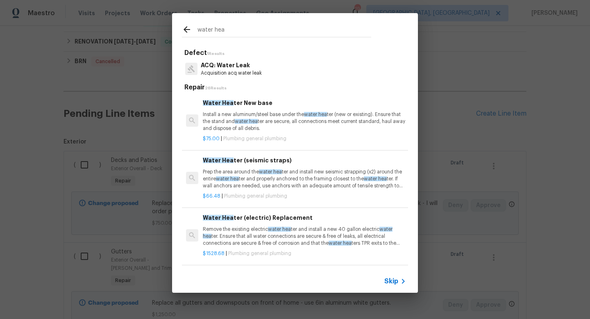
type input "water hea"
click at [271, 224] on div "Water Hea ter (electric) Replacement Remove the existing electric water hea ter…" at bounding box center [304, 230] width 203 height 34
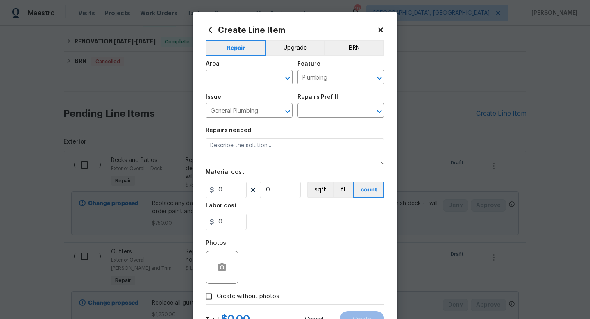
type input "Water Heater (electric) Replacement $1,528.68"
type textarea "Remove the existing electric water heater and install a new 40 gallon electric …"
type input "1528.68"
type input "1"
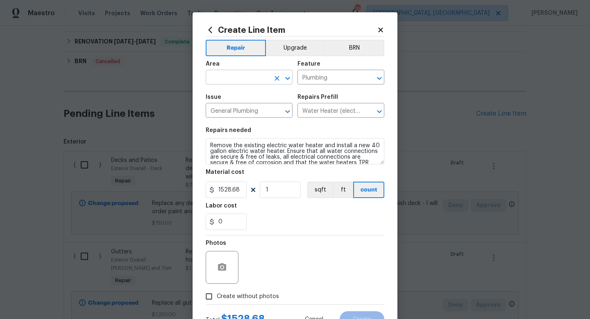
click at [223, 80] on input "text" at bounding box center [238, 78] width 64 height 13
click at [240, 105] on li "Interior Overall" at bounding box center [249, 110] width 87 height 14
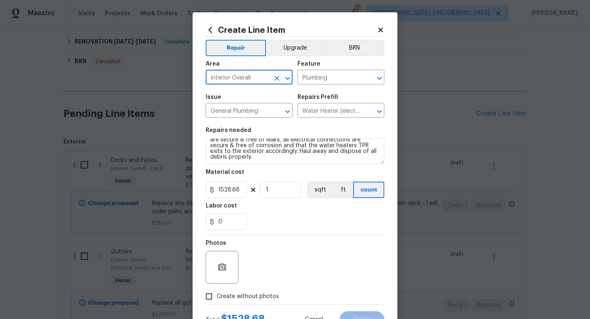
type input "Interior Overall"
click at [308, 167] on section "Repairs needed Remove the existing electric water heater and install a new 40 g…" at bounding box center [295, 178] width 179 height 112
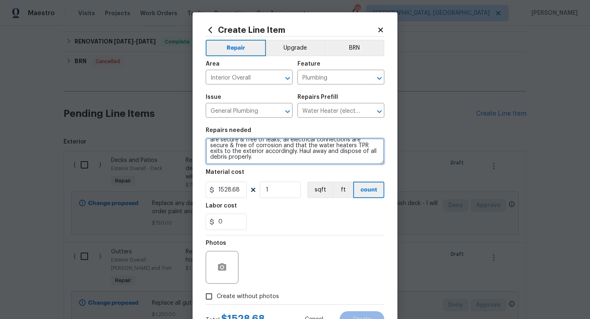
click at [305, 161] on textarea "Remove the existing electric water heater and install a new 40 gallon electric …" at bounding box center [295, 151] width 179 height 26
type textarea "Remove the existing electric water heater and install a new 40 gallon electric …"
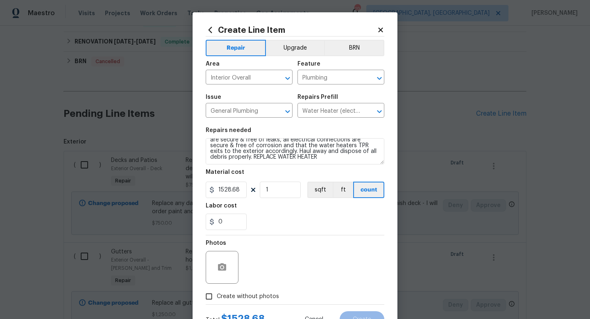
click at [301, 270] on div "Photos" at bounding box center [295, 261] width 179 height 53
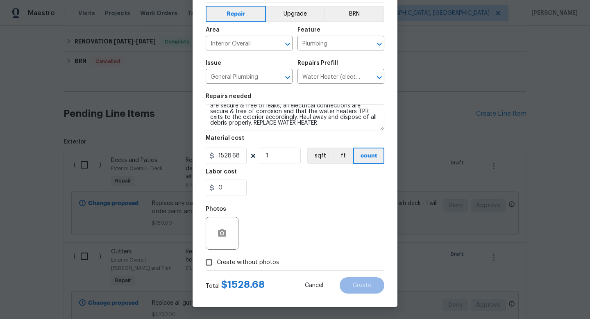
click at [247, 263] on span "Create without photos" at bounding box center [248, 262] width 62 height 9
click at [217, 263] on input "Create without photos" at bounding box center [209, 262] width 16 height 16
checkbox input "true"
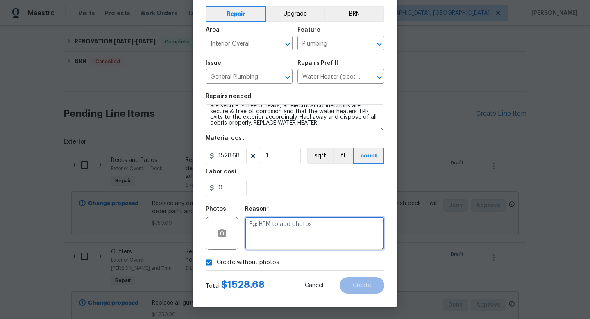
click at [301, 240] on textarea at bounding box center [314, 233] width 139 height 33
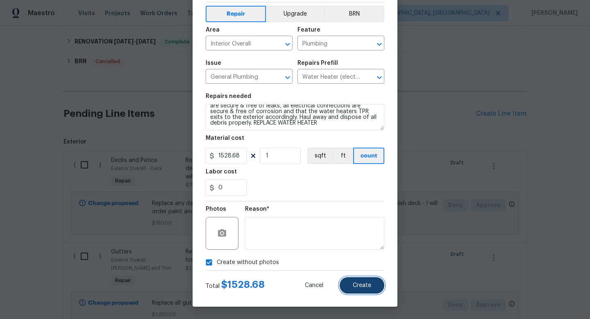
click at [365, 288] on button "Create" at bounding box center [361, 285] width 45 height 16
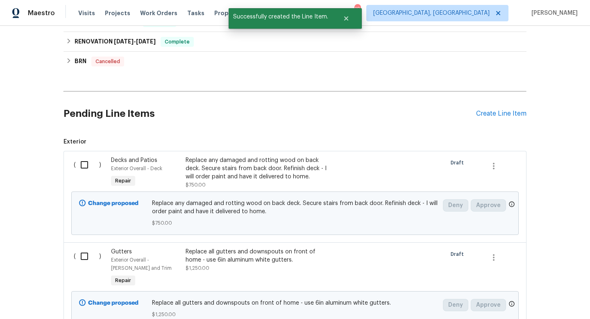
click at [86, 165] on input "checkbox" at bounding box center [87, 164] width 23 height 17
checkbox input "true"
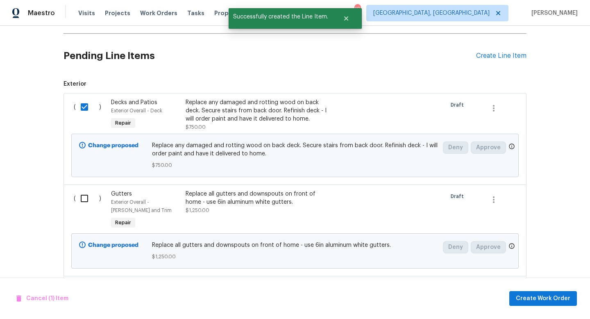
scroll to position [258, 0]
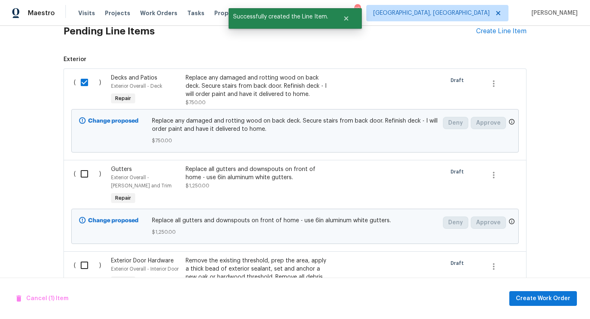
click at [85, 171] on input "checkbox" at bounding box center [87, 173] width 23 height 17
checkbox input "true"
click at [81, 267] on input "checkbox" at bounding box center [87, 264] width 23 height 17
checkbox input "true"
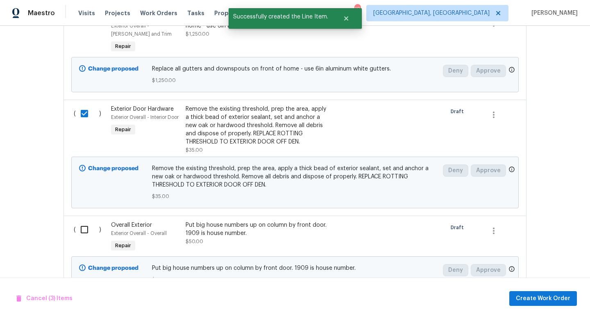
scroll to position [464, 0]
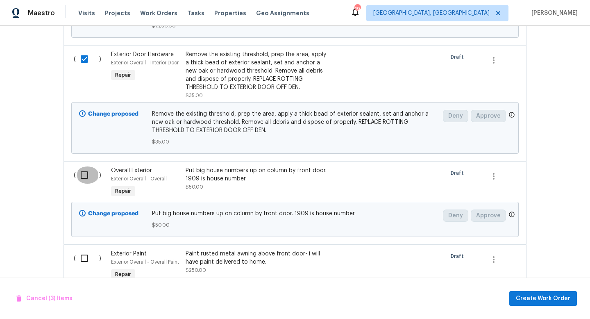
click at [86, 173] on input "checkbox" at bounding box center [87, 174] width 23 height 17
checkbox input "true"
click at [85, 259] on input "checkbox" at bounding box center [87, 257] width 23 height 17
checkbox input "true"
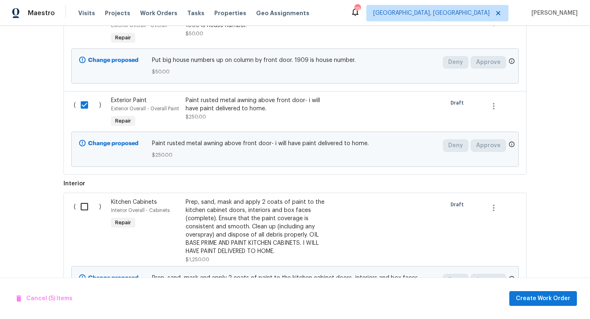
scroll to position [623, 0]
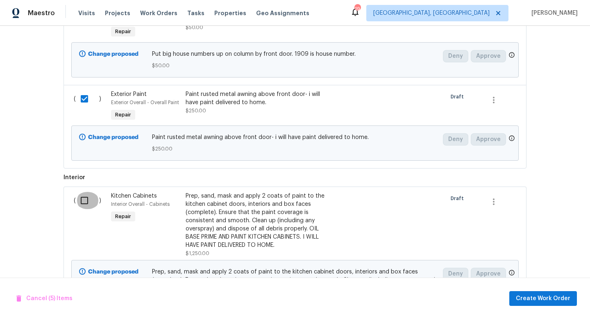
click at [78, 196] on input "checkbox" at bounding box center [87, 200] width 23 height 17
checkbox input "true"
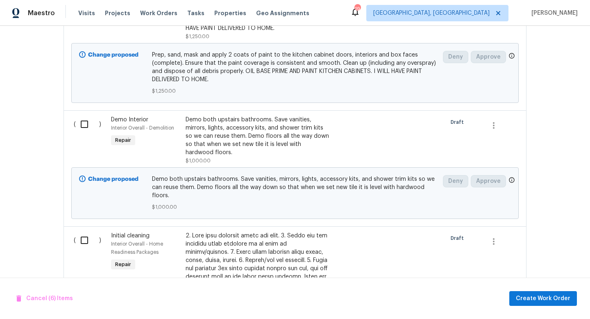
scroll to position [843, 0]
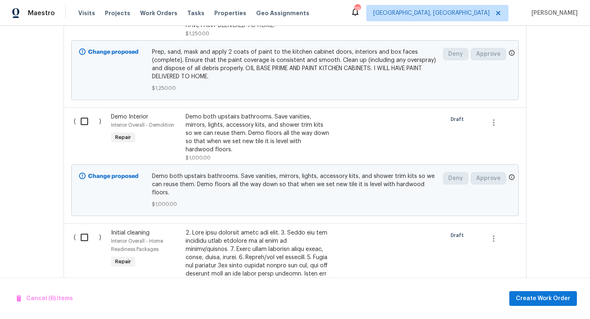
click at [86, 120] on input "checkbox" at bounding box center [87, 121] width 23 height 17
checkbox input "true"
click at [84, 231] on input "checkbox" at bounding box center [87, 236] width 23 height 17
checkbox input "true"
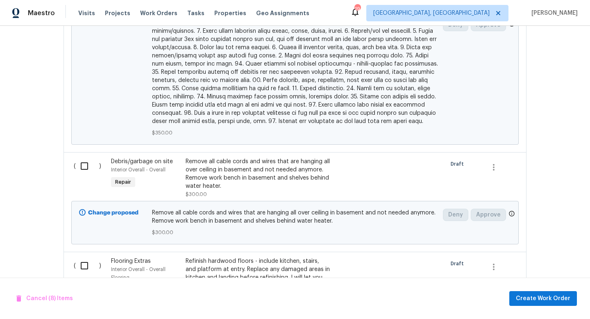
scroll to position [1314, 0]
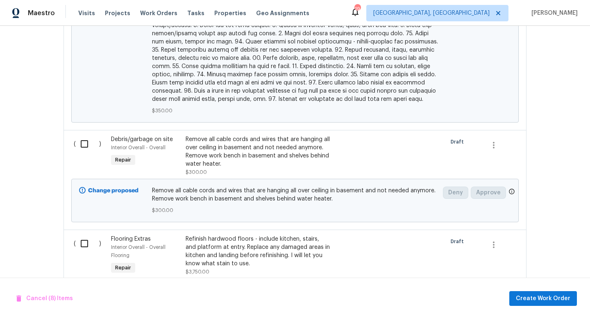
click at [86, 135] on input "checkbox" at bounding box center [87, 143] width 23 height 17
checkbox input "true"
click at [86, 235] on input "checkbox" at bounding box center [87, 243] width 23 height 17
checkbox input "true"
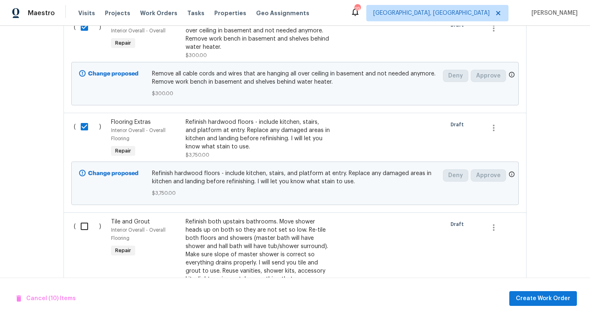
scroll to position [1460, 0]
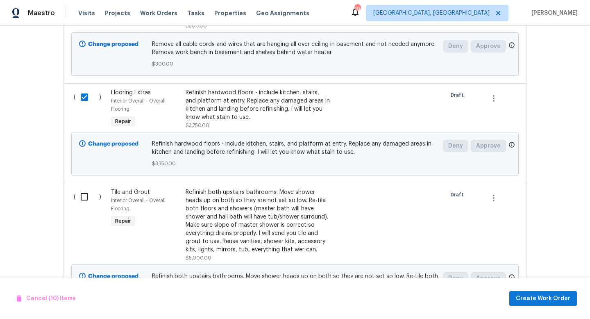
click at [82, 188] on input "checkbox" at bounding box center [87, 196] width 23 height 17
checkbox input "true"
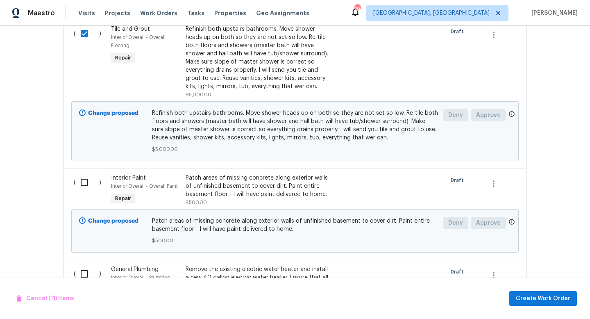
scroll to position [1640, 0]
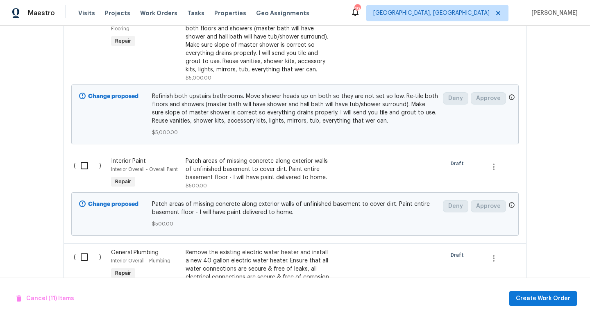
click at [86, 157] on input "checkbox" at bounding box center [87, 165] width 23 height 17
checkbox input "true"
click at [84, 248] on input "checkbox" at bounding box center [87, 256] width 23 height 17
checkbox input "true"
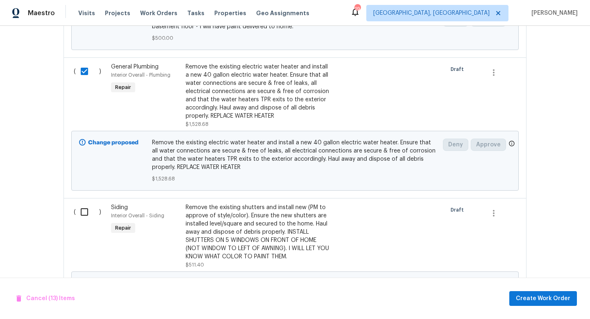
scroll to position [1826, 0]
click at [82, 203] on input "checkbox" at bounding box center [87, 211] width 23 height 17
checkbox input "true"
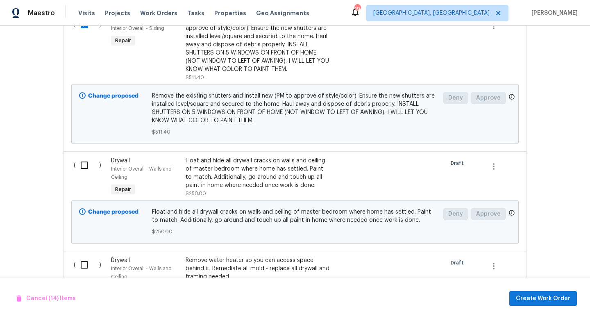
scroll to position [2015, 0]
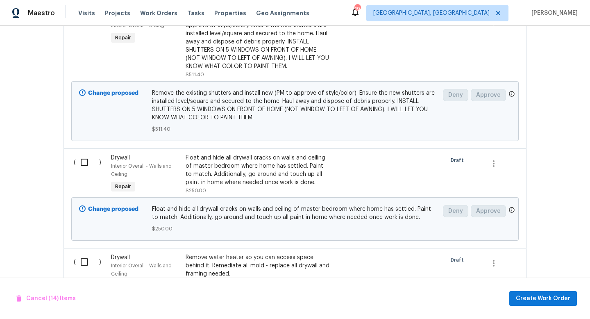
click at [83, 154] on input "checkbox" at bounding box center [87, 162] width 23 height 17
checkbox input "true"
click at [81, 253] on input "checkbox" at bounding box center [87, 261] width 23 height 17
checkbox input "true"
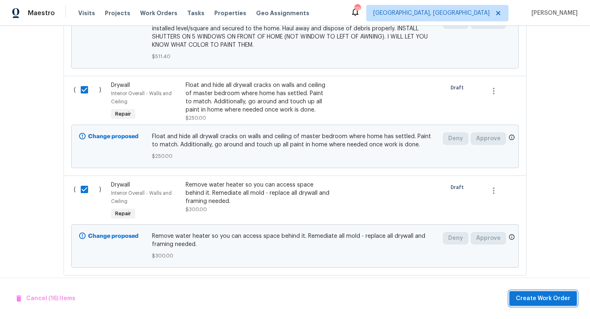
click at [538, 301] on span "Create Work Order" at bounding box center [542, 298] width 54 height 10
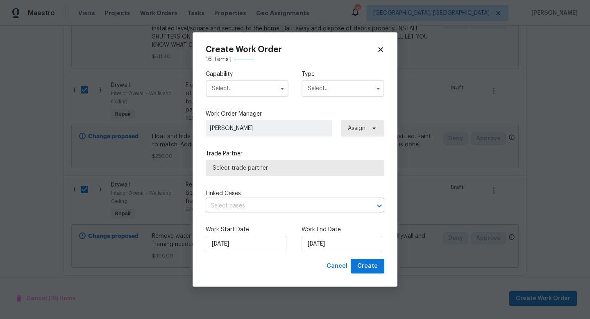
checkbox input "false"
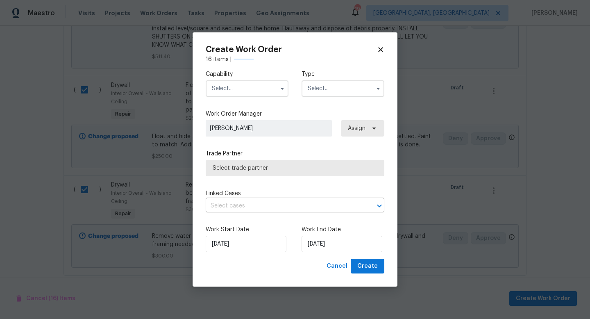
checkbox input "false"
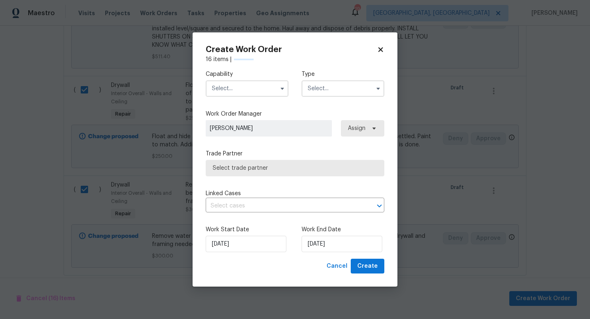
checkbox input "false"
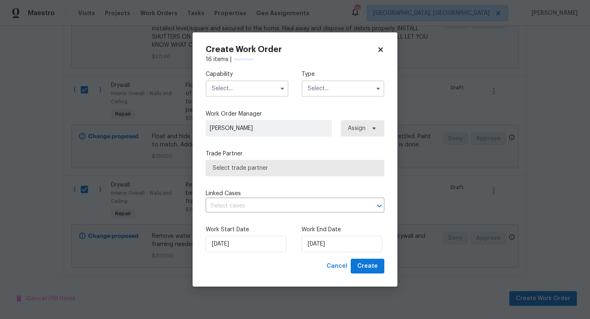
checkbox input "false"
click at [380, 50] on icon at bounding box center [380, 49] width 7 height 7
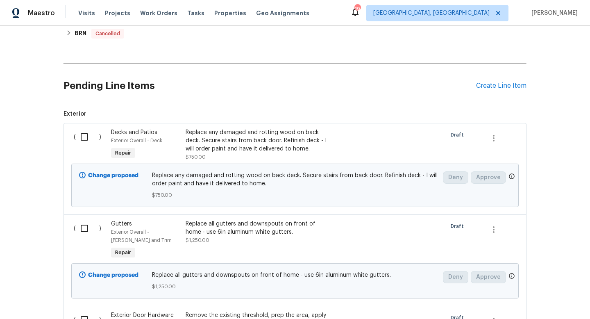
scroll to position [201, 0]
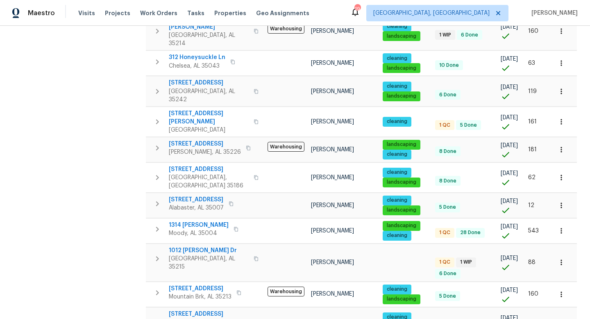
scroll to position [323, 0]
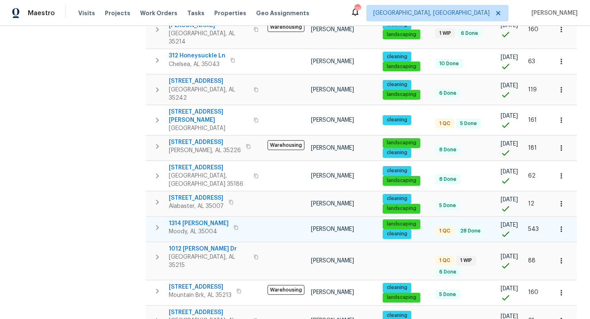
click at [194, 219] on span "1314 [PERSON_NAME]" at bounding box center [199, 223] width 60 height 8
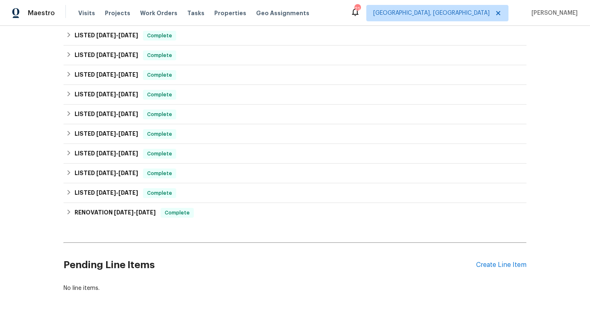
scroll to position [310, 0]
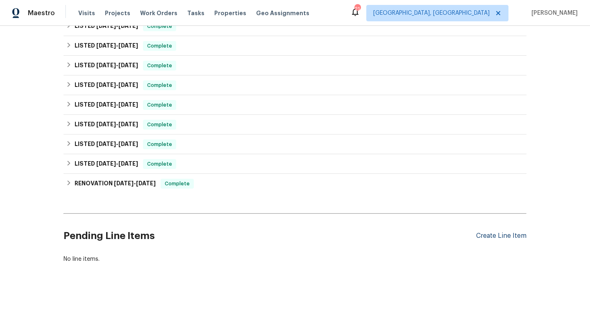
click at [492, 236] on div "Create Line Item" at bounding box center [501, 236] width 50 height 8
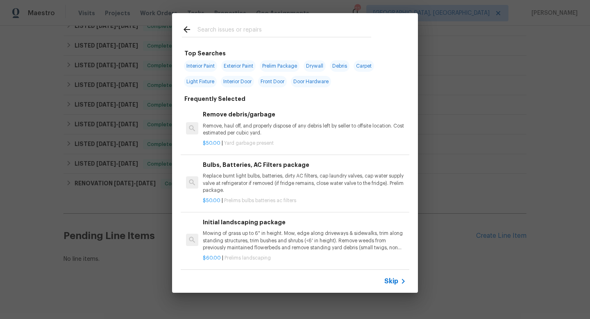
click at [235, 33] on input "text" at bounding box center [284, 31] width 174 height 12
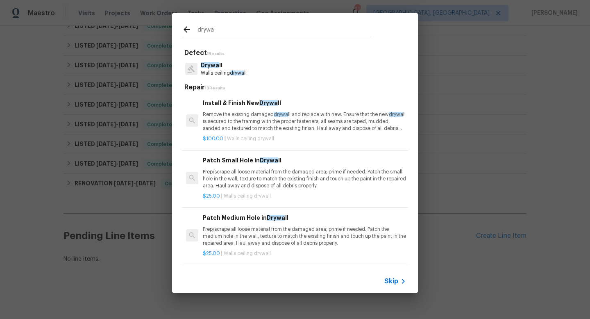
type input "drywa"
click at [245, 114] on p "Remove the existing damaged drywa ll and replace with new. Ensure that the new …" at bounding box center [304, 121] width 203 height 21
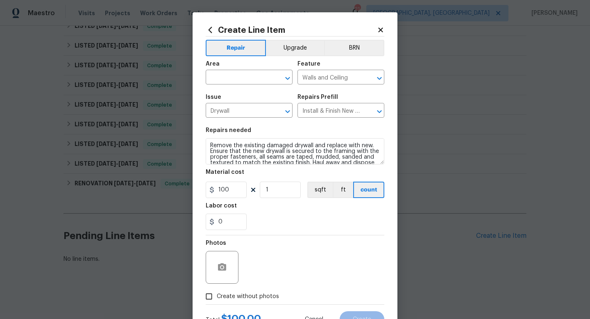
click at [239, 84] on span "Area ​" at bounding box center [249, 72] width 87 height 33
click at [240, 77] on input "text" at bounding box center [238, 78] width 64 height 13
click at [245, 107] on li "Interior Overall" at bounding box center [249, 110] width 87 height 14
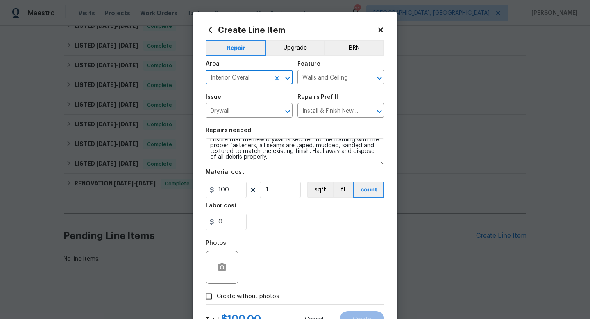
type input "Interior Overall"
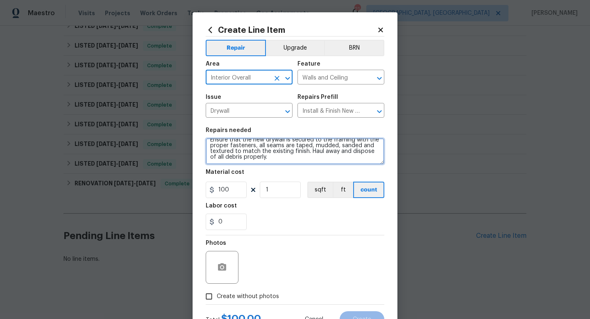
click at [283, 160] on textarea "Remove the existing damaged drywall and replace with new. Ensure that the new d…" at bounding box center [295, 151] width 179 height 26
type textarea "Remove the existing damaged drywall and replace with new. Ensure that the new d…"
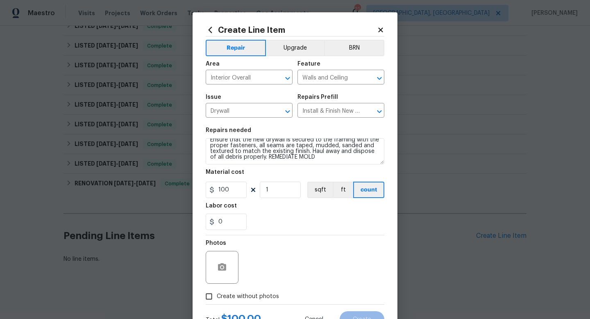
click at [274, 226] on div "0" at bounding box center [295, 221] width 179 height 16
click at [255, 292] on label "Create without photos" at bounding box center [240, 296] width 78 height 16
click at [217, 292] on input "Create without photos" at bounding box center [209, 296] width 16 height 16
checkbox input "true"
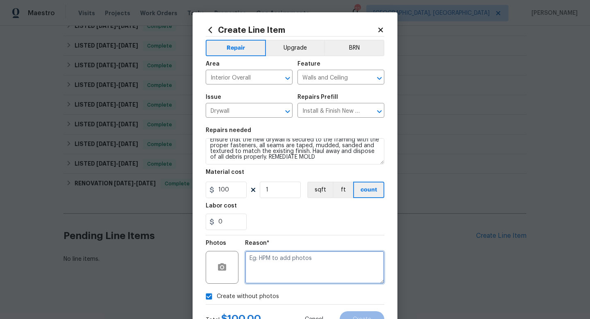
drag, startPoint x: 305, startPoint y: 269, endPoint x: 305, endPoint y: 263, distance: 6.1
click at [305, 269] on textarea at bounding box center [314, 267] width 139 height 33
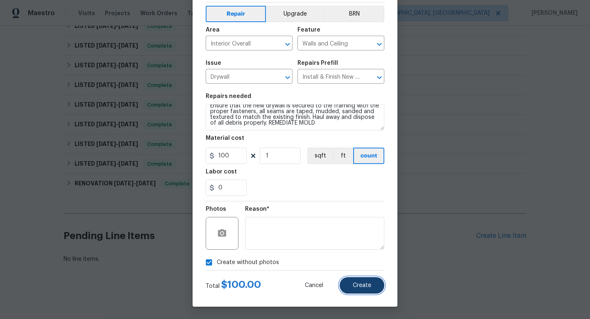
click at [377, 281] on button "Create" at bounding box center [361, 285] width 45 height 16
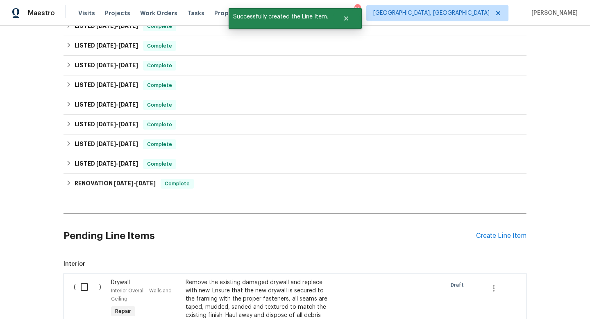
click at [80, 289] on input "checkbox" at bounding box center [87, 286] width 23 height 17
checkbox input "true"
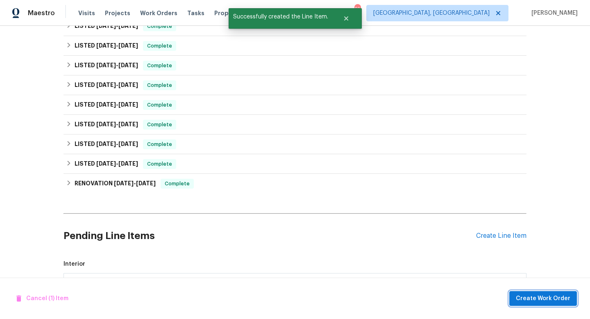
click at [552, 296] on span "Create Work Order" at bounding box center [542, 298] width 54 height 10
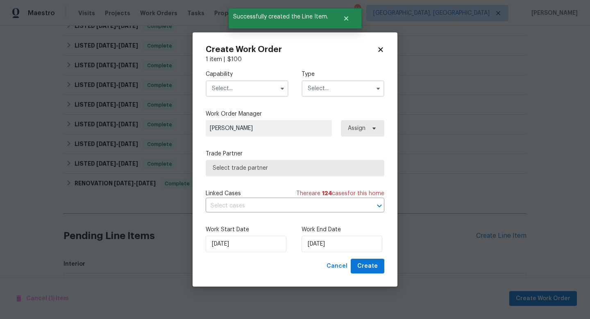
click at [236, 92] on input "text" at bounding box center [247, 88] width 83 height 16
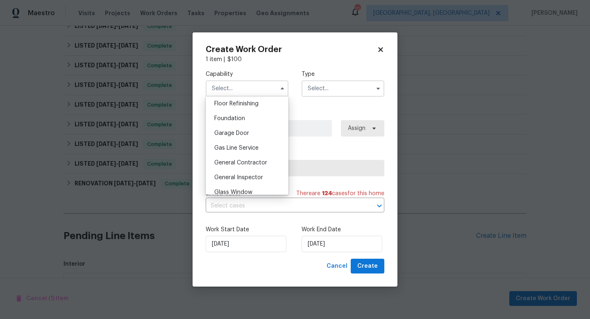
scroll to position [377, 0]
click at [242, 120] on span "General Contractor" at bounding box center [240, 120] width 53 height 6
type input "General Contractor"
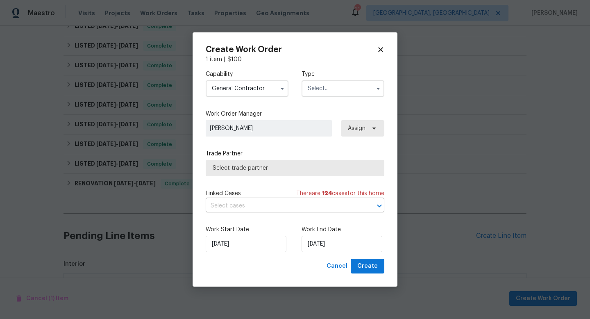
click at [328, 88] on input "text" at bounding box center [342, 88] width 83 height 16
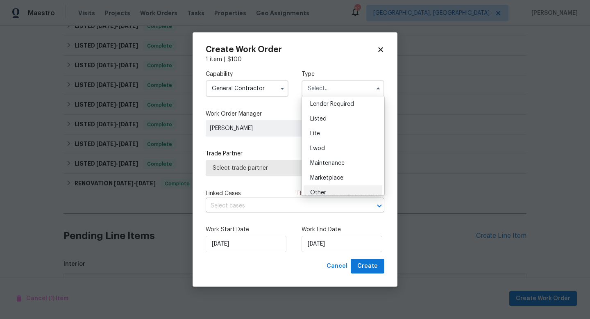
scroll to position [75, 0]
click at [315, 119] on span "Listed" at bounding box center [318, 120] width 16 height 6
type input "Listed"
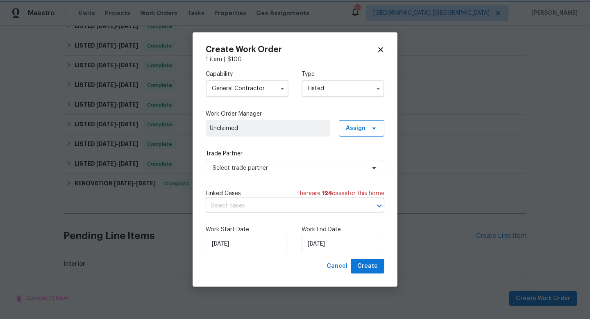
scroll to position [0, 0]
click at [290, 168] on span "Select trade partner" at bounding box center [288, 168] width 153 height 8
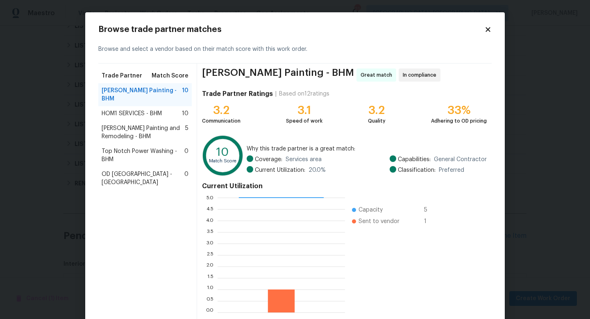
scroll to position [43, 0]
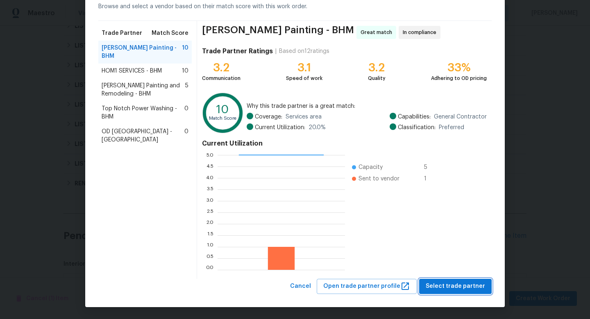
click at [454, 284] on span "Select trade partner" at bounding box center [454, 286] width 59 height 10
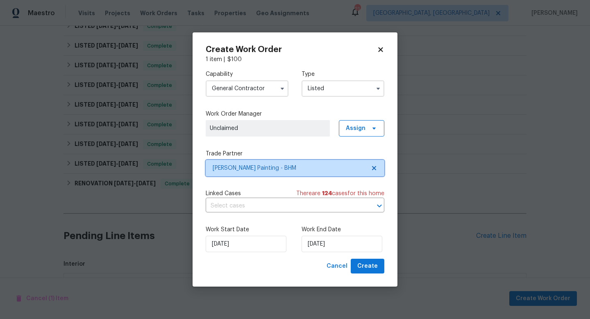
scroll to position [0, 0]
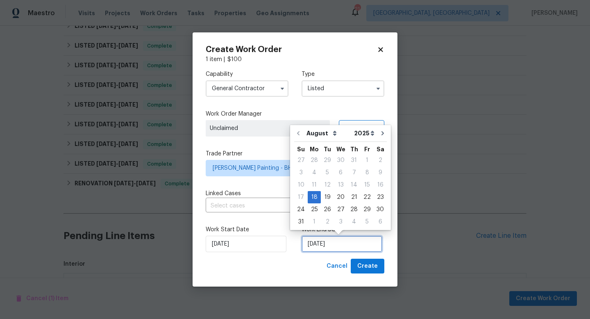
click at [323, 242] on input "[DATE]" at bounding box center [341, 243] width 81 height 16
click at [312, 208] on div "25" at bounding box center [313, 208] width 13 height 11
type input "[DATE]"
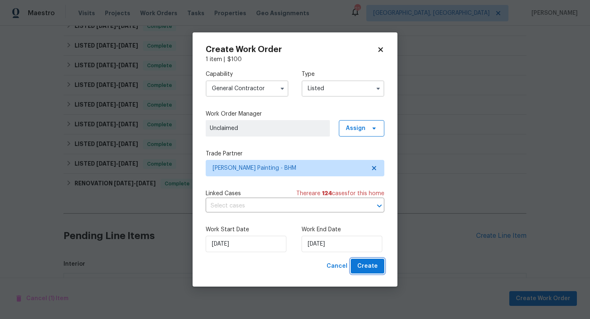
click at [364, 267] on span "Create" at bounding box center [367, 266] width 20 height 10
checkbox input "false"
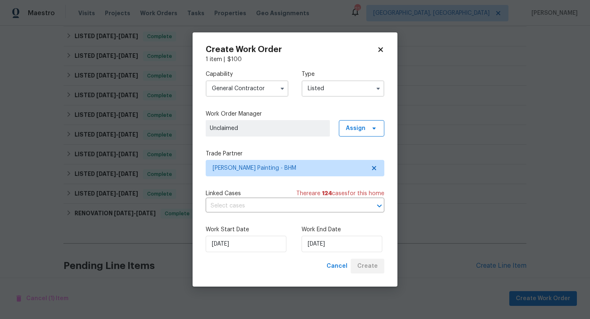
scroll to position [339, 0]
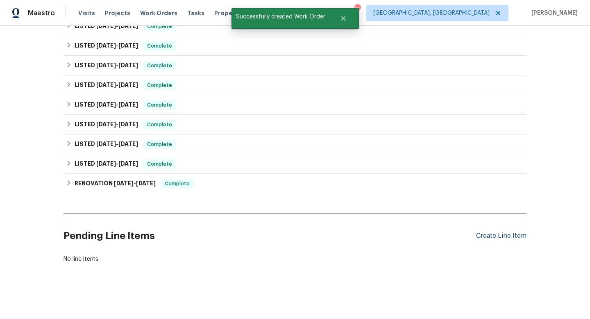
click at [491, 237] on div "Create Line Item" at bounding box center [501, 236] width 50 height 8
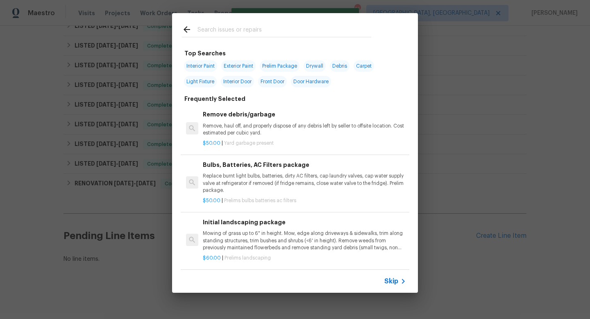
click at [231, 32] on input "text" at bounding box center [284, 31] width 174 height 12
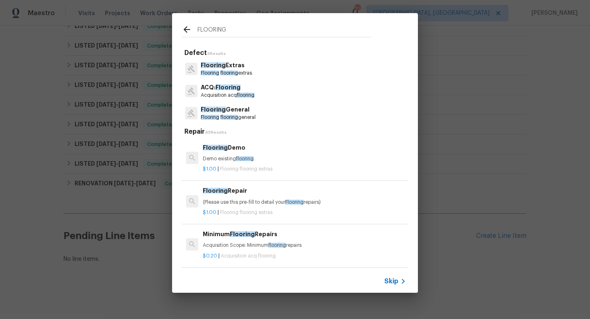
type input "FLOORING"
click at [228, 106] on p "Flooring General" at bounding box center [228, 109] width 55 height 9
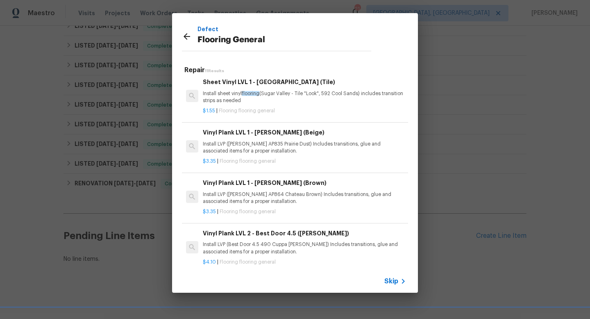
scroll to position [105, 0]
click at [253, 194] on p "Install LVP (Knighton AP864 Chateau Brown) Includes transitions, glue and assoc…" at bounding box center [304, 197] width 203 height 14
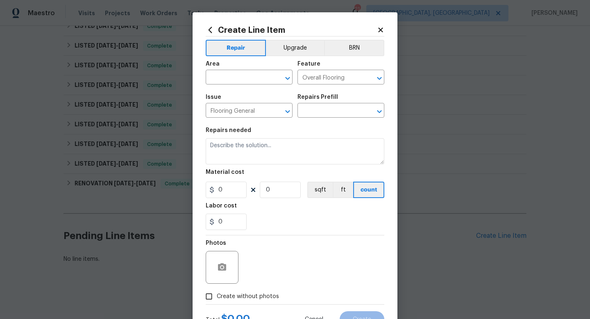
type input "Vinyl Plank LVL 1 - Knighton (Brown) $3.35"
type textarea "Install LVP (Knighton AP864 Chateau Brown) Includes transitions, glue and assoc…"
type input "3.35"
type input "1"
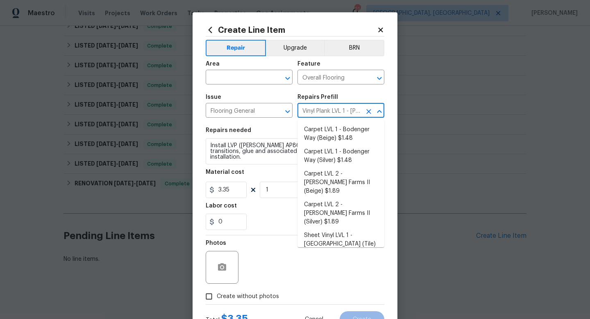
click at [313, 108] on input "Vinyl Plank LVL 1 - Knighton (Brown) $3.35" at bounding box center [329, 111] width 64 height 13
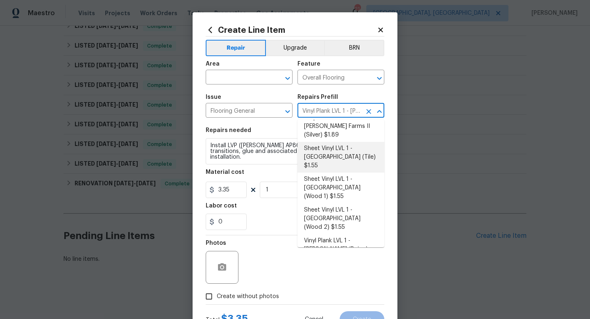
scroll to position [89, 0]
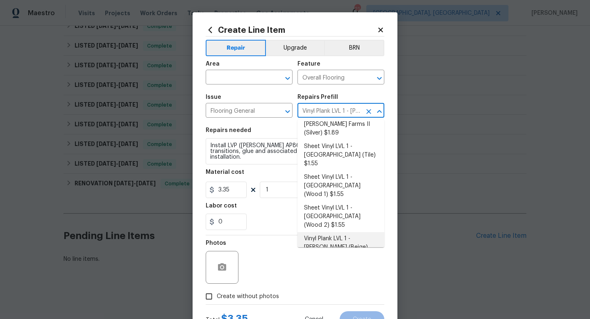
click at [335, 232] on li "Vinyl Plank LVL 1 - Knighton (Beige) $3.35" at bounding box center [340, 247] width 87 height 31
type input "Vinyl Plank LVL 1 - Knighton (Beige) $3.35"
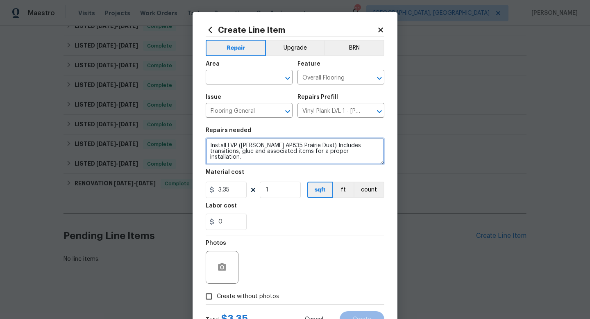
click at [358, 156] on textarea "Install LVP (Knighton AP835 Prairie Dust) Includes transitions, glue and associ…" at bounding box center [295, 151] width 179 height 26
type textarea "Install LVP ([PERSON_NAME] AP835 Prairie Dust) Includes transitions, glue and a…"
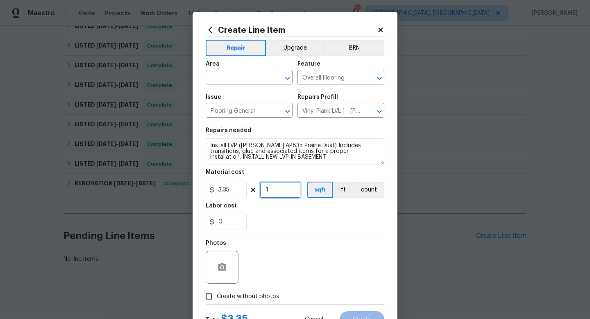
click at [293, 195] on input "1" at bounding box center [280, 189] width 41 height 16
type input "350"
click at [345, 265] on div "Photos" at bounding box center [295, 261] width 179 height 53
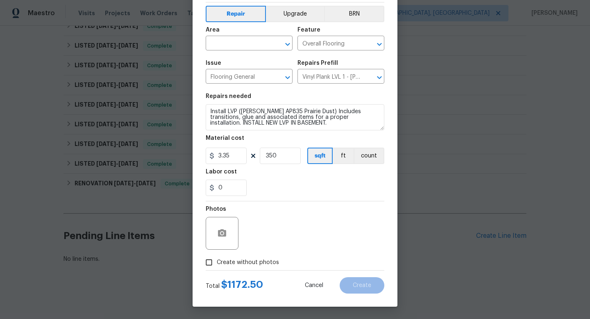
click at [232, 262] on span "Create without photos" at bounding box center [248, 262] width 62 height 9
click at [217, 262] on input "Create without photos" at bounding box center [209, 262] width 16 height 16
checkbox input "true"
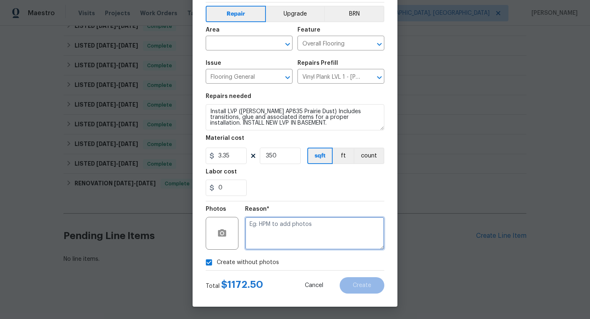
click at [283, 243] on textarea at bounding box center [314, 233] width 139 height 33
click at [283, 242] on textarea at bounding box center [314, 233] width 139 height 33
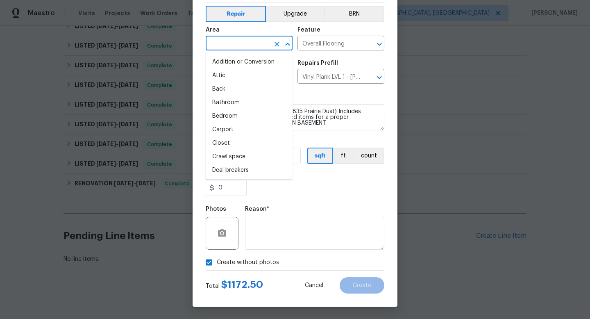
click at [243, 49] on input "text" at bounding box center [238, 44] width 64 height 13
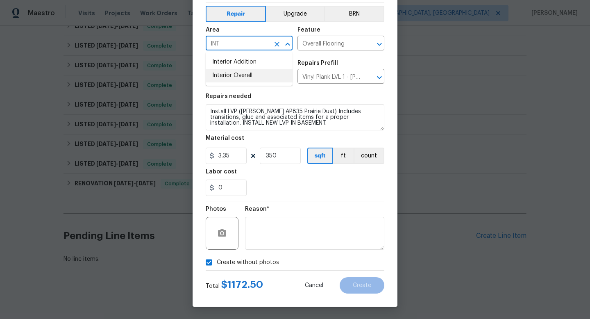
click at [241, 72] on li "Interior Overall" at bounding box center [249, 76] width 87 height 14
type input "Interior Overall"
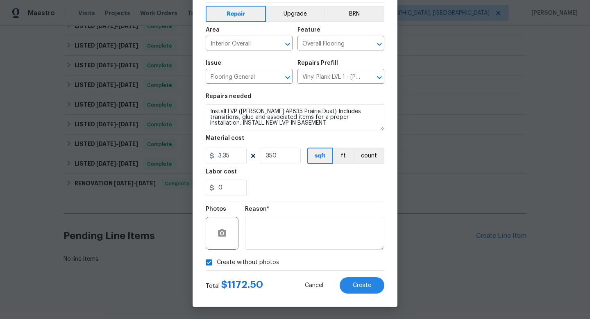
click at [355, 272] on div "Total $ 1172.50 Cancel Create" at bounding box center [295, 281] width 179 height 23
click at [355, 281] on button "Create" at bounding box center [361, 285] width 45 height 16
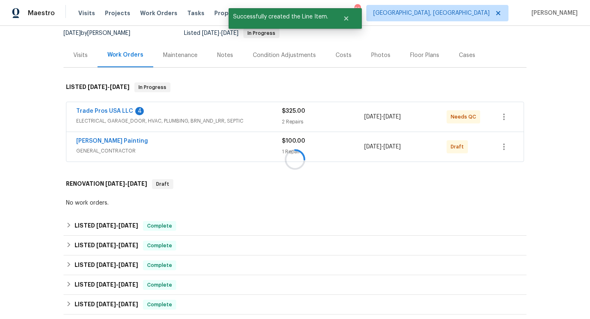
scroll to position [0, 0]
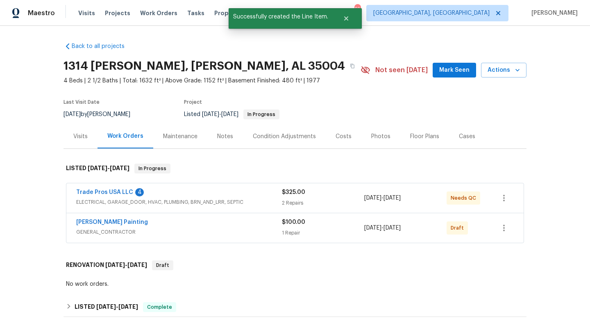
click at [410, 136] on div "Floor Plans" at bounding box center [424, 136] width 29 height 8
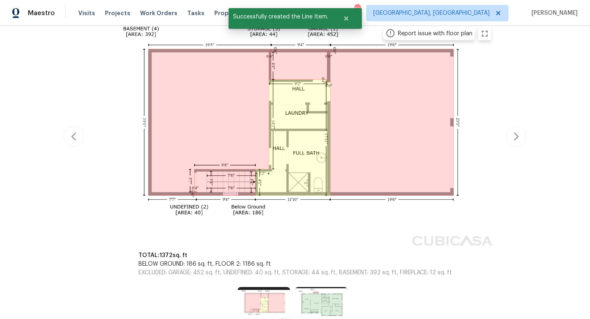
scroll to position [130, 0]
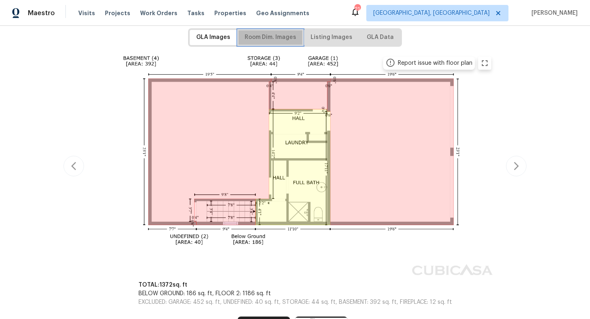
click at [270, 36] on span "Room Dim. Images" at bounding box center [270, 37] width 52 height 10
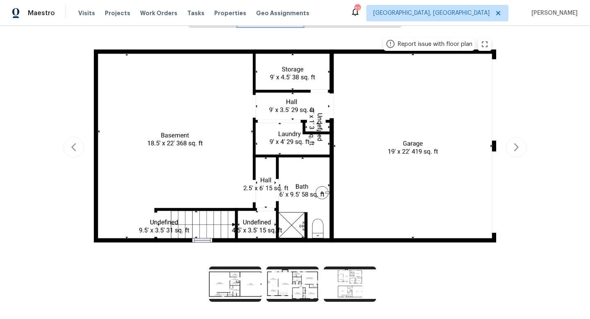
scroll to position [0, 0]
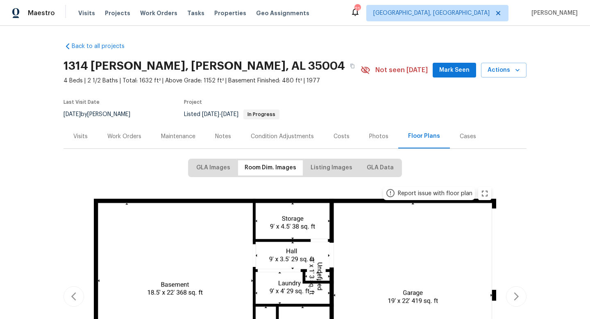
click at [122, 135] on div "Work Orders" at bounding box center [124, 136] width 34 height 8
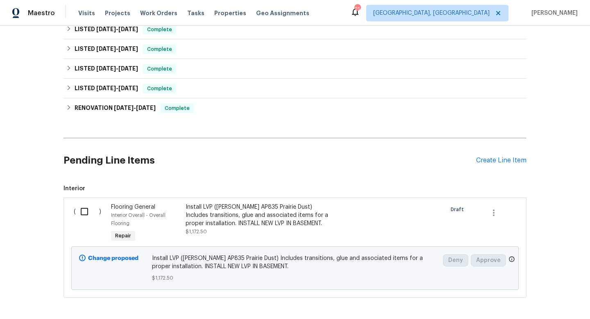
scroll to position [450, 0]
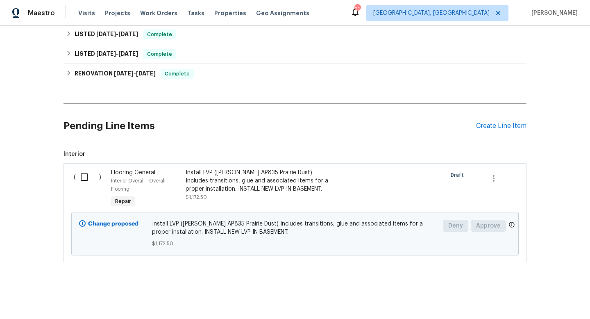
click at [248, 185] on div "Install LVP ([PERSON_NAME] AP835 Prairie Dust) Includes transitions, glue and a…" at bounding box center [257, 180] width 144 height 25
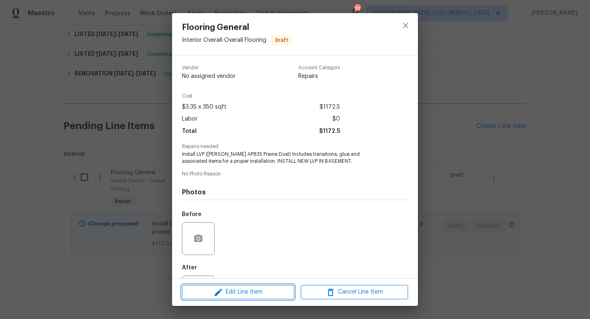
click at [234, 292] on span "Edit Line Item" at bounding box center [237, 292] width 107 height 10
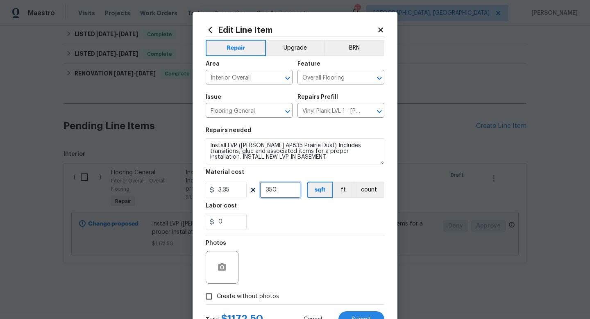
drag, startPoint x: 288, startPoint y: 186, endPoint x: 158, endPoint y: 167, distance: 131.6
click at [166, 166] on div "Edit Line Item Repair Upgrade BRN Area Interior Overall ​ Feature Overall Floor…" at bounding box center [295, 159] width 590 height 319
type input "400"
click at [329, 239] on div "Photos" at bounding box center [295, 261] width 179 height 53
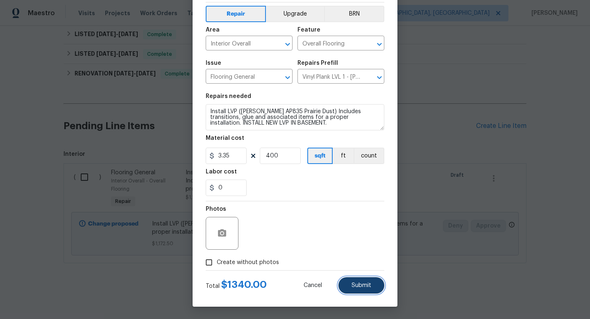
click at [359, 279] on button "Submit" at bounding box center [361, 285] width 46 height 16
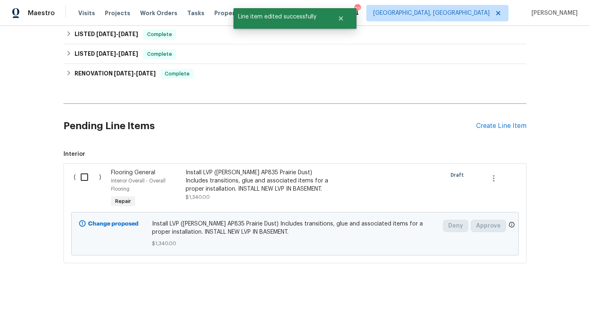
scroll to position [0, 0]
click at [86, 175] on input "checkbox" at bounding box center [87, 176] width 23 height 17
checkbox input "true"
click at [548, 297] on span "Create Work Order" at bounding box center [542, 298] width 54 height 10
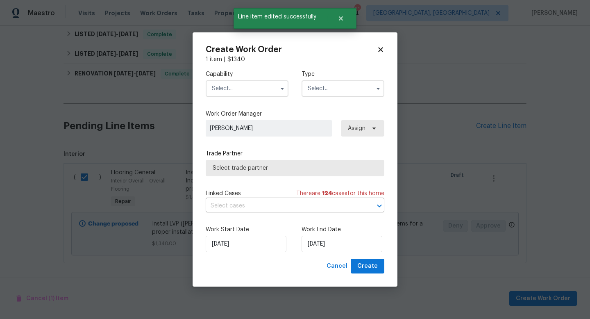
click at [232, 86] on input "text" at bounding box center [247, 88] width 83 height 16
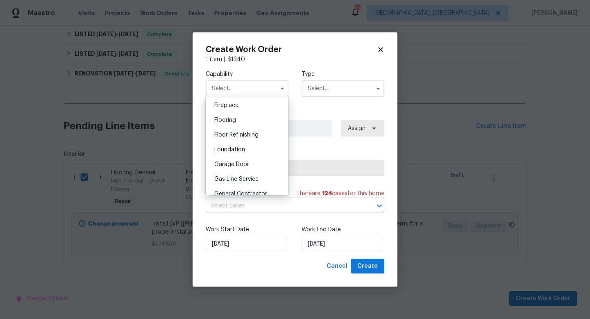
scroll to position [294, 0]
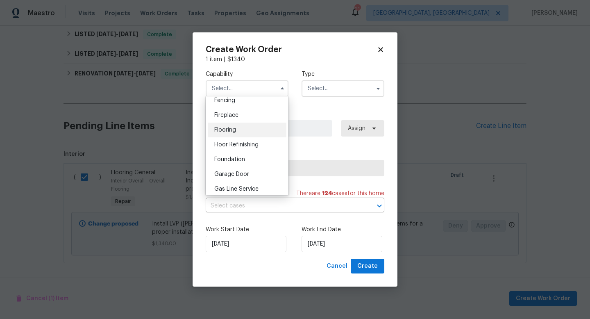
click at [242, 129] on div "Flooring" at bounding box center [247, 129] width 79 height 15
type input "Flooring"
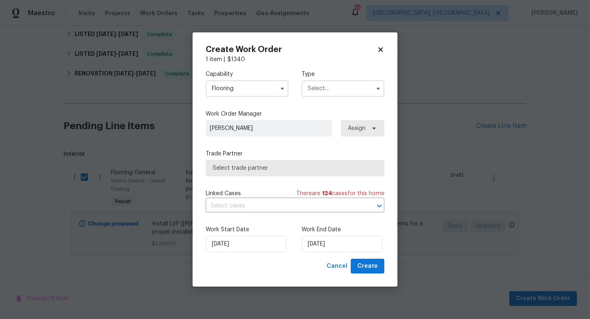
click at [323, 85] on input "text" at bounding box center [342, 88] width 83 height 16
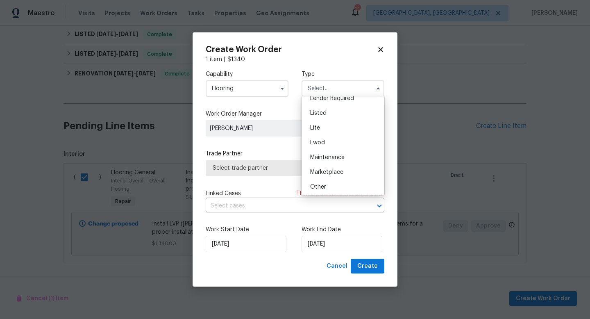
scroll to position [82, 0]
click at [318, 113] on span "Listed" at bounding box center [318, 112] width 16 height 6
type input "Listed"
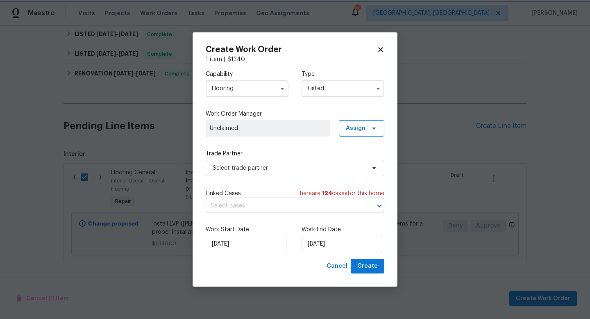
scroll to position [0, 0]
click at [283, 167] on span "Select trade partner" at bounding box center [288, 168] width 153 height 8
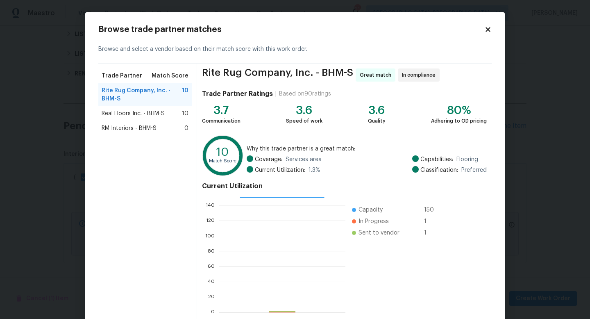
scroll to position [43, 0]
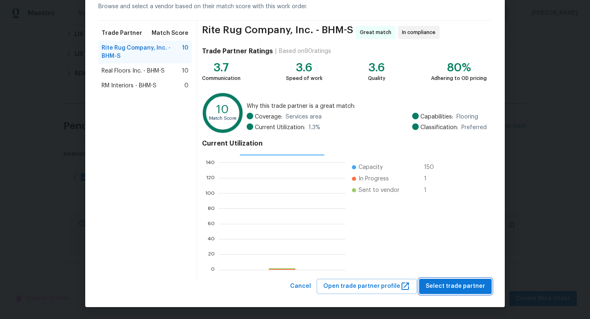
click at [442, 288] on span "Select trade partner" at bounding box center [454, 286] width 59 height 10
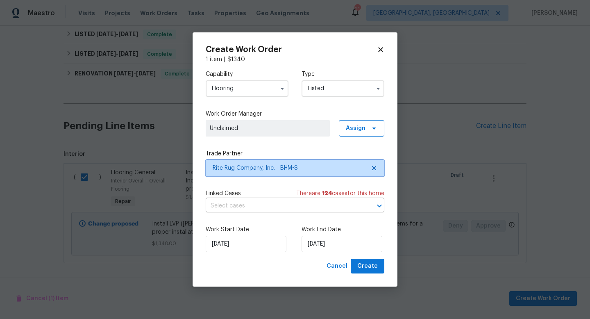
scroll to position [0, 0]
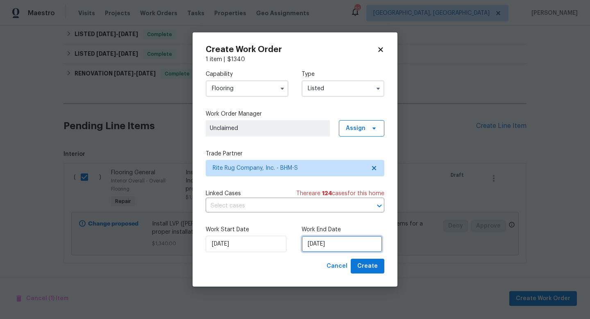
click at [322, 246] on input "[DATE]" at bounding box center [341, 243] width 81 height 16
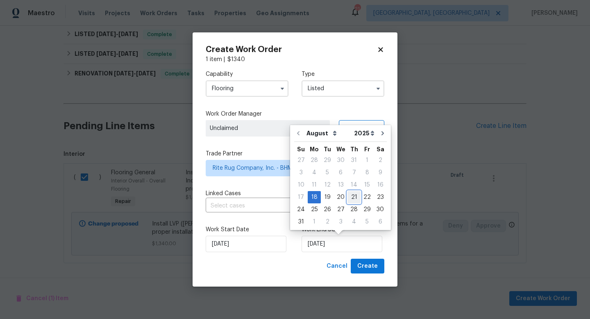
click at [355, 198] on div "21" at bounding box center [353, 196] width 13 height 11
type input "[DATE]"
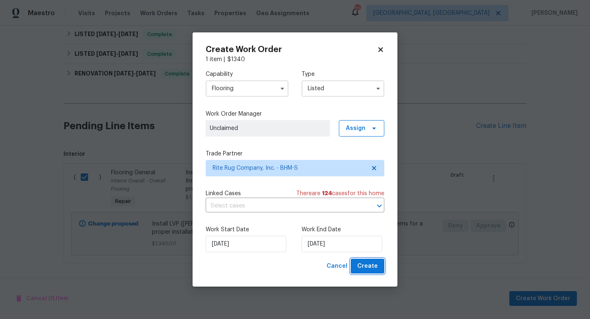
click at [373, 263] on span "Create" at bounding box center [367, 266] width 20 height 10
checkbox input "false"
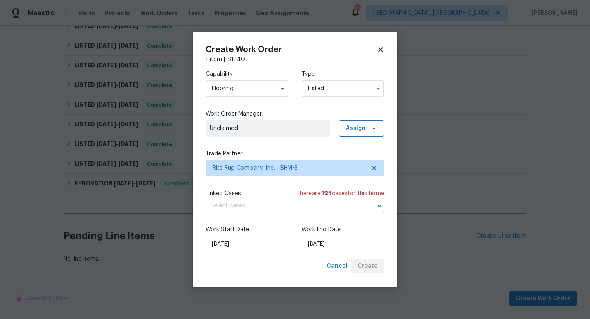
scroll to position [369, 0]
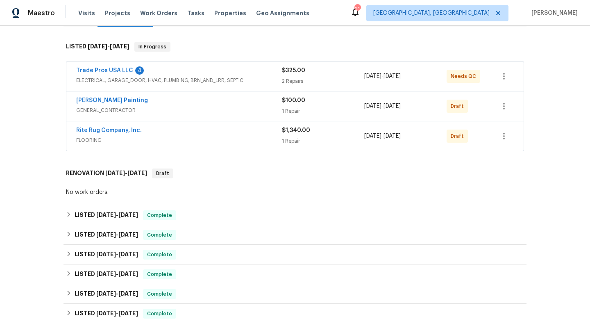
scroll to position [131, 0]
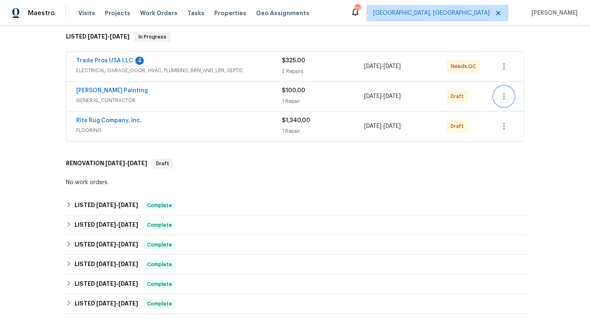
click at [505, 93] on icon "button" at bounding box center [504, 96] width 10 height 10
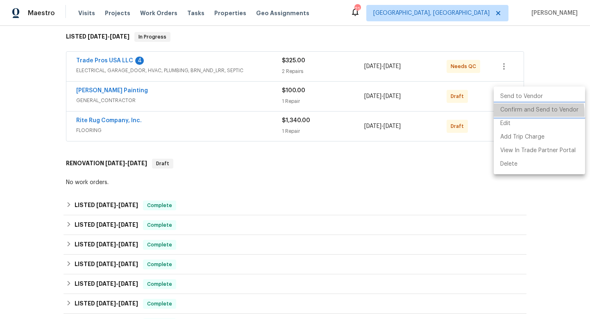
click at [516, 114] on li "Confirm and Send to Vendor" at bounding box center [538, 110] width 91 height 14
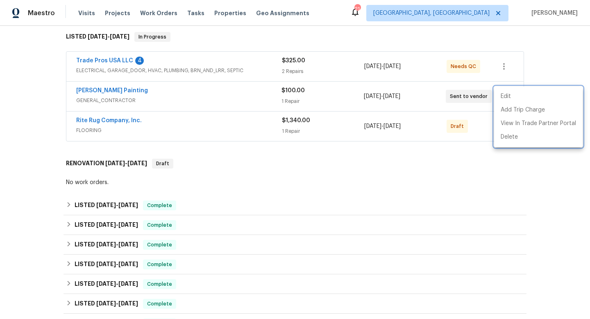
click at [466, 210] on div at bounding box center [295, 159] width 590 height 319
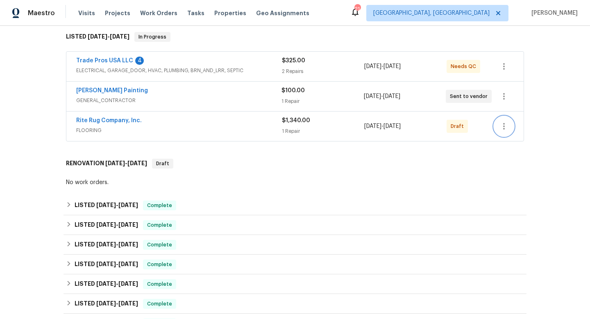
click at [501, 128] on icon "button" at bounding box center [504, 126] width 10 height 10
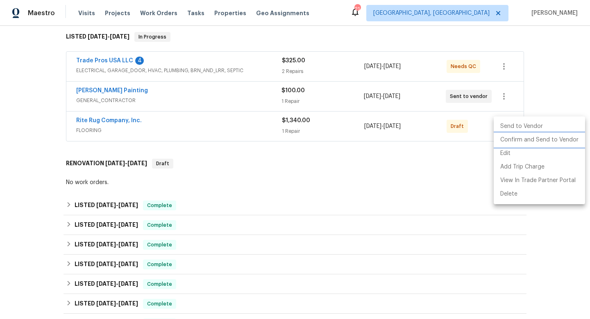
click at [506, 139] on li "Confirm and Send to Vendor" at bounding box center [538, 140] width 91 height 14
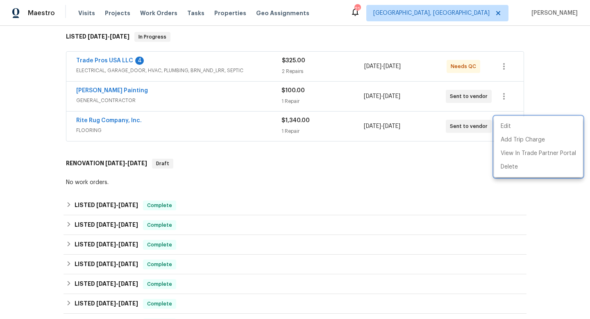
click at [110, 121] on div at bounding box center [295, 159] width 590 height 319
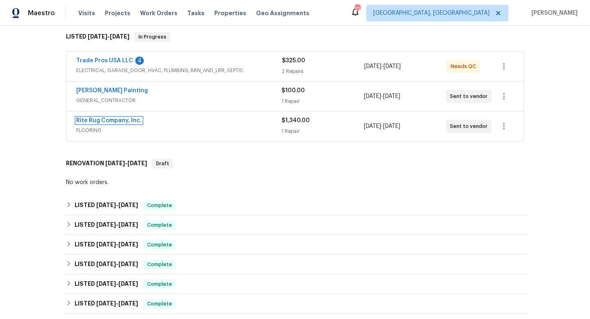
click at [110, 121] on link "Rite Rug Company, Inc." at bounding box center [109, 121] width 66 height 6
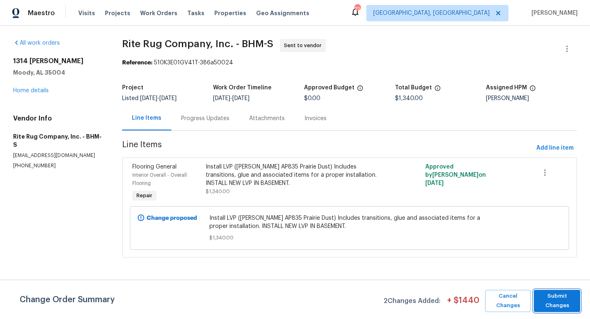
click at [552, 301] on span "Submit Changes" at bounding box center [557, 300] width 38 height 19
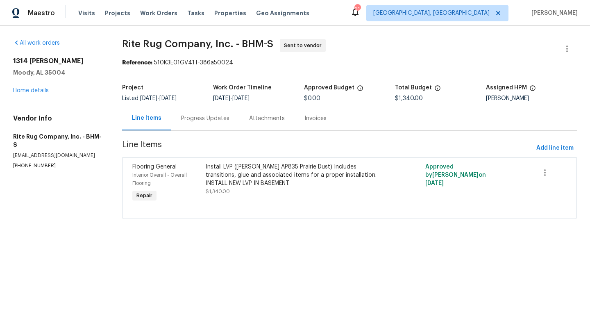
click at [193, 116] on div "Progress Updates" at bounding box center [205, 118] width 48 height 8
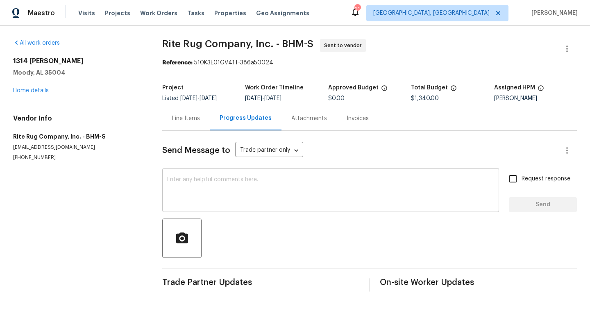
click at [197, 184] on textarea at bounding box center [330, 190] width 327 height 29
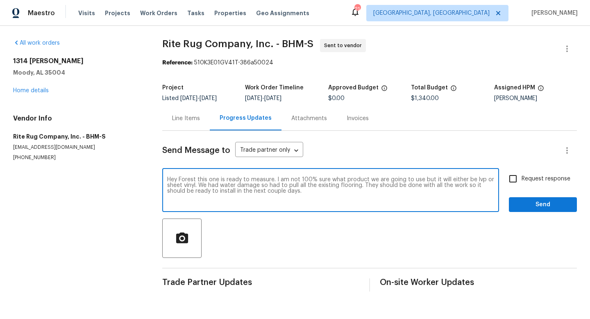
type textarea "Hey Forest this one is ready to measure. I am not 100% sure what product we are…"
click at [531, 181] on span "Request response" at bounding box center [545, 178] width 49 height 9
click at [521, 181] on input "Request response" at bounding box center [512, 178] width 17 height 17
checkbox input "true"
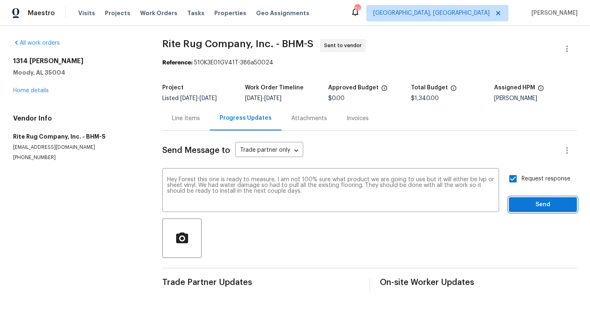
click at [538, 201] on span "Send" at bounding box center [542, 204] width 55 height 10
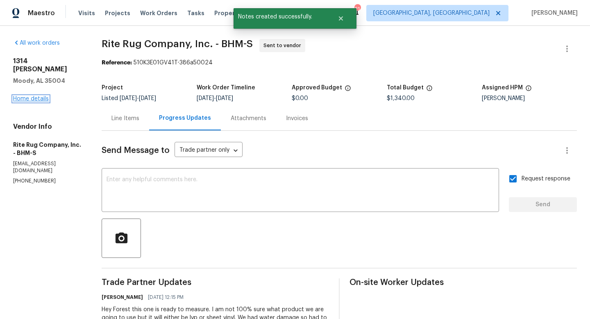
click at [27, 96] on link "Home details" at bounding box center [31, 99] width 36 height 6
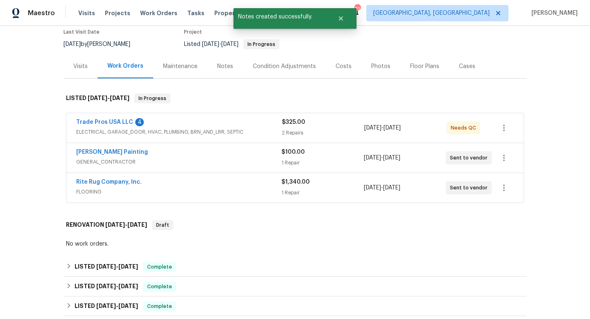
scroll to position [70, 0]
